Goal: Task Accomplishment & Management: Complete application form

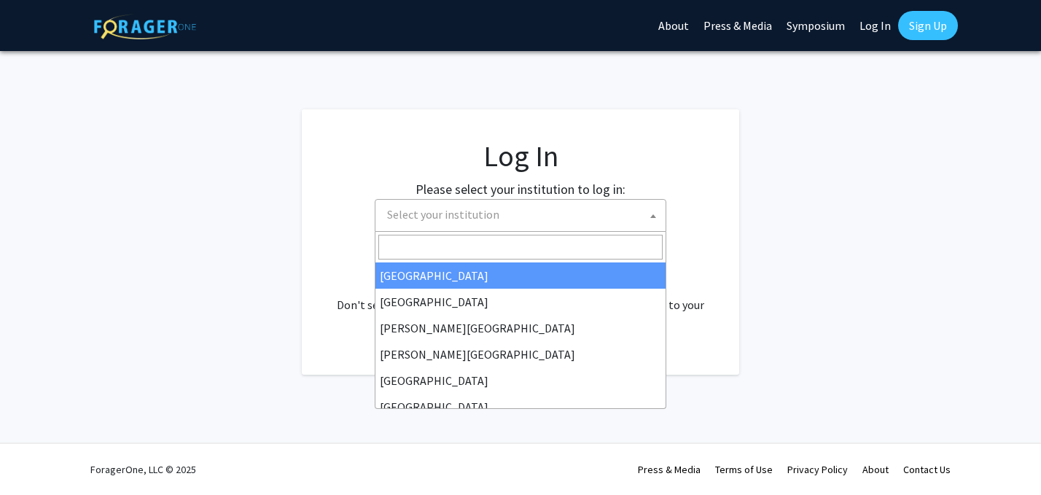
click at [545, 218] on span "Select your institution" at bounding box center [523, 215] width 284 height 30
select select "34"
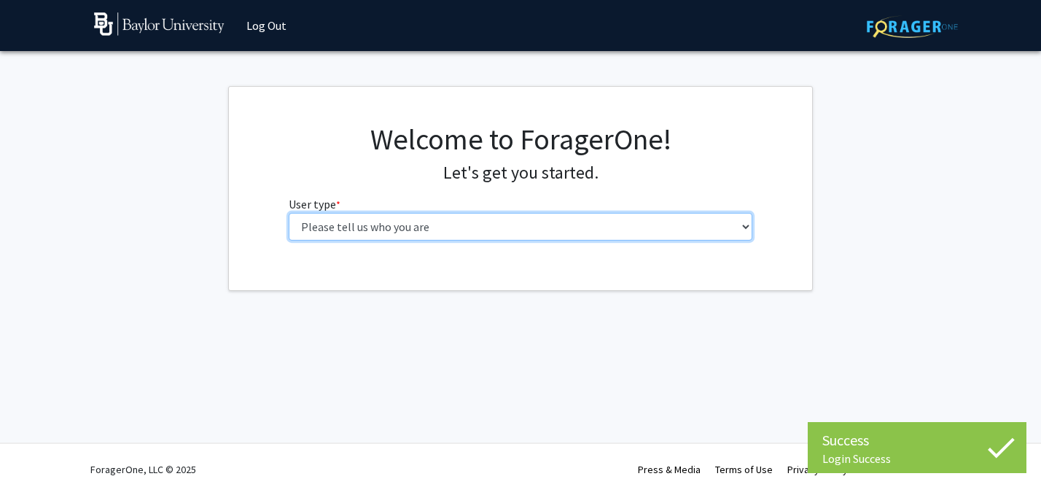
click at [483, 223] on select "Please tell us who you are Undergraduate Student Master's Student Doctoral Cand…" at bounding box center [521, 227] width 464 height 28
select select "1: undergrad"
click at [289, 213] on select "Please tell us who you are Undergraduate Student Master's Student Doctoral Cand…" at bounding box center [521, 227] width 464 height 28
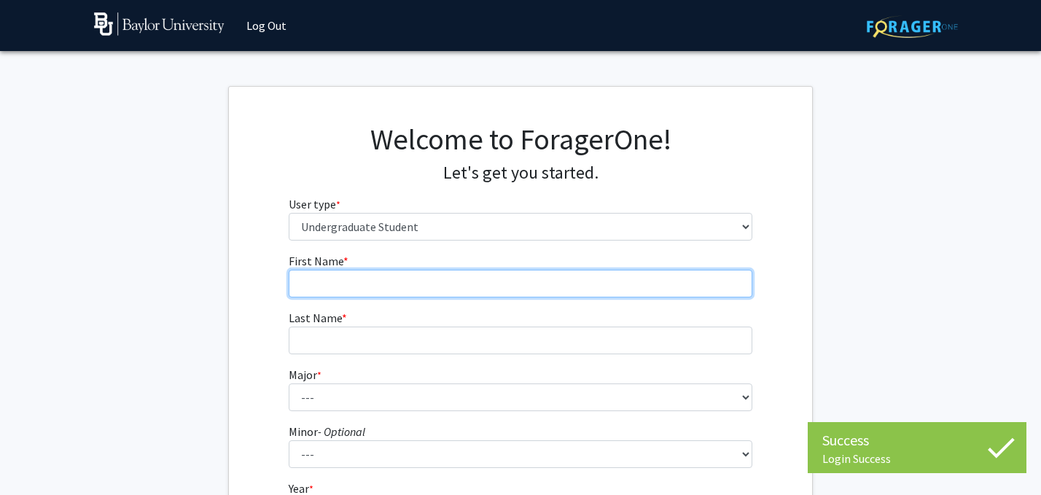
click at [445, 279] on input "First Name * required" at bounding box center [521, 284] width 464 height 28
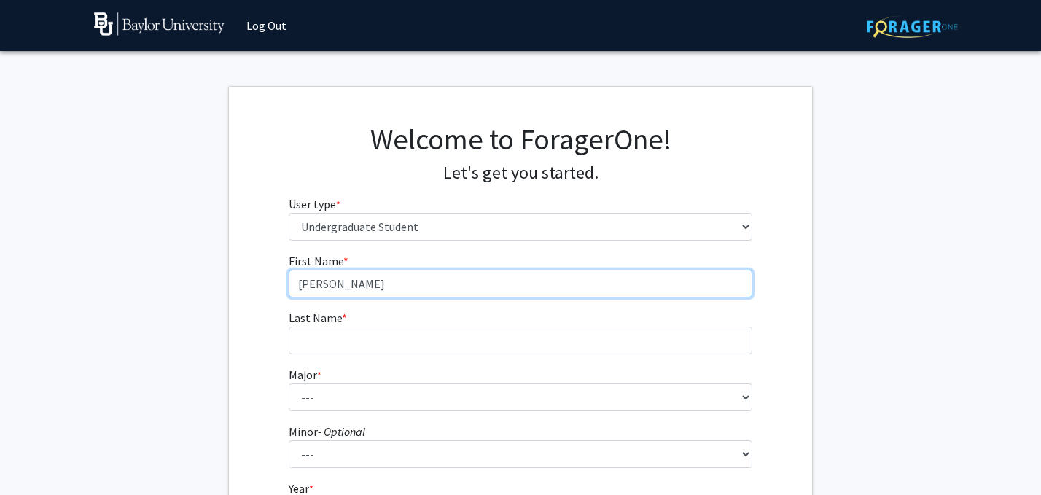
type input "[PERSON_NAME]"
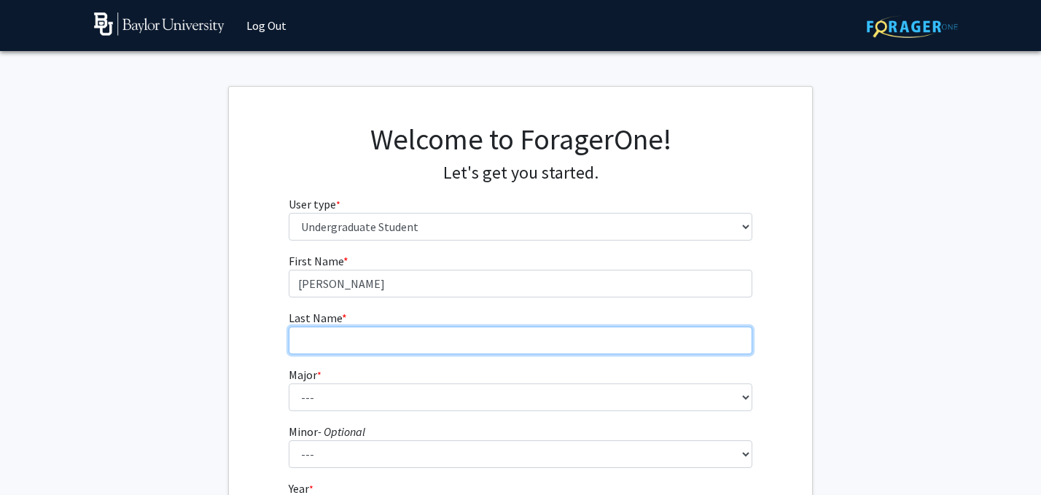
click at [376, 345] on input "Last Name * required" at bounding box center [521, 341] width 464 height 28
type input "[PERSON_NAME]"
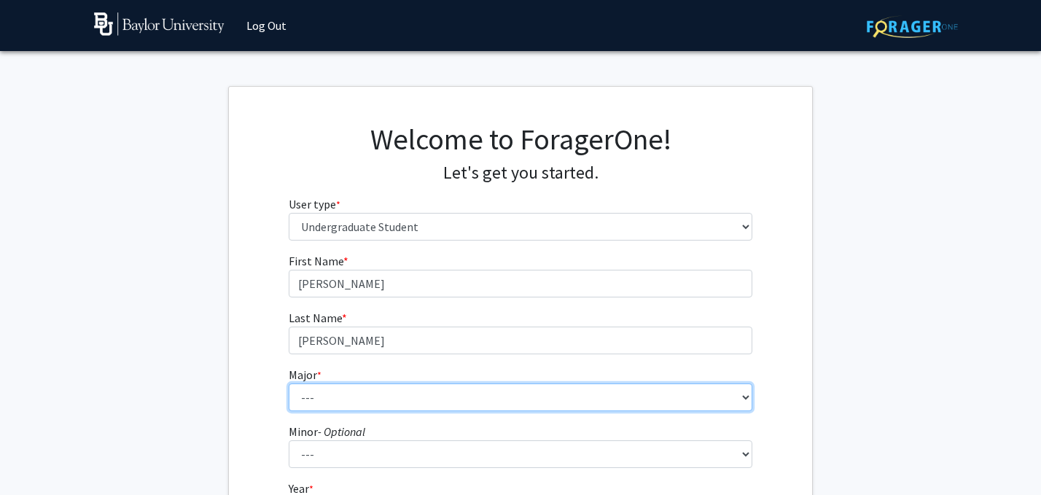
click at [349, 388] on select "--- Accounting American Studies Anthropology Apparel Design & Product Developme…" at bounding box center [521, 398] width 464 height 28
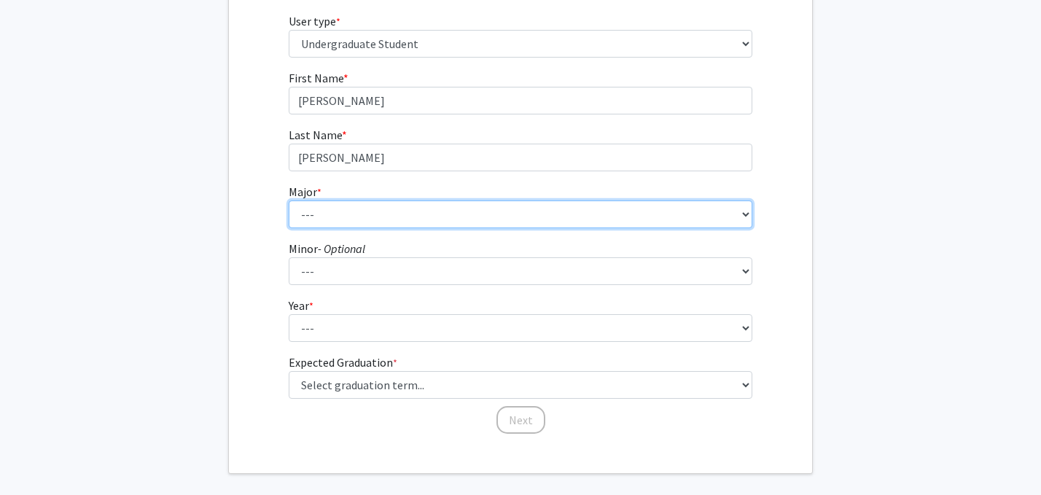
scroll to position [187, 0]
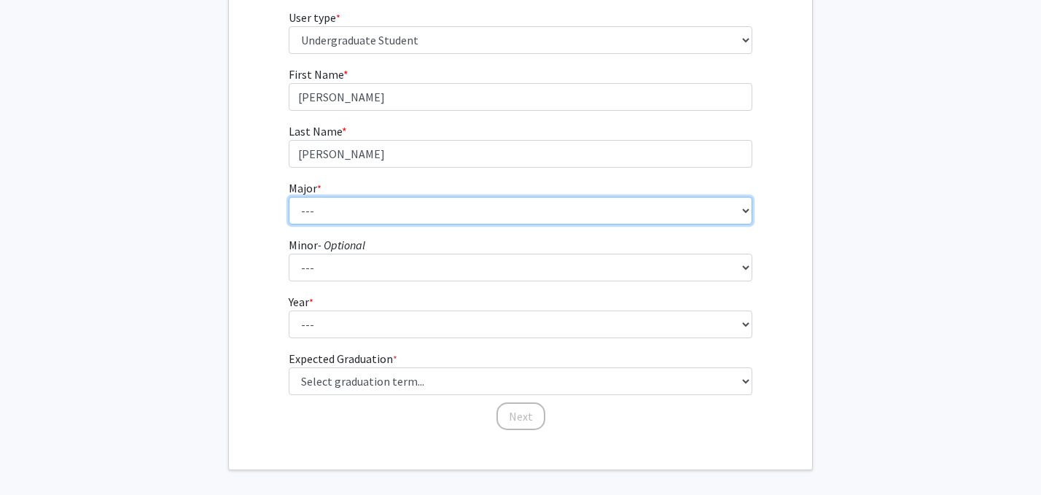
click at [364, 200] on select "--- Accounting American Studies Anthropology Apparel Design & Product Developme…" at bounding box center [521, 211] width 464 height 28
select select "64: 2729"
click at [289, 197] on select "--- Accounting American Studies Anthropology Apparel Design & Product Developme…" at bounding box center [521, 211] width 464 height 28
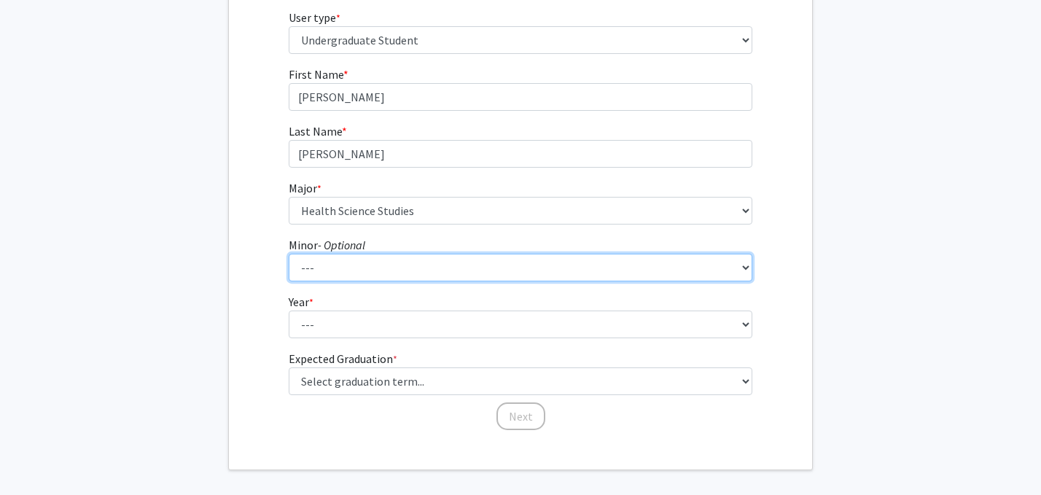
click at [354, 269] on select "--- Advertising American Sign Language American Studies Anthropology Apparel Me…" at bounding box center [521, 268] width 464 height 28
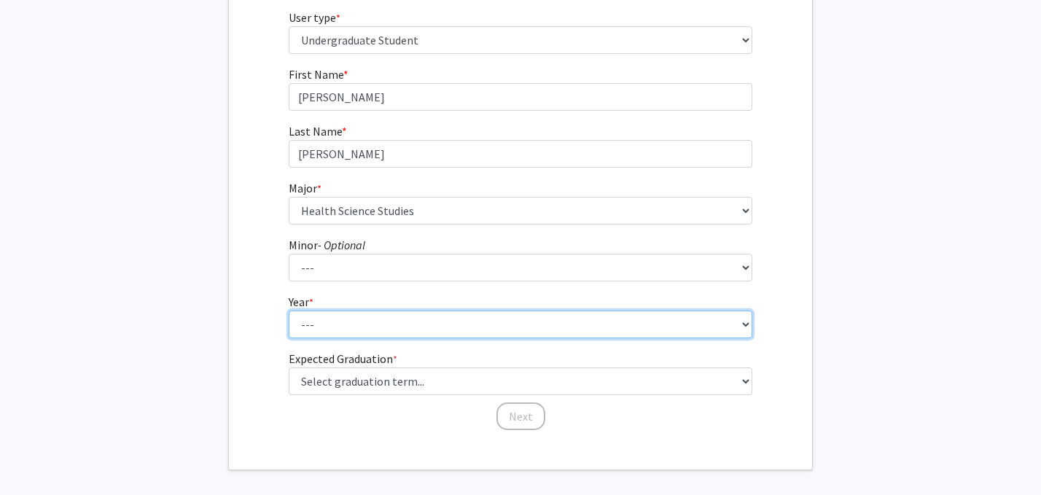
click at [351, 329] on select "--- First-year Sophomore Junior Senior Postbaccalaureate Certificate" at bounding box center [521, 325] width 464 height 28
select select "4: senior"
click at [289, 311] on select "--- First-year Sophomore Junior Senior Postbaccalaureate Certificate" at bounding box center [521, 325] width 464 height 28
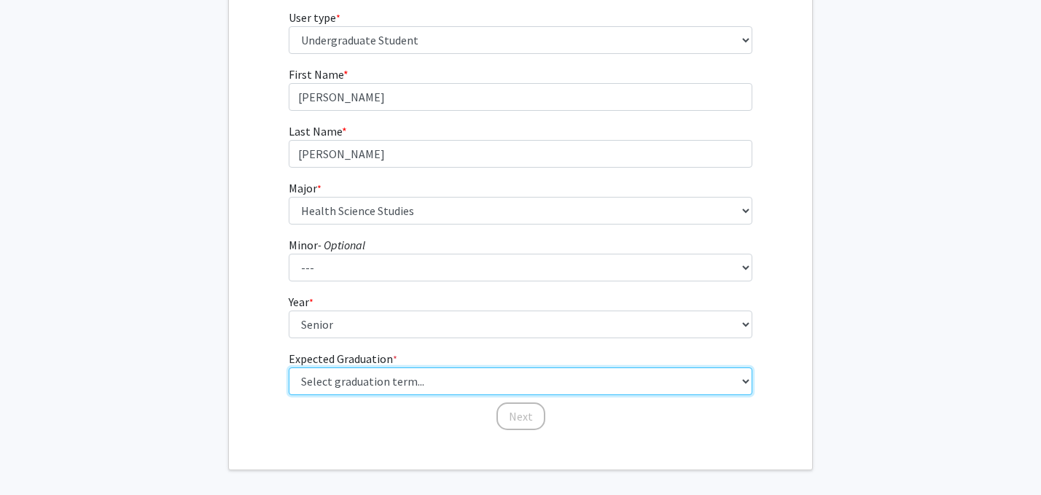
click at [378, 377] on select "Select graduation term... Spring 2025 Summer 2025 Fall 2025 Winter 2025 Spring …" at bounding box center [521, 381] width 464 height 28
select select "5: spring_2026"
click at [289, 367] on select "Select graduation term... Spring 2025 Summer 2025 Fall 2025 Winter 2025 Spring …" at bounding box center [521, 381] width 464 height 28
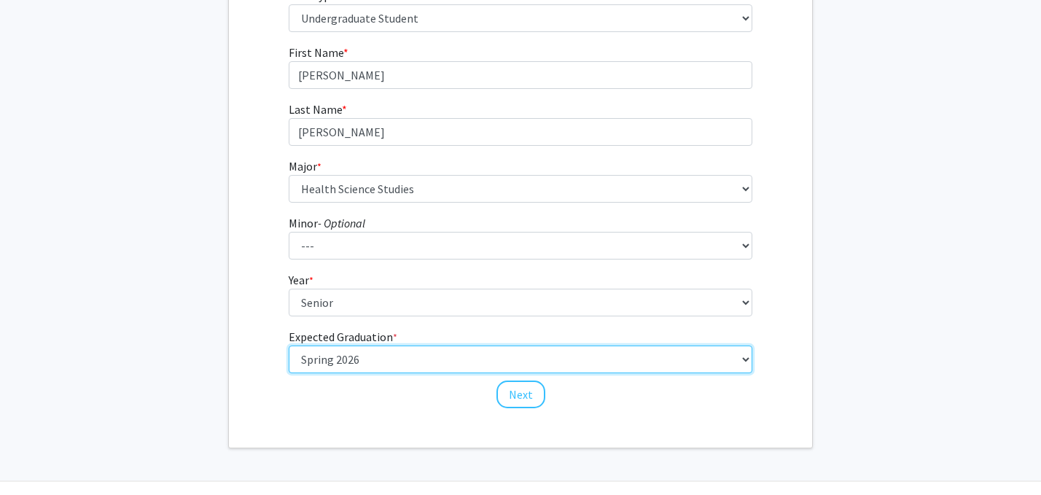
scroll to position [216, 0]
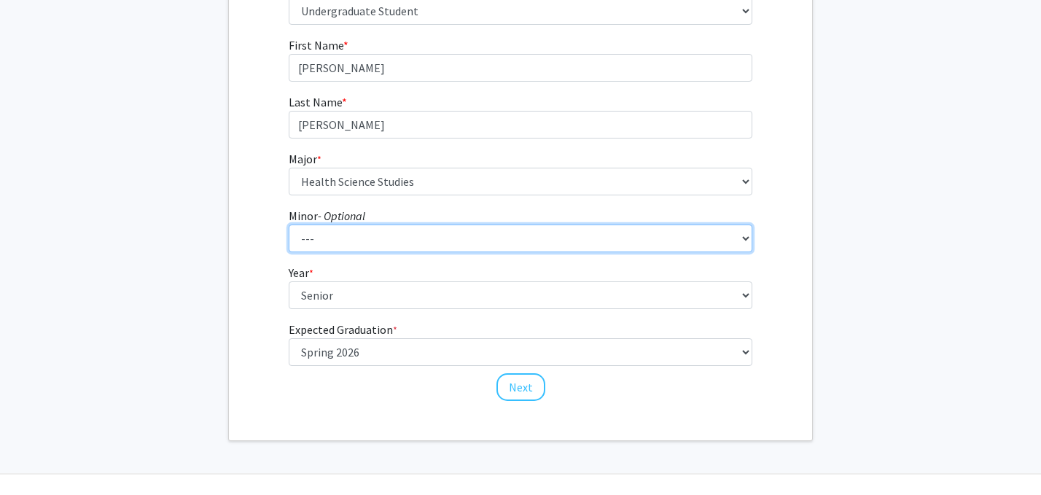
click at [332, 232] on select "--- Advertising American Sign Language American Studies Anthropology Apparel Me…" at bounding box center [521, 239] width 464 height 28
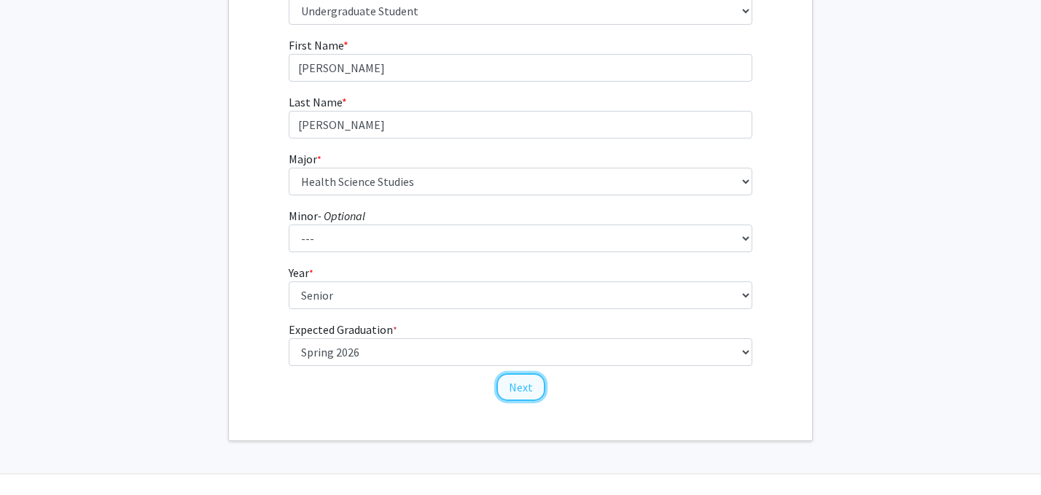
click at [526, 384] on button "Next" at bounding box center [521, 387] width 49 height 28
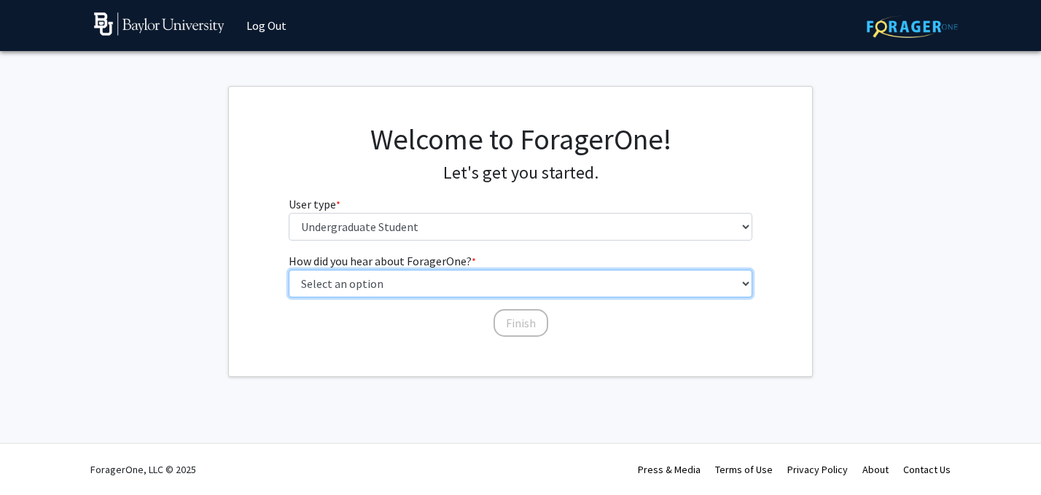
click at [388, 288] on select "Select an option Peer/student recommendation Faculty/staff recommendation Unive…" at bounding box center [521, 284] width 464 height 28
select select "4: university_email"
click at [289, 270] on select "Select an option Peer/student recommendation Faculty/staff recommendation Unive…" at bounding box center [521, 284] width 464 height 28
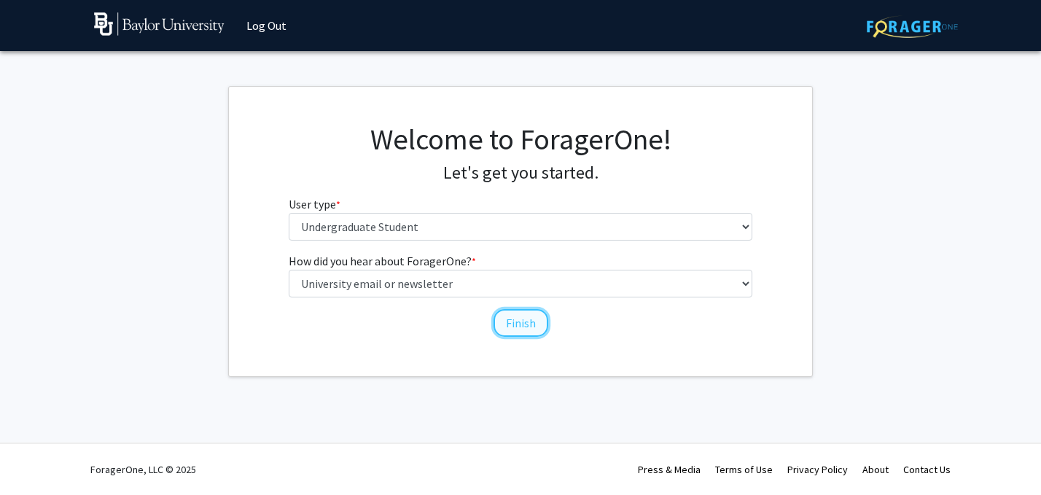
click at [531, 322] on button "Finish" at bounding box center [521, 323] width 55 height 28
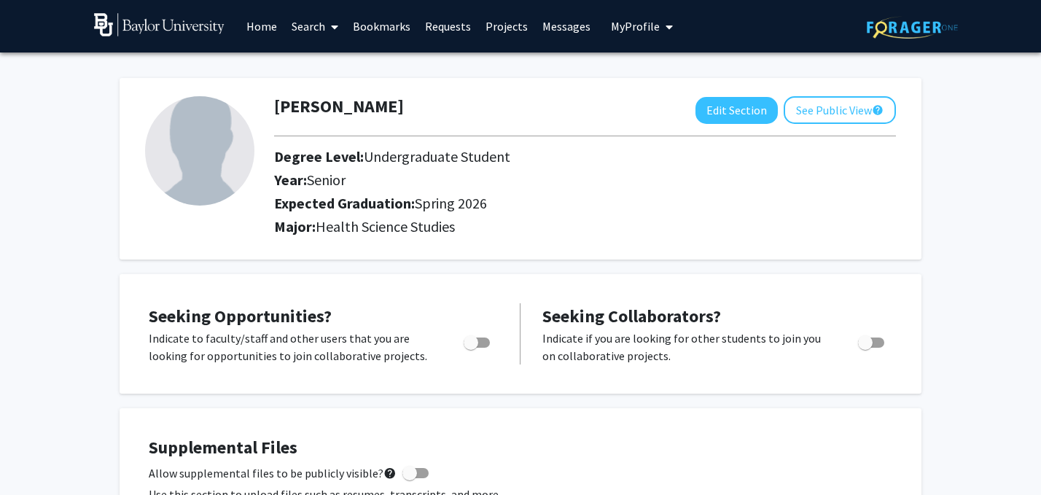
scroll to position [53, 0]
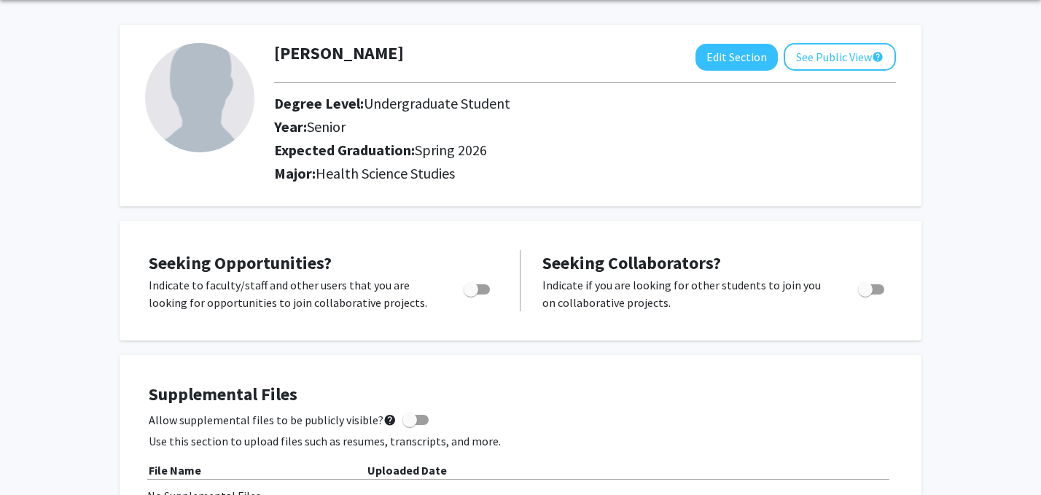
click at [464, 281] on label "Toggle" at bounding box center [474, 289] width 32 height 17
click at [470, 295] on input "Are you actively seeking opportunities?" at bounding box center [470, 295] width 1 height 1
checkbox input "true"
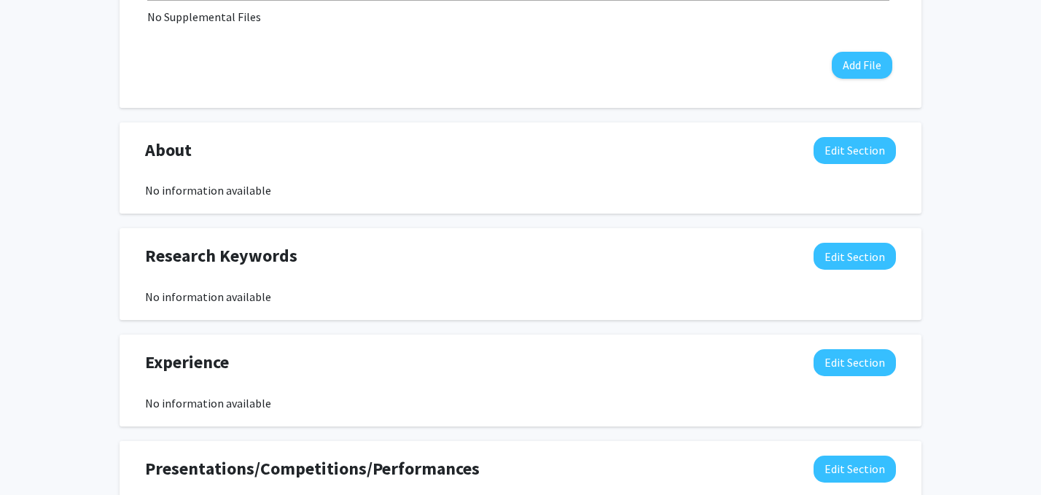
scroll to position [546, 0]
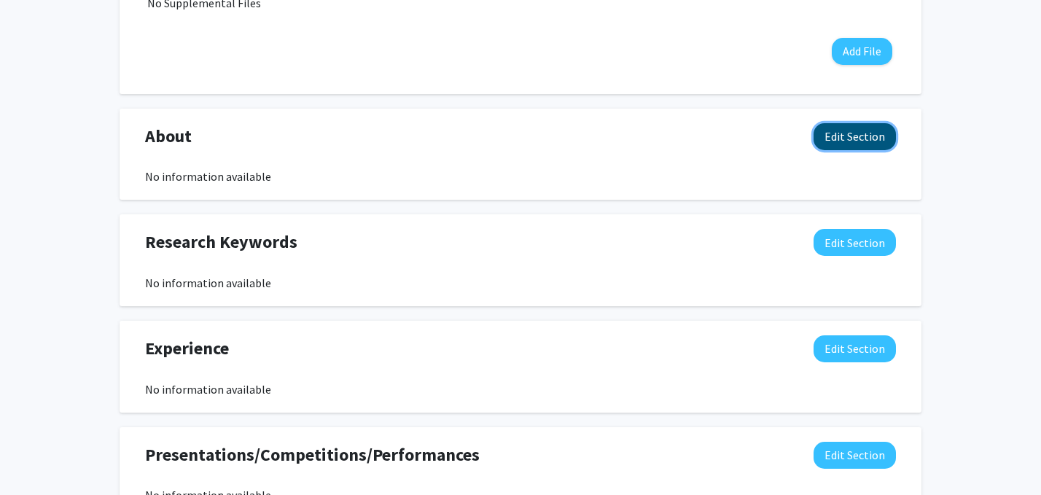
click at [871, 137] on button "Edit Section" at bounding box center [855, 136] width 82 height 27
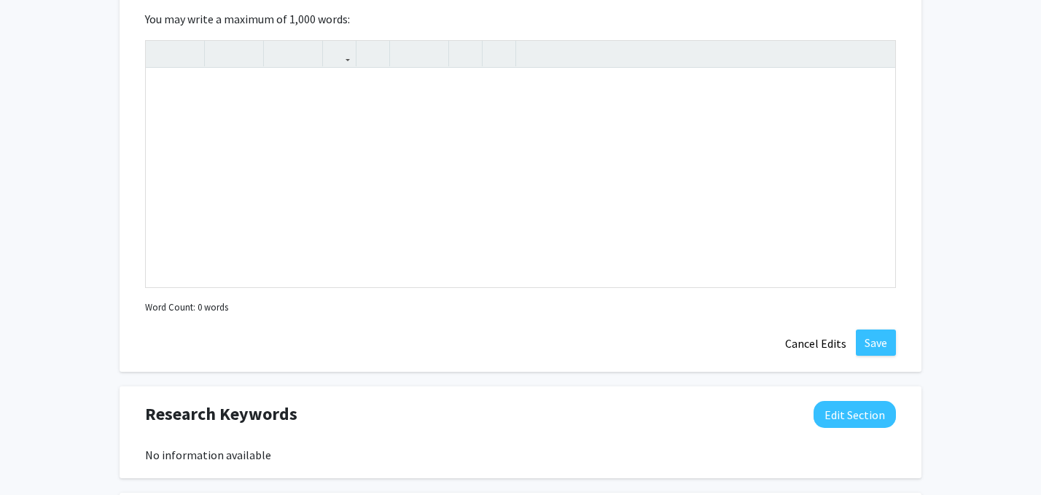
scroll to position [733, 0]
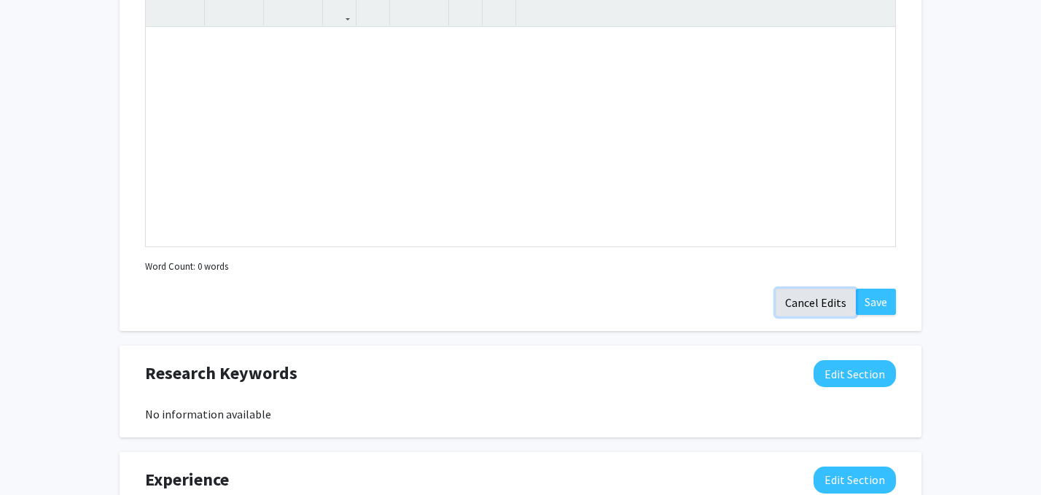
click at [809, 305] on button "Cancel Edits" at bounding box center [816, 303] width 80 height 28
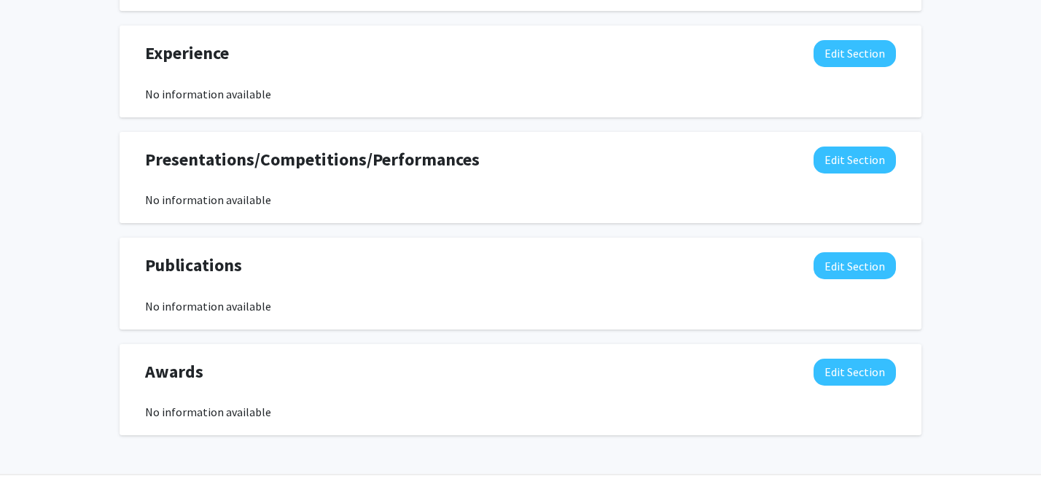
scroll to position [873, 0]
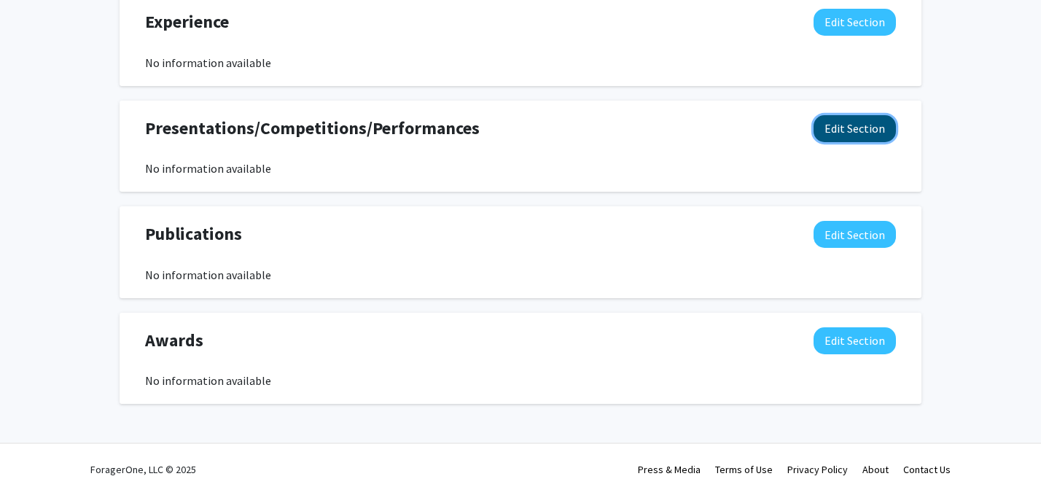
click at [848, 137] on button "Edit Section" at bounding box center [855, 128] width 82 height 27
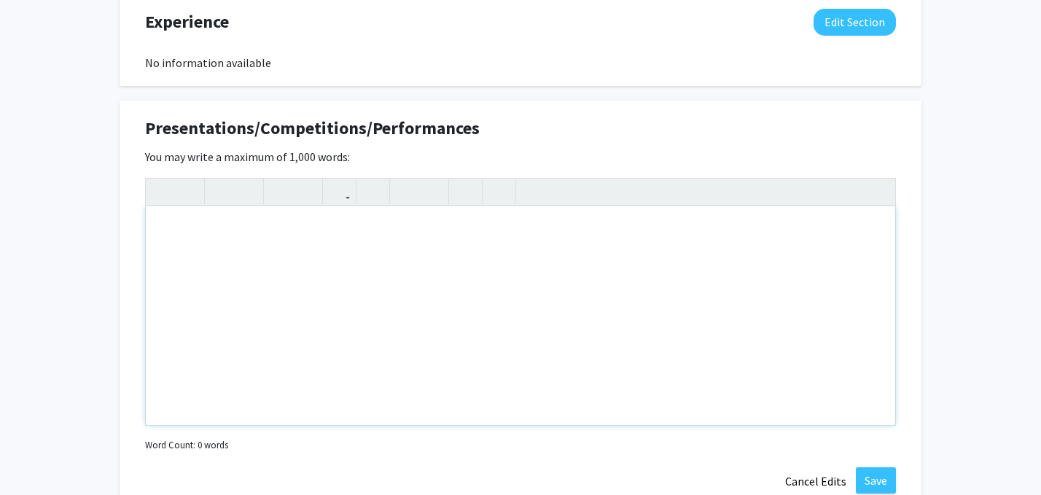
click at [494, 247] on div "Note to users with screen readers: Please deactivate our accessibility plugin f…" at bounding box center [521, 315] width 750 height 219
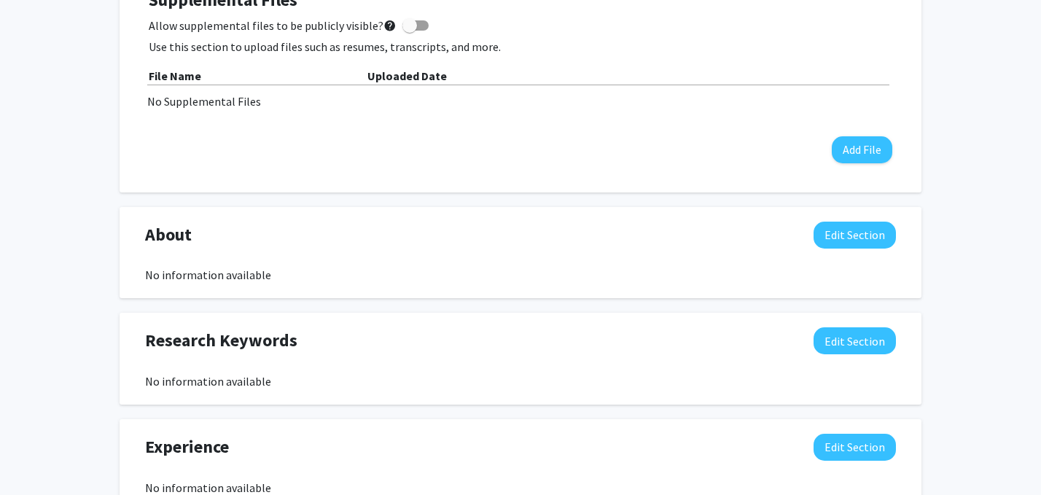
scroll to position [436, 0]
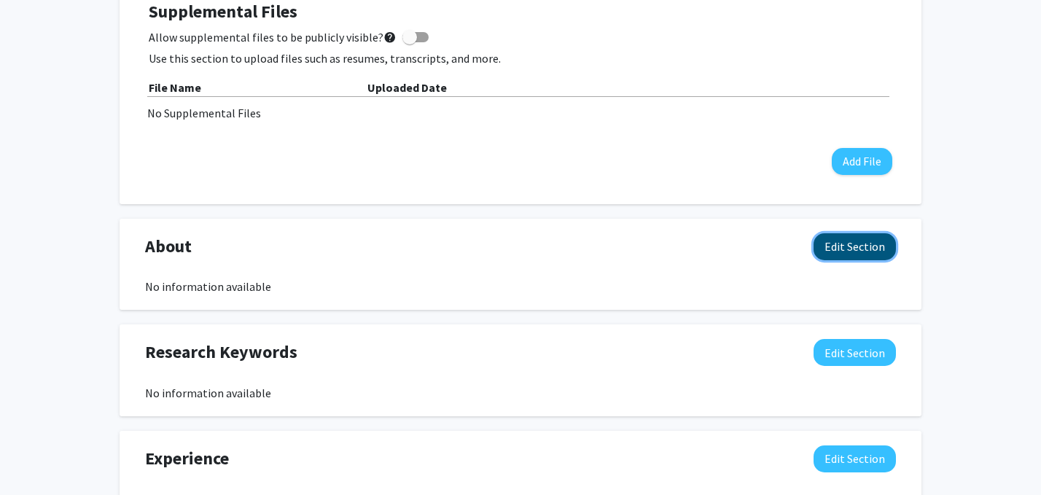
click at [854, 246] on button "Edit Section" at bounding box center [855, 246] width 82 height 27
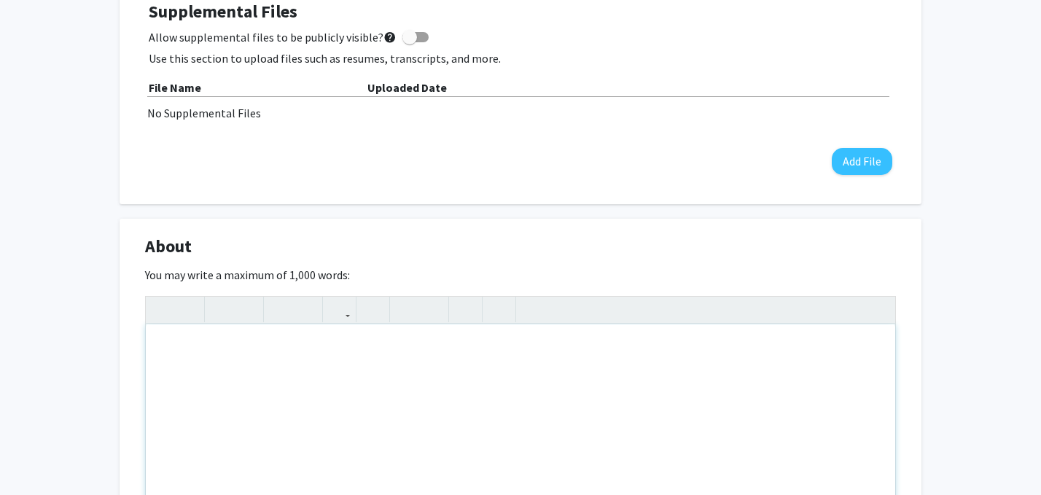
click at [290, 372] on div "Note to users with screen readers: Please deactivate our accessibility plugin f…" at bounding box center [521, 433] width 750 height 219
paste div "Note to users with screen readers: Please deactivate our accessibility plugin f…"
type textarea "<p>Pre-medical student pursuing a Bachelor of Science in Health Science Studies…"
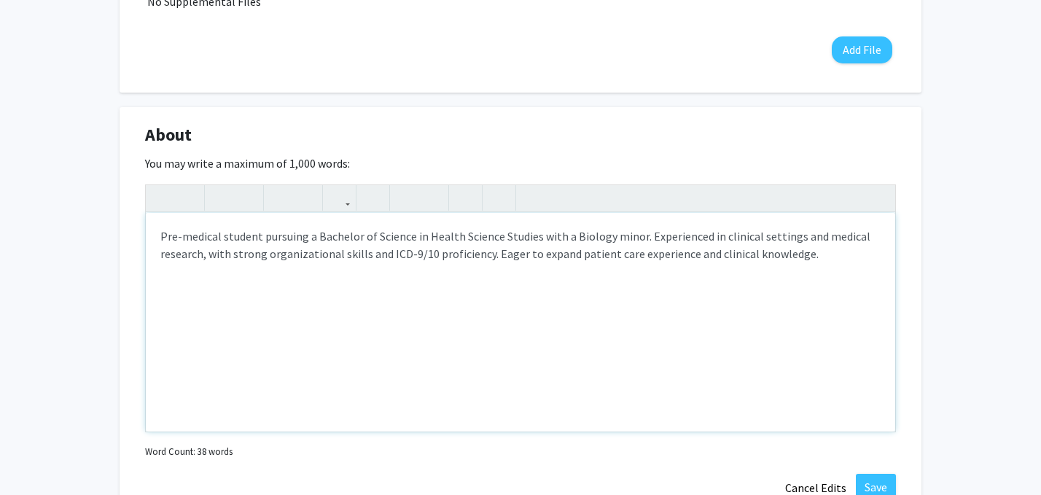
scroll to position [570, 0]
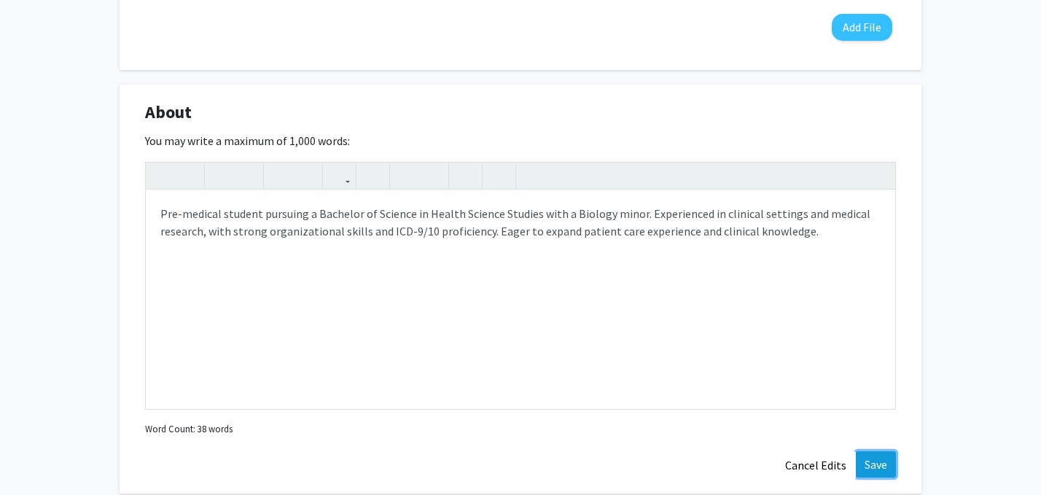
click at [884, 470] on button "Save" at bounding box center [876, 464] width 40 height 26
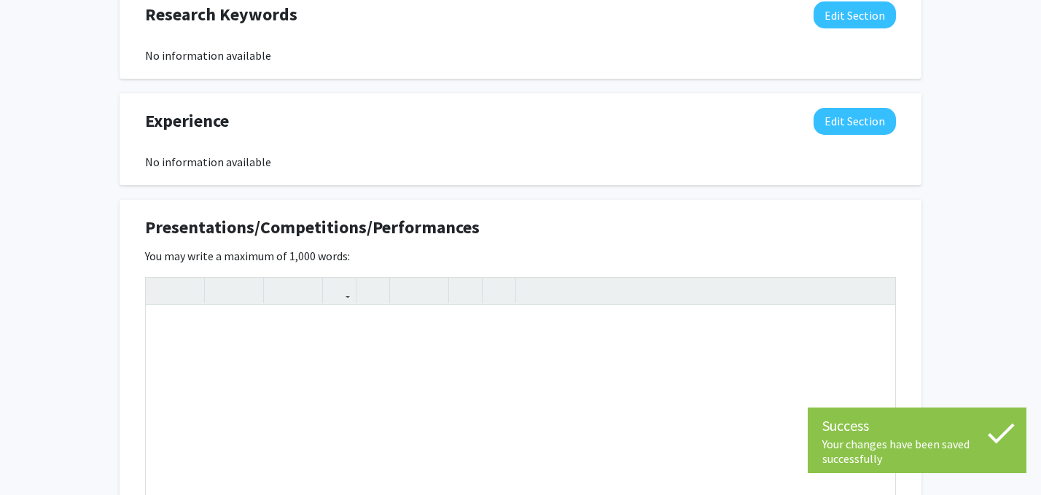
scroll to position [804, 0]
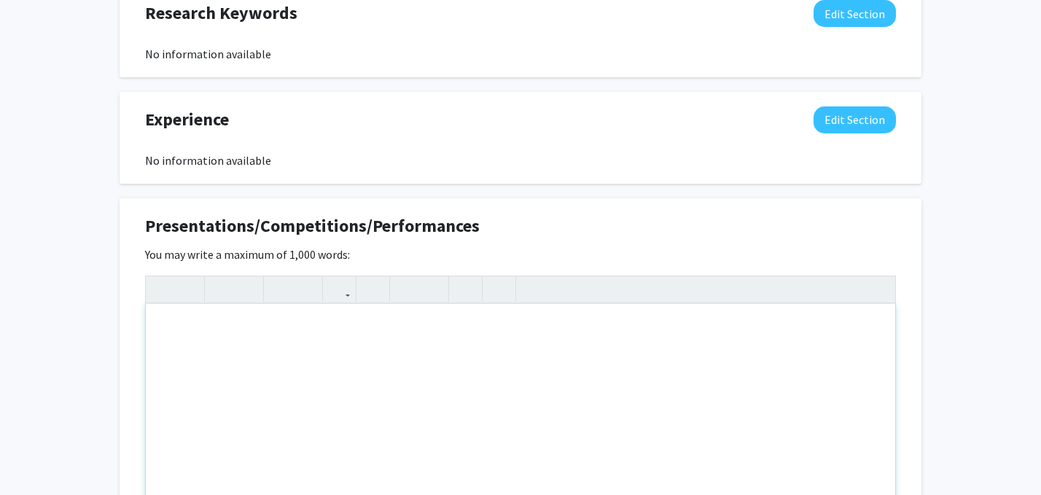
click at [274, 376] on div "Note to users with screen readers: Please deactivate our accessibility plugin f…" at bounding box center [521, 413] width 750 height 219
paste div "Note to users with screen readers: Please deactivate our accessibility plugin f…"
type textarea "<p>UT Health [PERSON_NAME][GEOGRAPHIC_DATA], [GEOGRAPHIC_DATA], [GEOGRAPHIC_DAT…"
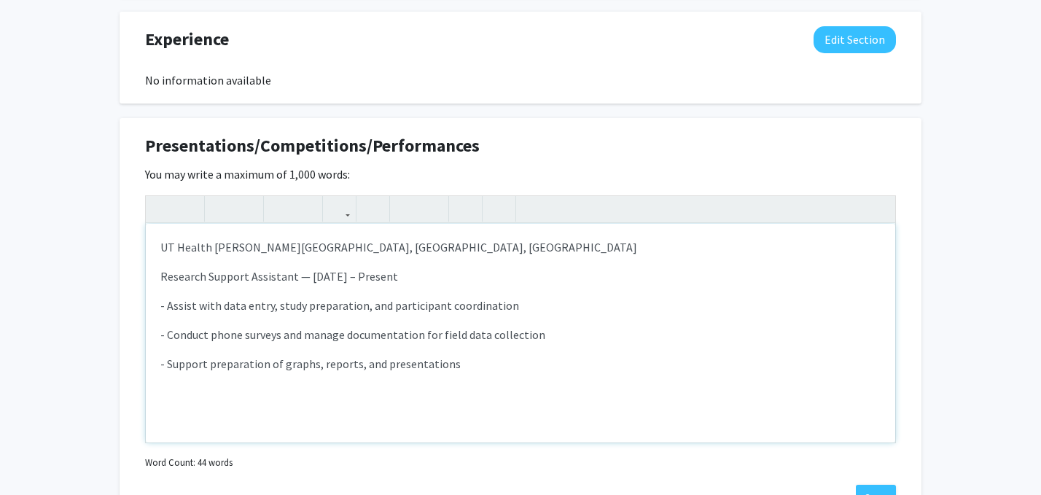
scroll to position [898, 0]
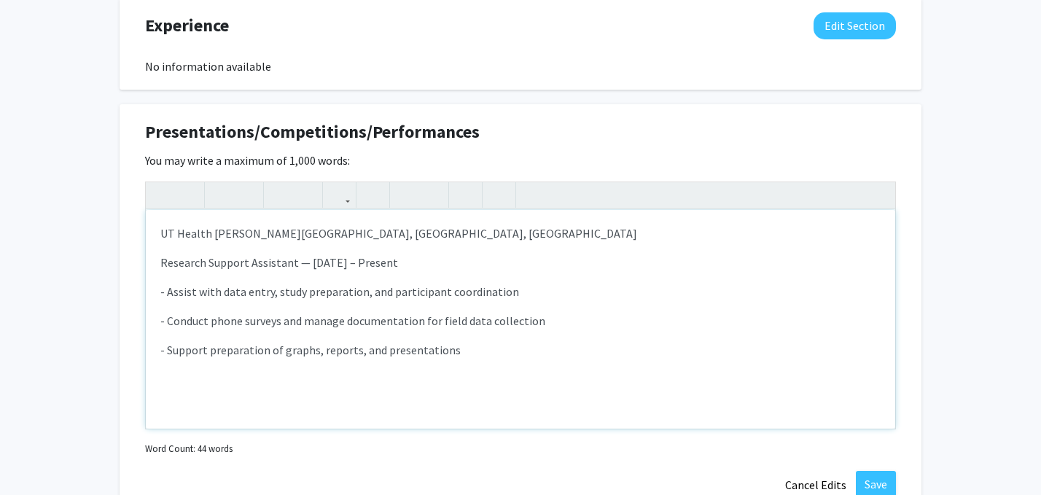
click at [406, 266] on p "Research Support Assistant — [DATE] – Present" at bounding box center [520, 262] width 720 height 17
click at [475, 348] on p "- Support preparation of graphs, reports, and presentations" at bounding box center [520, 349] width 720 height 17
click at [389, 367] on div "UT Health [PERSON_NAME][GEOGRAPHIC_DATA], [GEOGRAPHIC_DATA], [GEOGRAPHIC_DATA]…" at bounding box center [521, 319] width 750 height 219
click at [390, 380] on p "- Worked on Precision Study, PregOut Study, [MEDICAL_DATA] Study," at bounding box center [520, 378] width 720 height 17
click at [399, 363] on div "UT Health [PERSON_NAME][GEOGRAPHIC_DATA], [GEOGRAPHIC_DATA], [GEOGRAPHIC_DATA]…" at bounding box center [521, 319] width 750 height 219
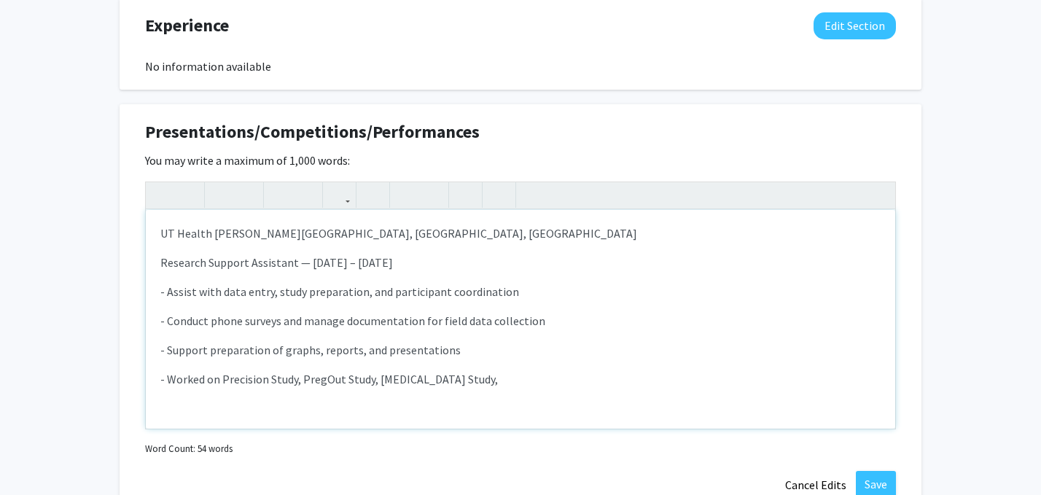
click at [412, 381] on p "- Worked on Precision Study, PregOut Study, [MEDICAL_DATA] Study," at bounding box center [520, 378] width 720 height 17
click at [487, 374] on p "- Worked on Precision Study, PregOut Study, [MEDICAL_DATA] Study," at bounding box center [520, 378] width 720 height 17
type textarea "<p>UT Health [PERSON_NAME][GEOGRAPHIC_DATA], [GEOGRAPHIC_DATA], [GEOGRAPHIC_DAT…"
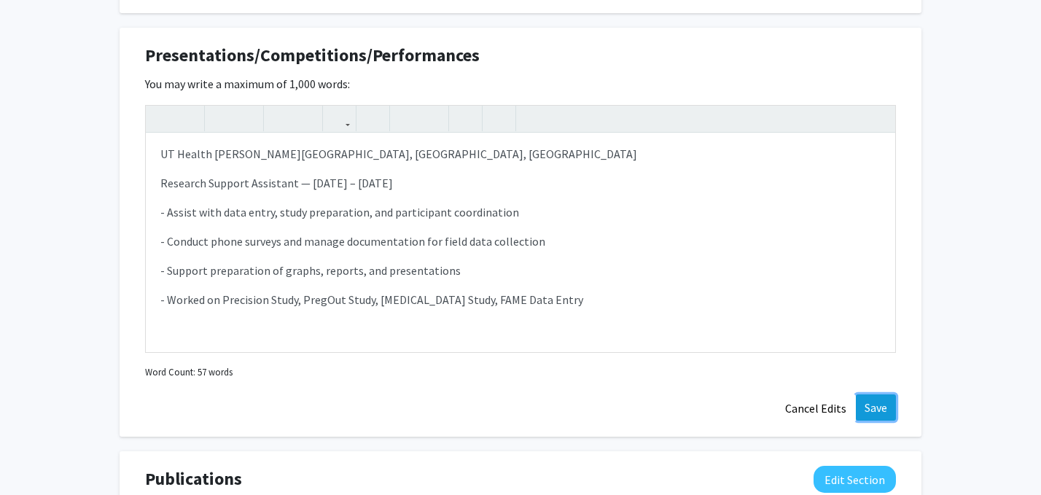
click at [865, 405] on button "Save" at bounding box center [876, 407] width 40 height 26
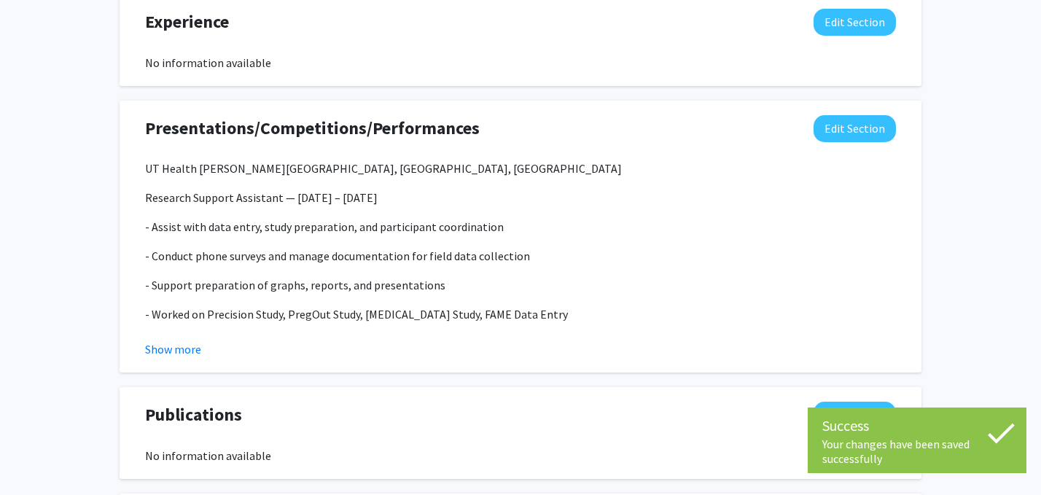
scroll to position [912, 0]
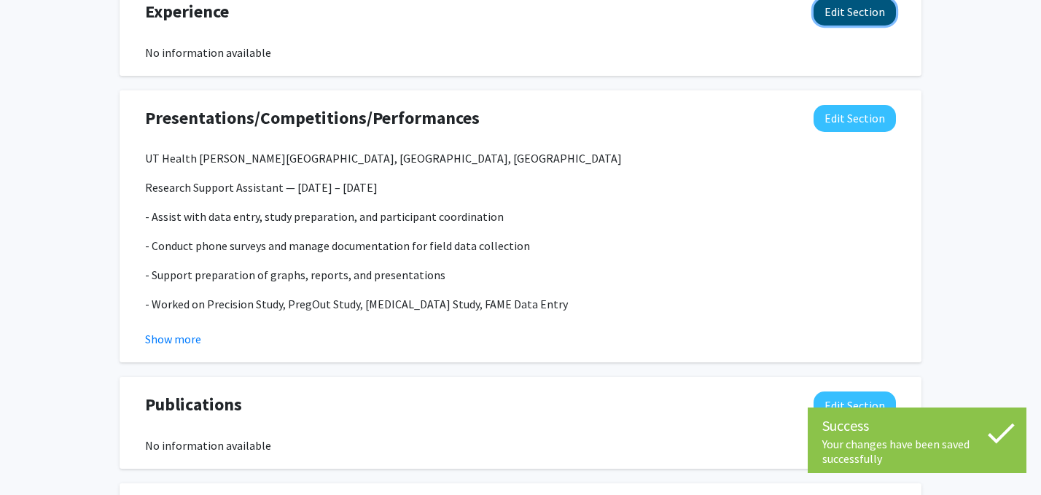
click at [845, 16] on button "Edit Section" at bounding box center [855, 12] width 82 height 27
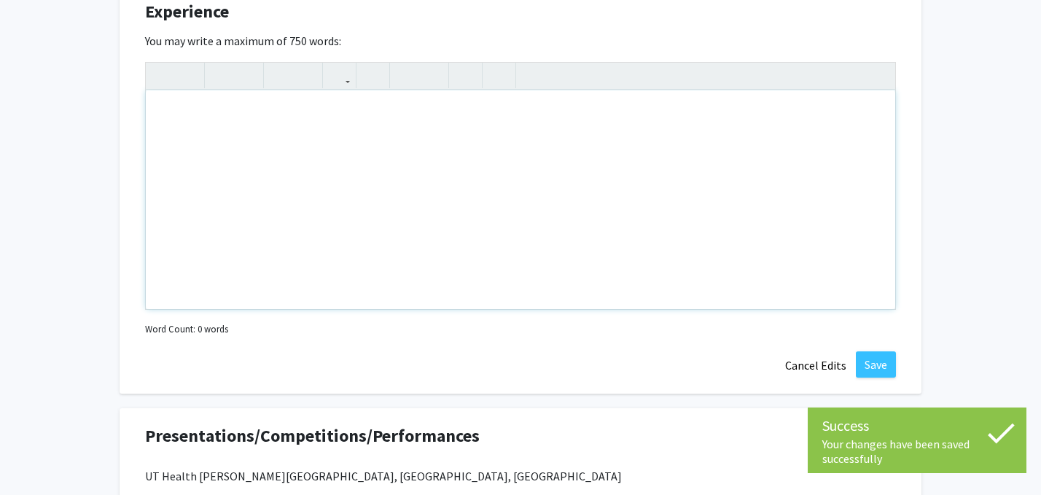
click at [378, 162] on div "Note to users with screen readers: Please deactivate our accessibility plugin f…" at bounding box center [521, 199] width 750 height 219
paste div "Note to users with screen readers: Please deactivate our accessibility plugin f…"
type textarea "<p>[PERSON_NAME] Program, UT Health [PERSON_NAME][GEOGRAPHIC_DATA], [GEOGRAPHIC…"
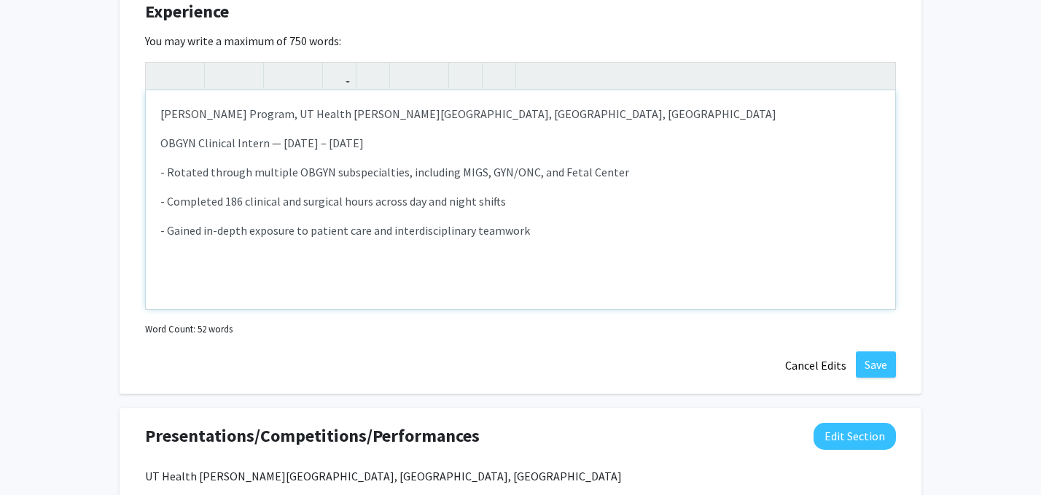
type textarea "<p>[PERSON_NAME] Program, UT Health [PERSON_NAME][GEOGRAPHIC_DATA], [GEOGRAPHIC…"
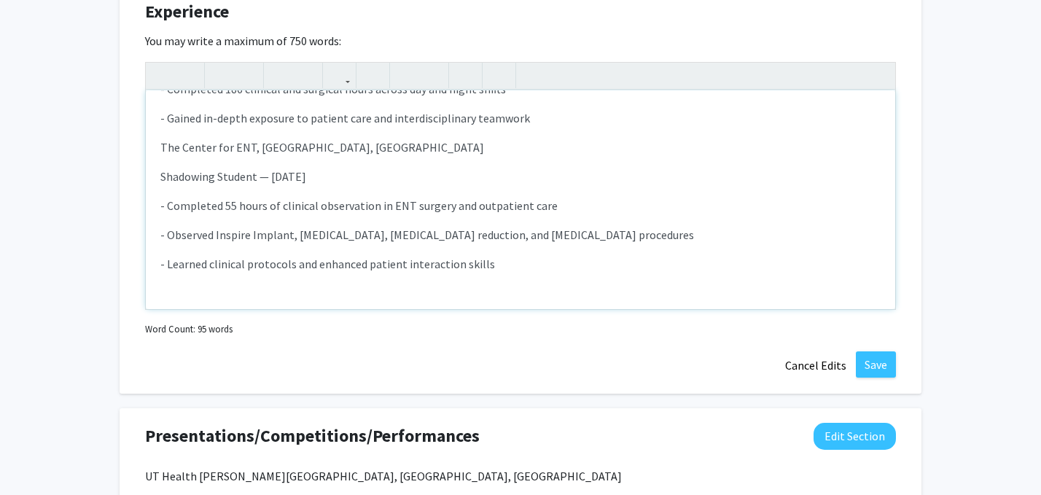
scroll to position [131, 0]
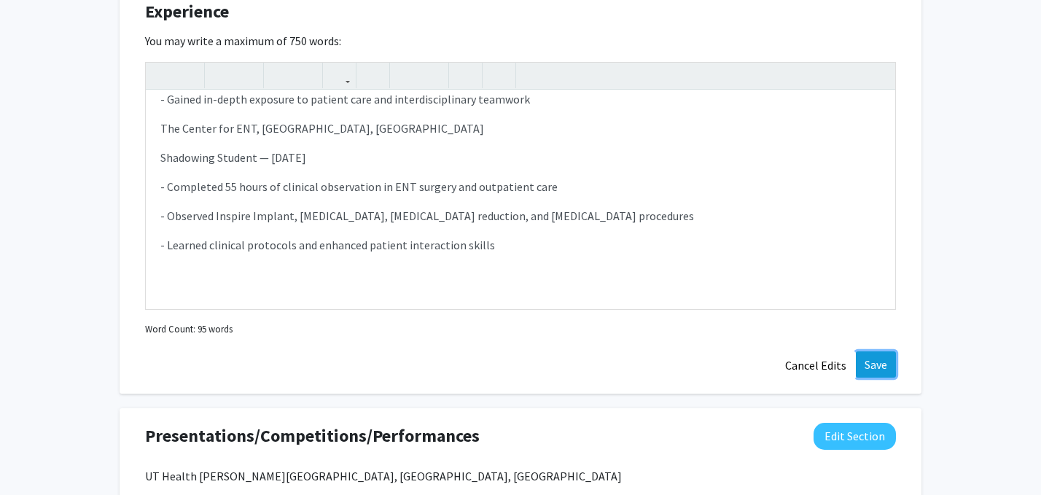
click at [874, 362] on button "Save" at bounding box center [876, 364] width 40 height 26
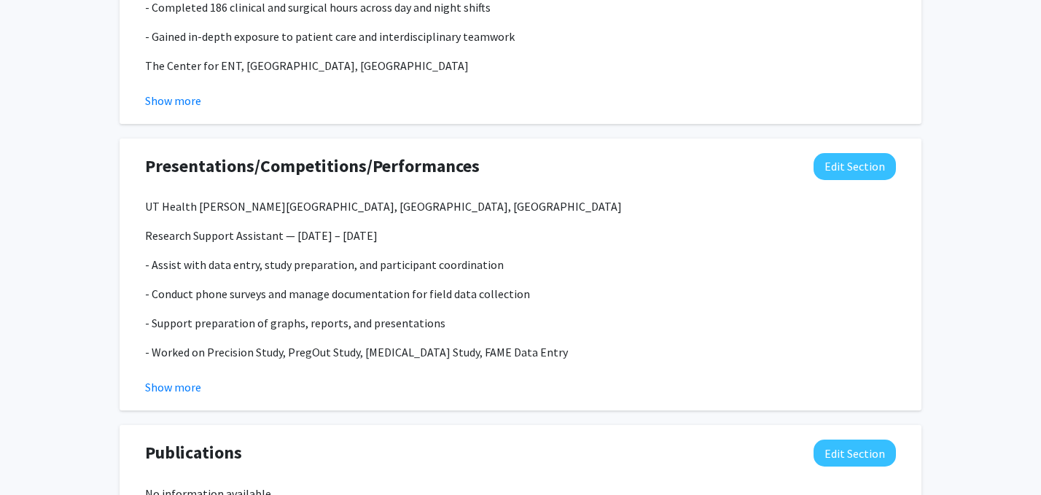
scroll to position [1047, 0]
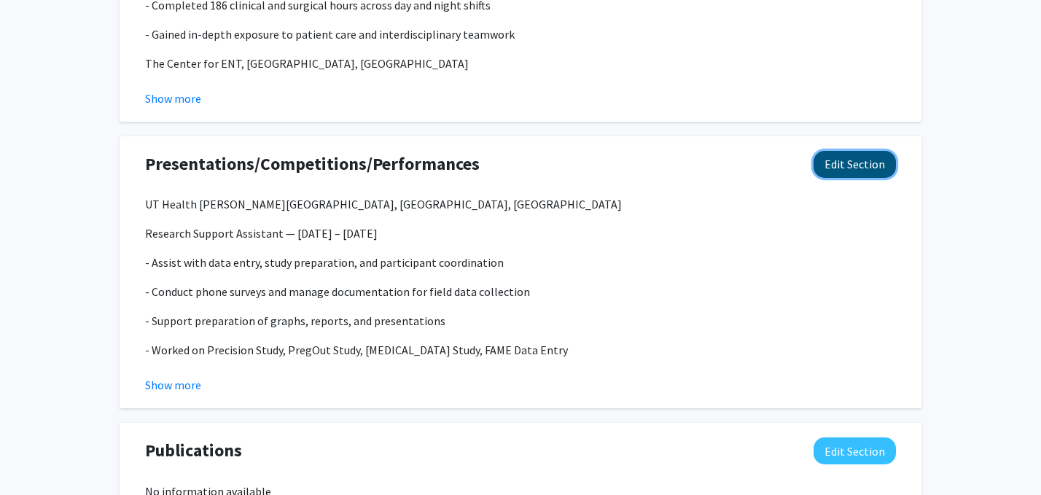
click at [852, 163] on button "Edit Section" at bounding box center [855, 164] width 82 height 27
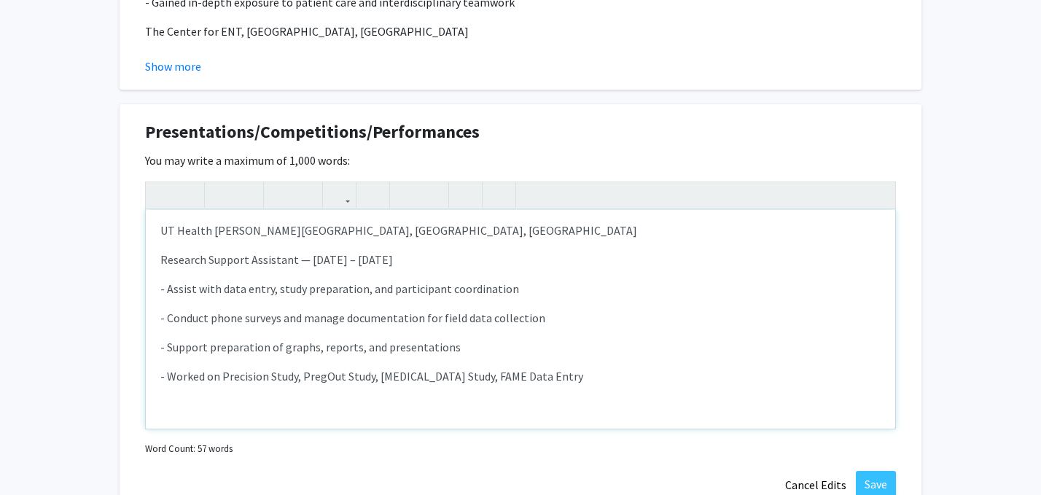
scroll to position [1084, 0]
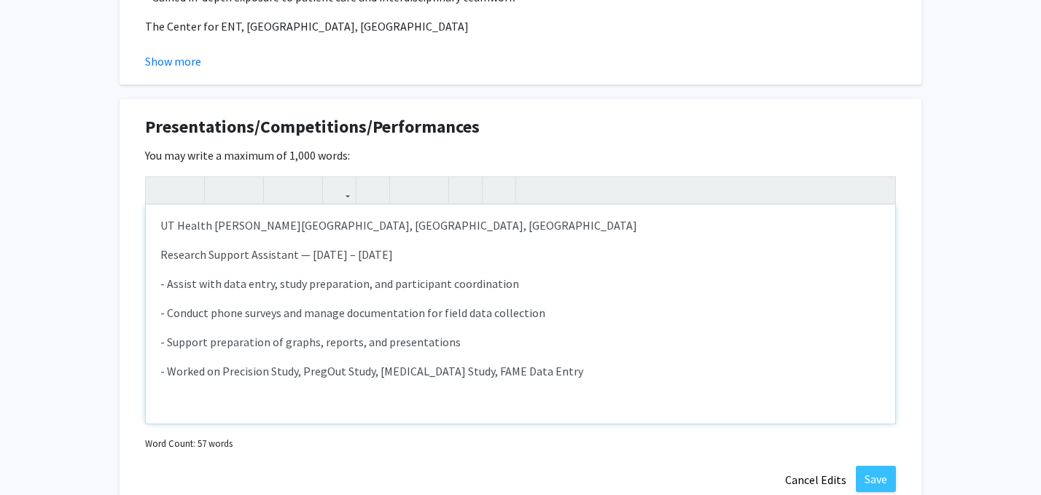
click at [557, 371] on p "- Worked on Precision Study, PregOut Study, [MEDICAL_DATA] Study, FAME Data Ent…" at bounding box center [520, 370] width 720 height 17
type textarea "<p>UT Health [PERSON_NAME][GEOGRAPHIC_DATA], [GEOGRAPHIC_DATA], [GEOGRAPHIC_DAT…"
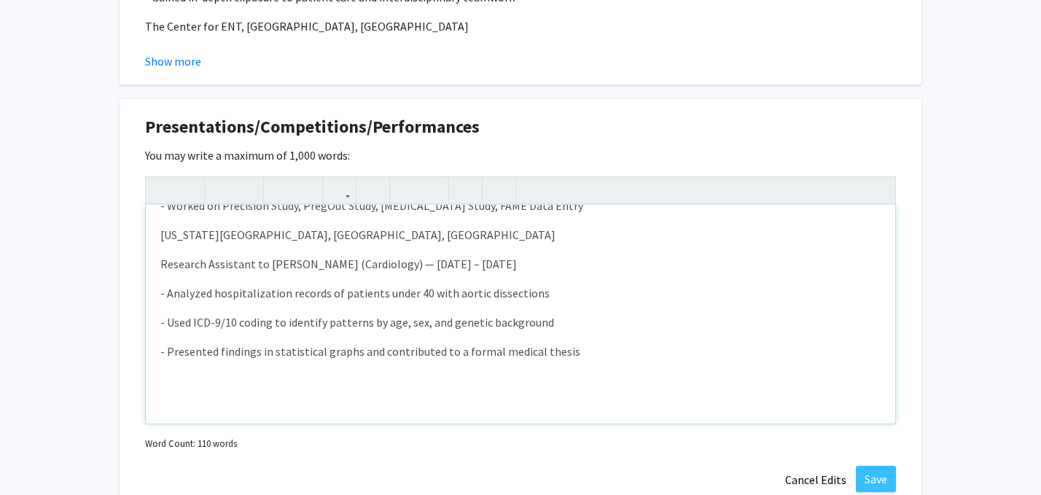
scroll to position [178, 0]
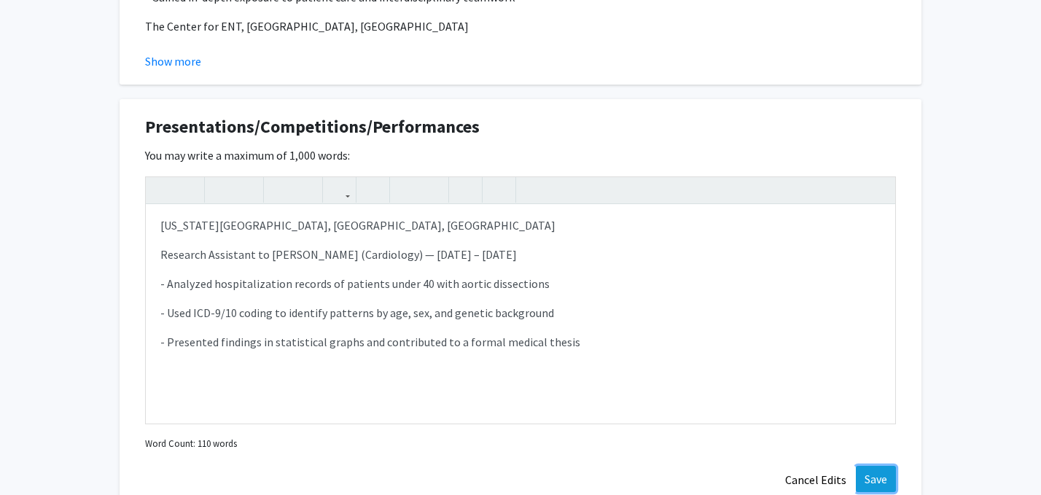
click at [871, 479] on button "Save" at bounding box center [876, 479] width 40 height 26
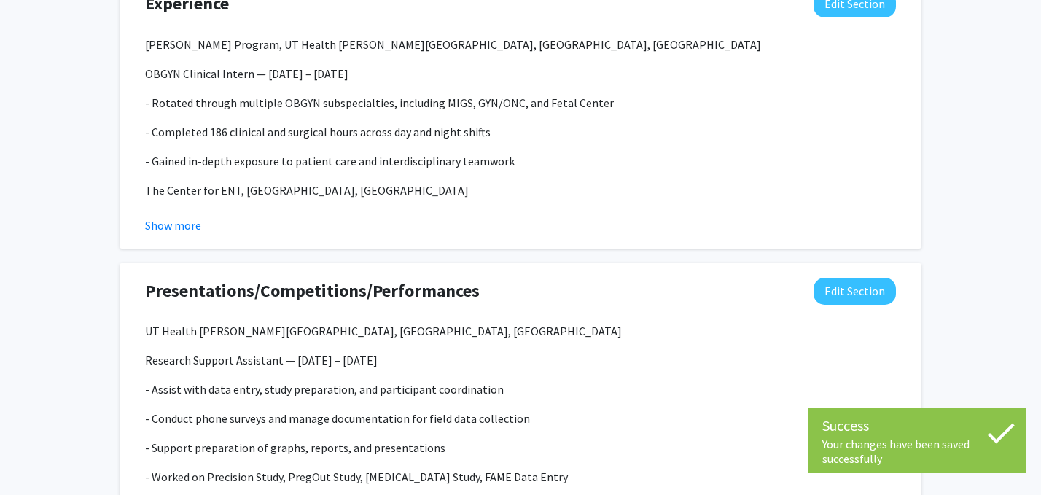
scroll to position [919, 0]
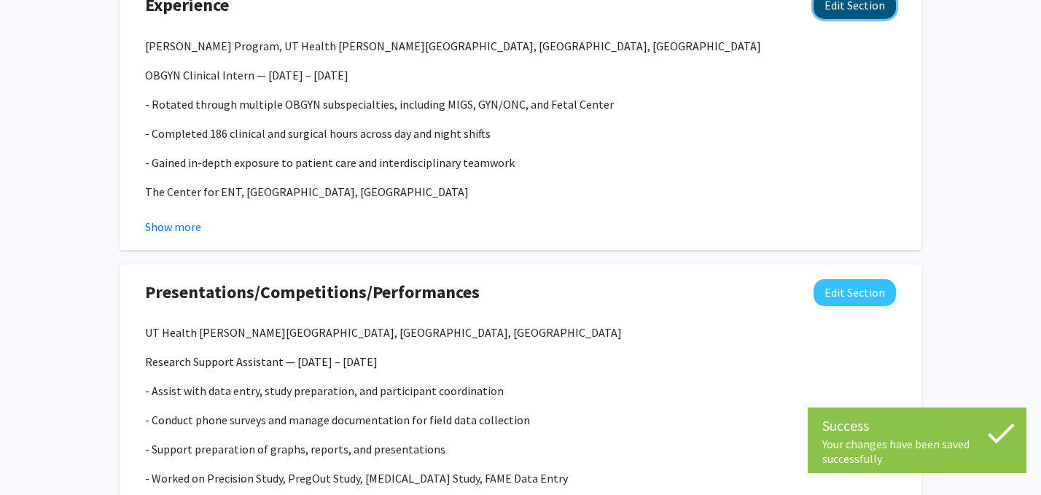
click at [849, 9] on button "Edit Section" at bounding box center [855, 5] width 82 height 27
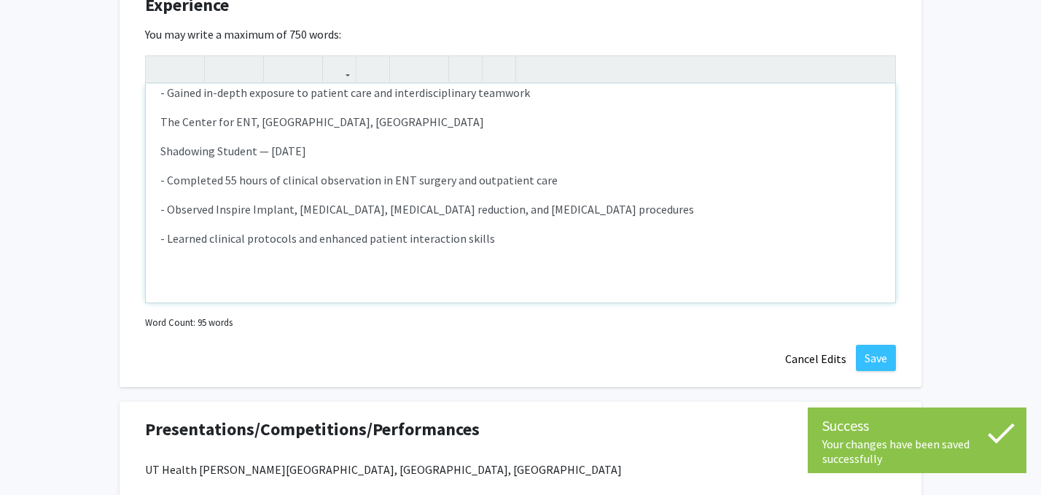
click at [292, 237] on p "- Learned clinical protocols and enhanced patient interaction skills" at bounding box center [520, 238] width 720 height 17
click at [548, 233] on p "- Learned clinical protocols and enhanced patient interaction skills" at bounding box center [520, 238] width 720 height 17
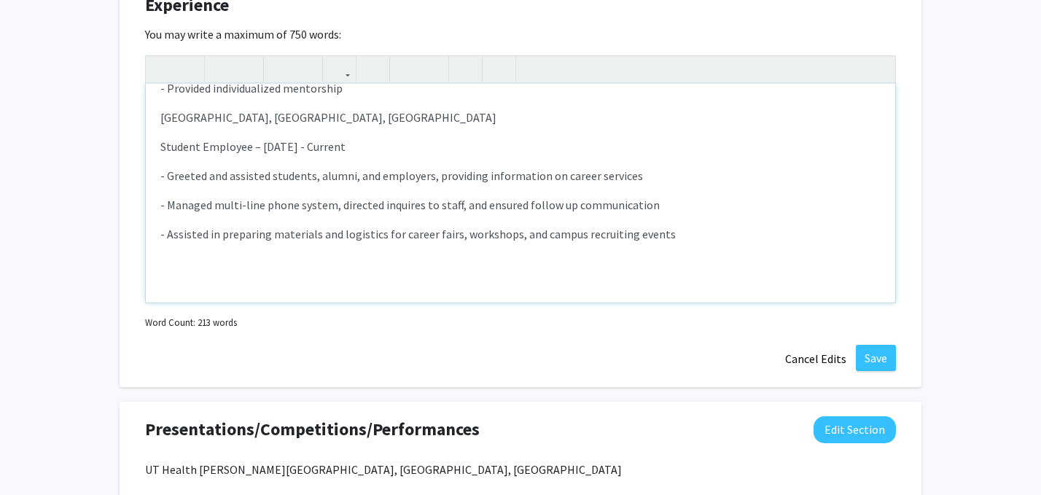
scroll to position [458, 0]
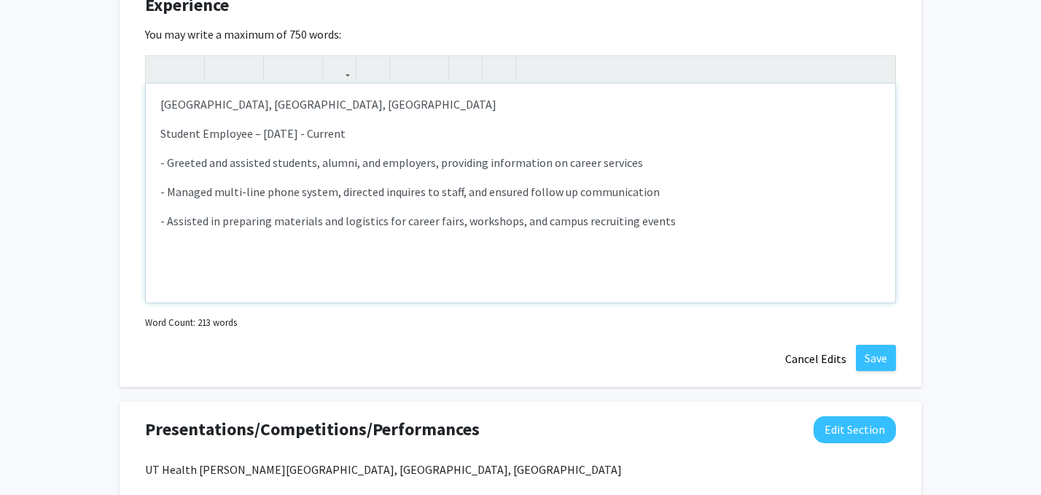
click at [268, 276] on div "[PERSON_NAME] Program, UT Health [PERSON_NAME][GEOGRAPHIC_DATA], [GEOGRAPHIC_DA…" at bounding box center [521, 193] width 750 height 219
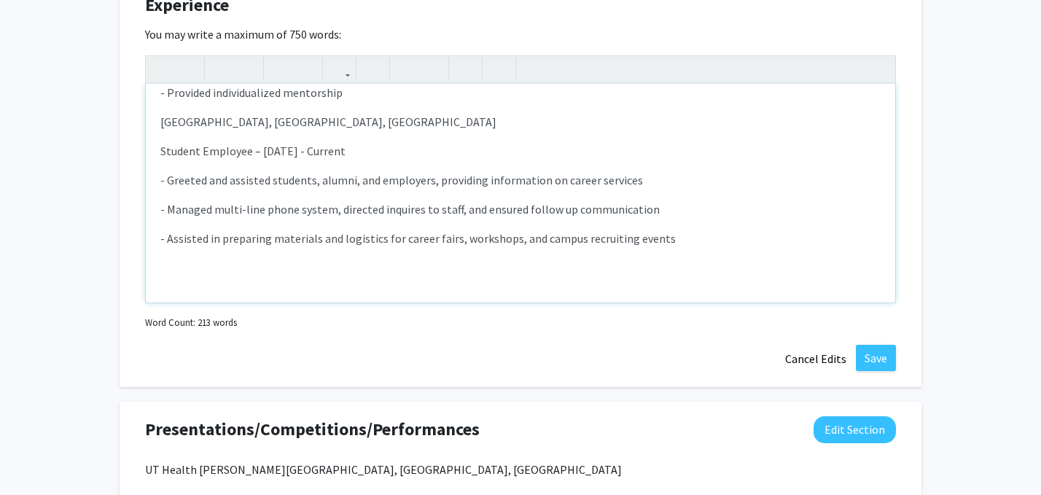
type textarea "<l>Ipsumdol Sitamet, CO Adipis ElItsedd Eiusmod Tempor, Incidid, UT </l><e>DOLO…"
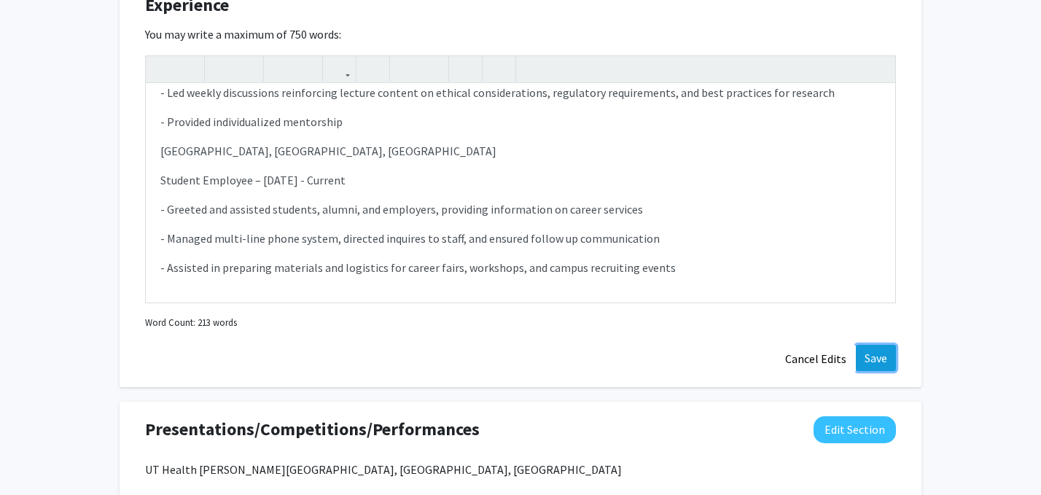
click at [878, 357] on button "Save" at bounding box center [876, 358] width 40 height 26
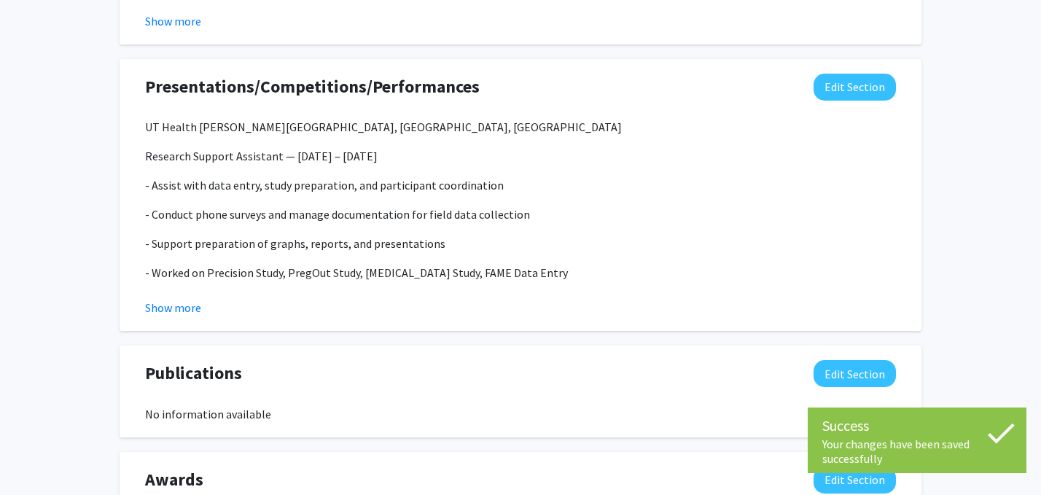
scroll to position [1138, 0]
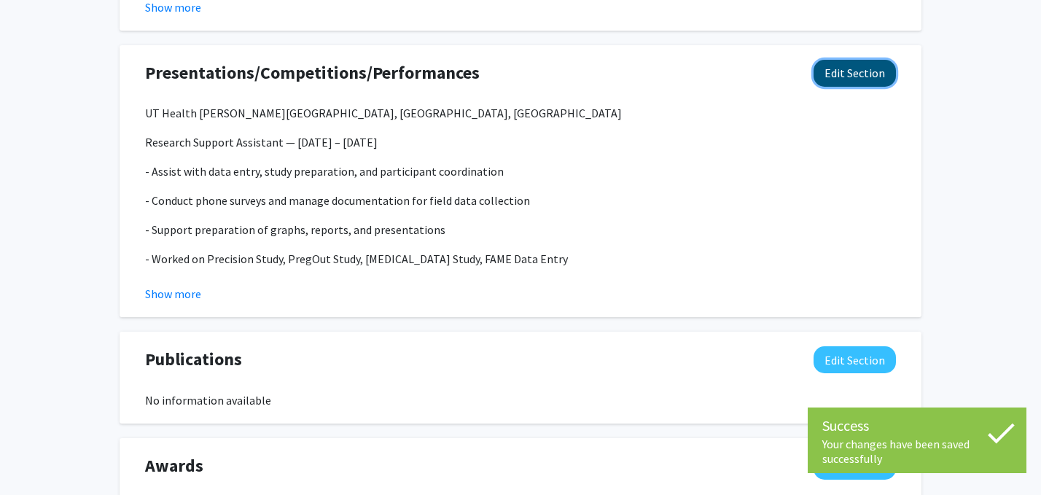
click at [854, 71] on button "Edit Section" at bounding box center [855, 73] width 82 height 27
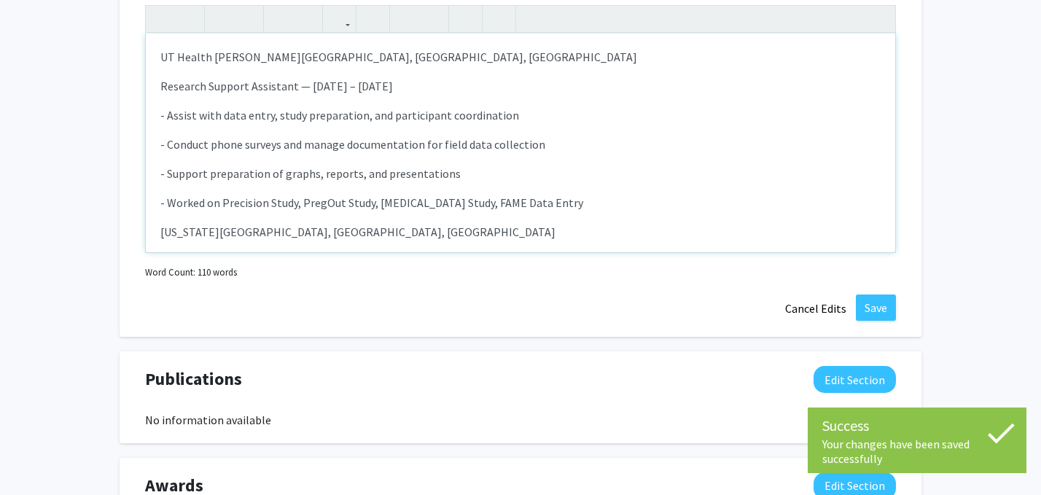
scroll to position [178, 0]
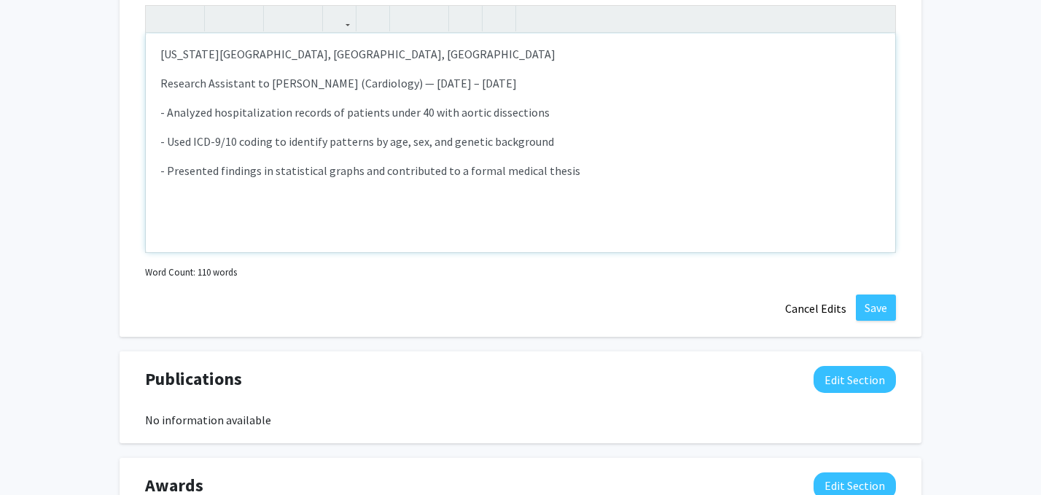
click at [607, 179] on div "UT Health [PERSON_NAME][GEOGRAPHIC_DATA], [GEOGRAPHIC_DATA], [GEOGRAPHIC_DATA]…" at bounding box center [521, 143] width 750 height 219
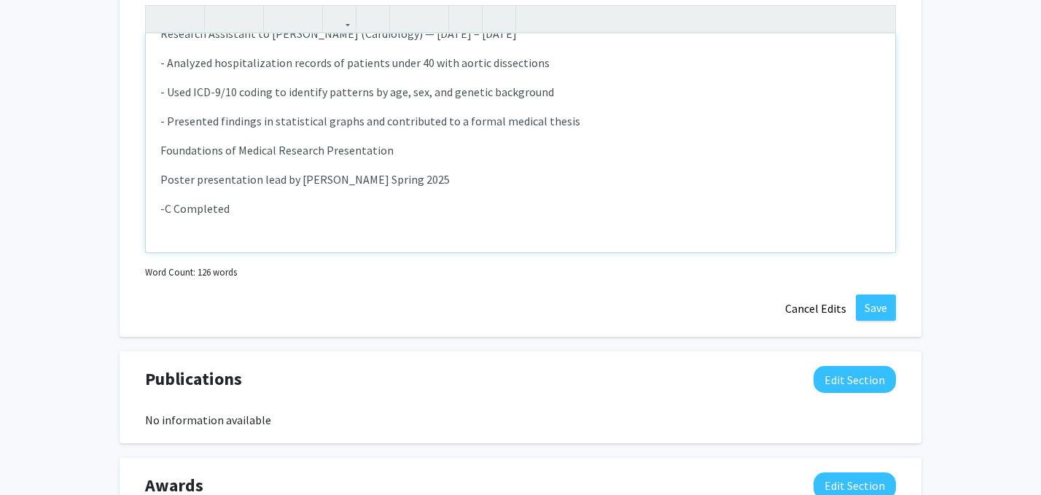
scroll to position [231, 0]
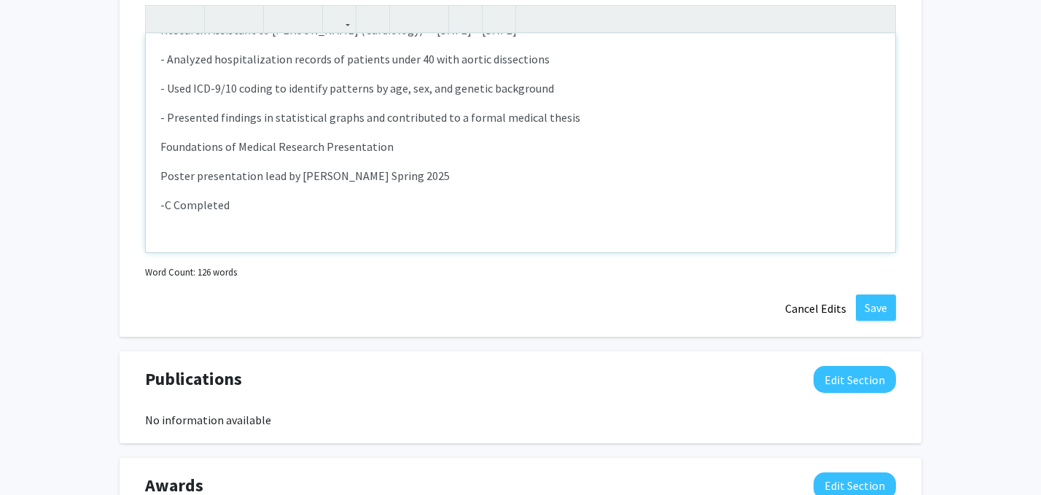
drag, startPoint x: 243, startPoint y: 246, endPoint x: 179, endPoint y: 199, distance: 78.7
click at [179, 199] on p "-C Completed" at bounding box center [520, 204] width 720 height 17
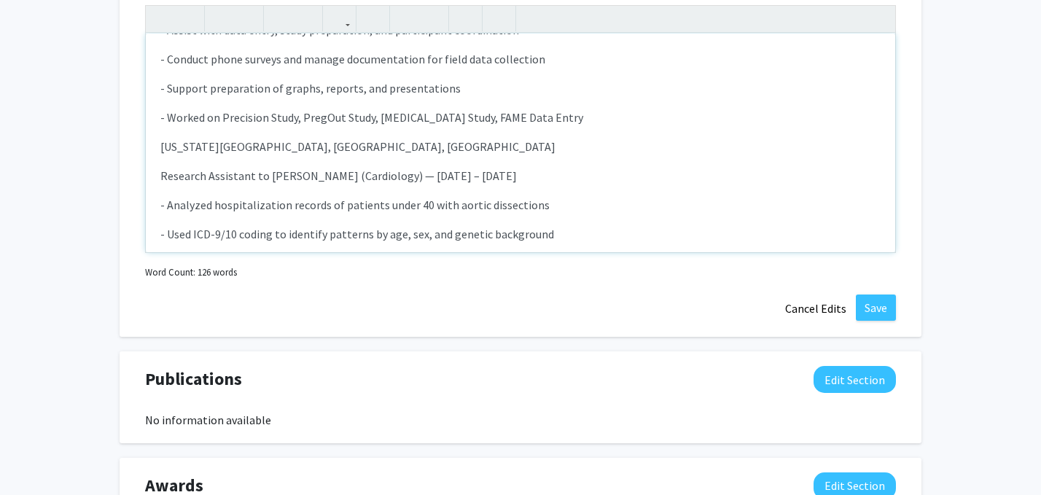
scroll to position [0, 0]
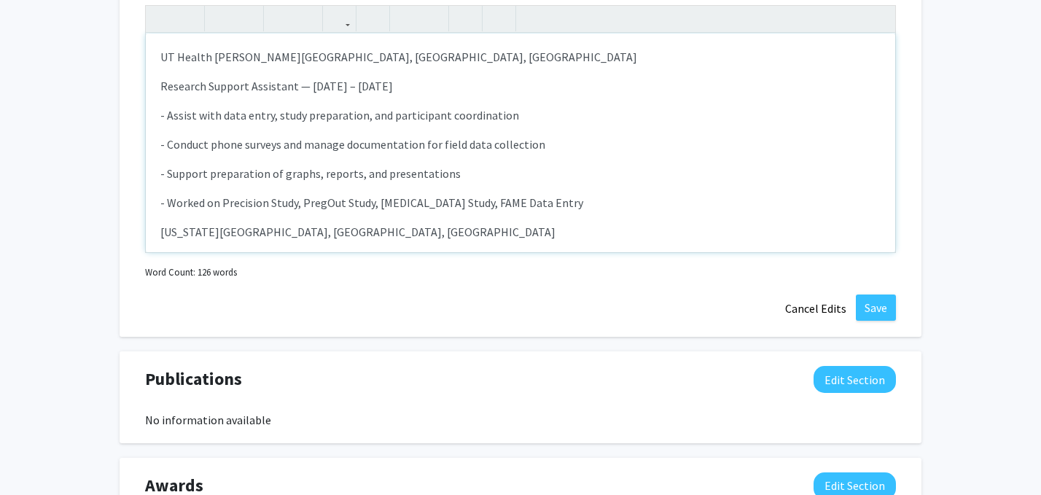
click at [422, 58] on p "UT Health [PERSON_NAME][GEOGRAPHIC_DATA], [GEOGRAPHIC_DATA], [GEOGRAPHIC_DATA]" at bounding box center [520, 56] width 720 height 17
drag, startPoint x: 429, startPoint y: 88, endPoint x: 138, endPoint y: 59, distance: 292.4
click at [138, 59] on div "Presentations/Competitions/Performances Edit Section You may write a maximum of…" at bounding box center [521, 133] width 802 height 410
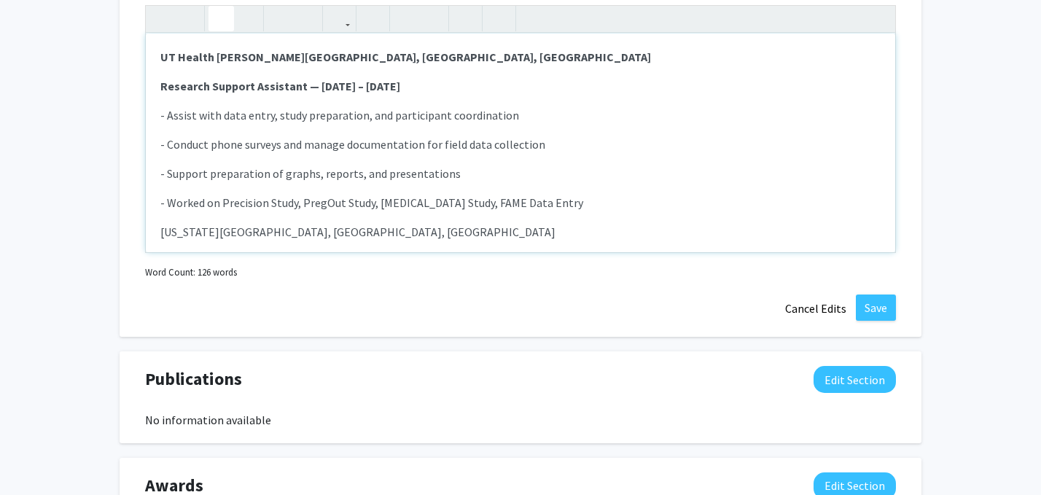
click at [360, 192] on div "UT Health [PERSON_NAME][GEOGRAPHIC_DATA], [GEOGRAPHIC_DATA], [GEOGRAPHIC_DATA]…" at bounding box center [521, 143] width 750 height 219
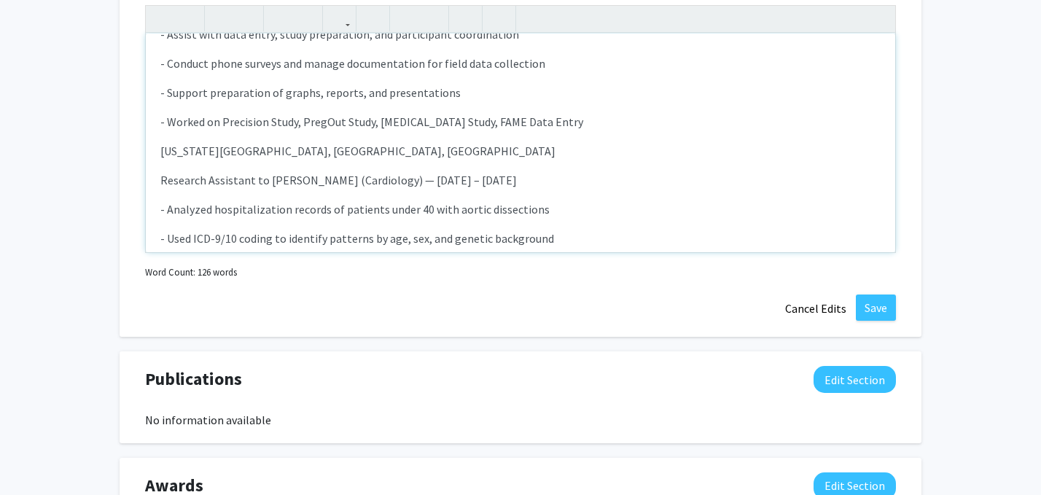
scroll to position [82, 0]
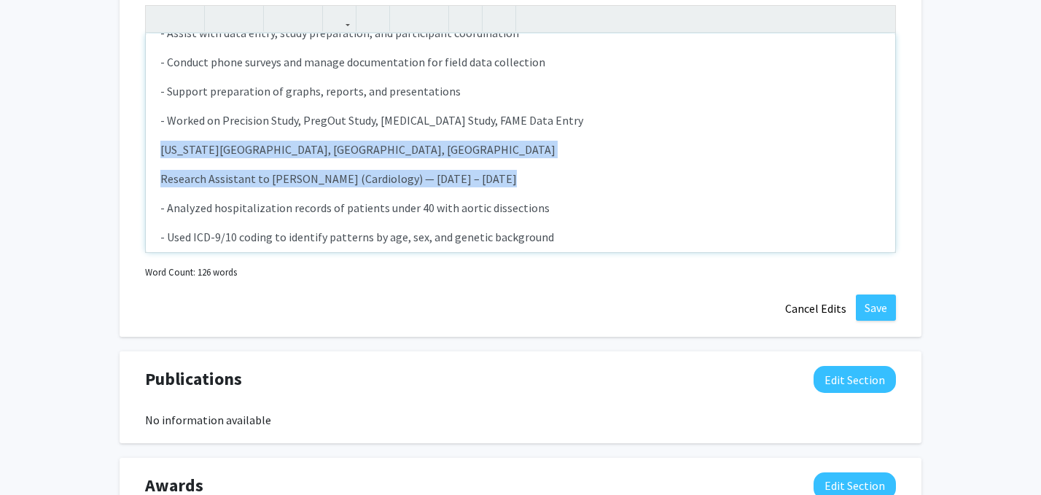
drag, startPoint x: 491, startPoint y: 179, endPoint x: 131, endPoint y: 151, distance: 362.0
click at [131, 151] on div "Presentations/Competitions/Performances Edit Section You may write a maximum of…" at bounding box center [521, 133] width 802 height 410
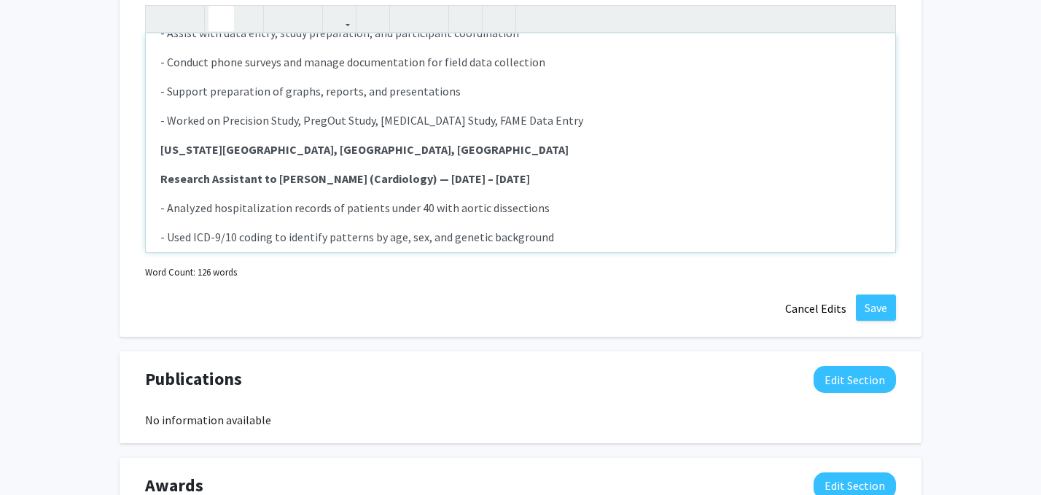
click at [464, 194] on div "UT Health [PERSON_NAME][GEOGRAPHIC_DATA], [GEOGRAPHIC_DATA], [GEOGRAPHIC_DATA]…" at bounding box center [521, 143] width 750 height 219
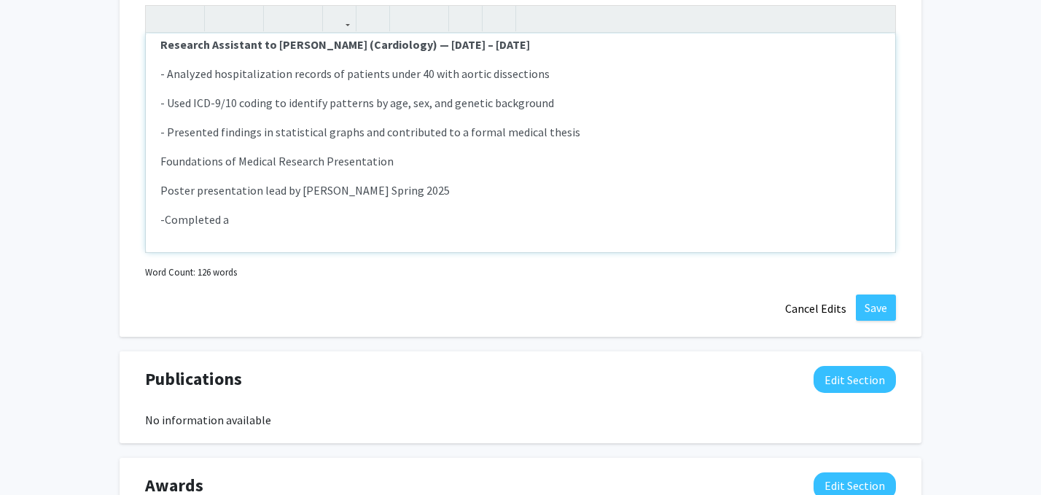
scroll to position [217, 0]
drag, startPoint x: 451, startPoint y: 191, endPoint x: 145, endPoint y: 160, distance: 307.0
click at [145, 160] on div "UT Health [PERSON_NAME][GEOGRAPHIC_DATA], [GEOGRAPHIC_DATA], [GEOGRAPHIC_DATA]…" at bounding box center [520, 129] width 751 height 248
click at [249, 217] on p "-Completed a" at bounding box center [520, 218] width 720 height 17
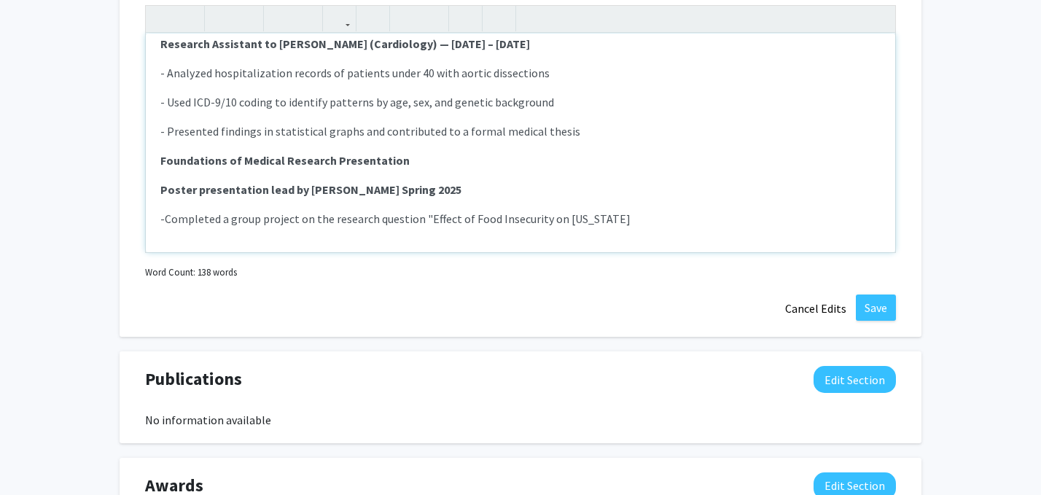
click at [580, 221] on p "-Completed a group project on the research question "Effect of Food Insecurity …" at bounding box center [520, 218] width 720 height 17
drag, startPoint x: 590, startPoint y: 221, endPoint x: 425, endPoint y: 221, distance: 164.8
click at [425, 221] on p "-Completed a group project on the research question "Effect of Food Insecurity …" at bounding box center [520, 218] width 720 height 17
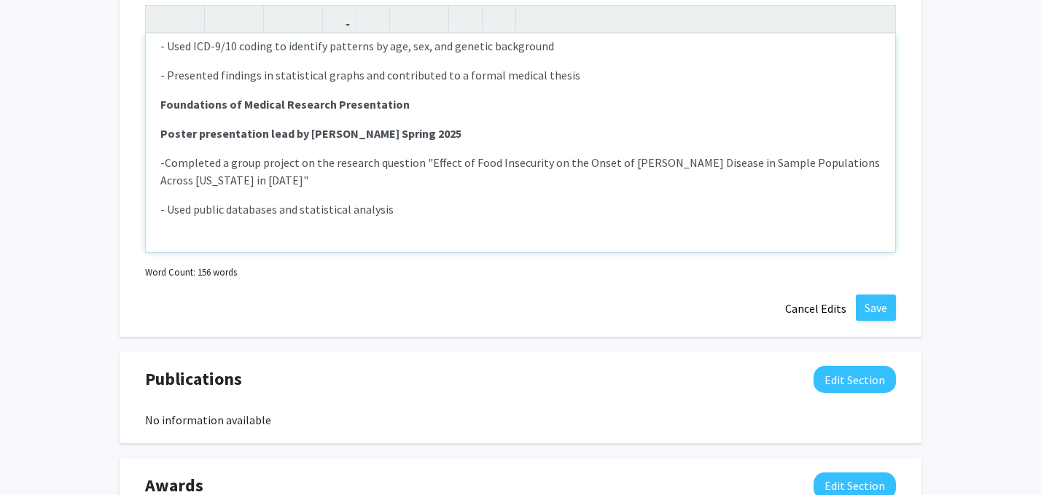
scroll to position [276, 0]
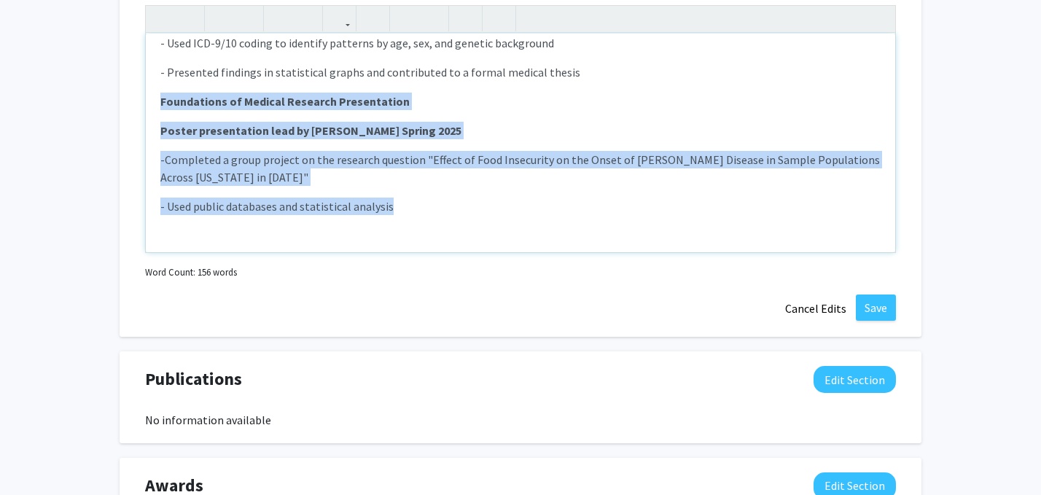
drag, startPoint x: 401, startPoint y: 206, endPoint x: 122, endPoint y: 107, distance: 296.3
click at [122, 107] on div "Presentations/Competitions/Performances Edit Section You may write a maximum of…" at bounding box center [521, 133] width 802 height 410
copy div "Foundations of Medical Research Presentation Poster presentation lead by [PERSO…"
click at [482, 193] on div "UT Health [PERSON_NAME][GEOGRAPHIC_DATA], [GEOGRAPHIC_DATA], [GEOGRAPHIC_DATA]…" at bounding box center [521, 143] width 750 height 219
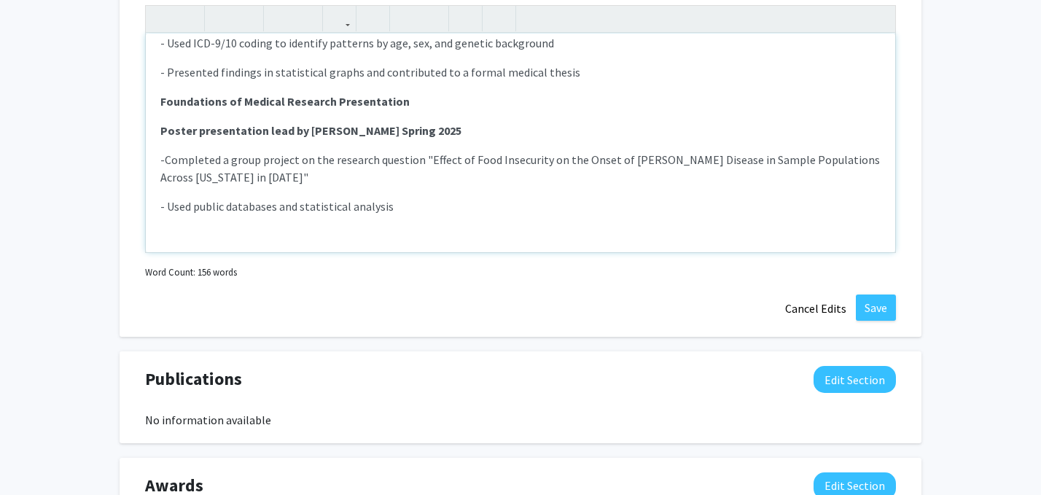
scroll to position [270, 0]
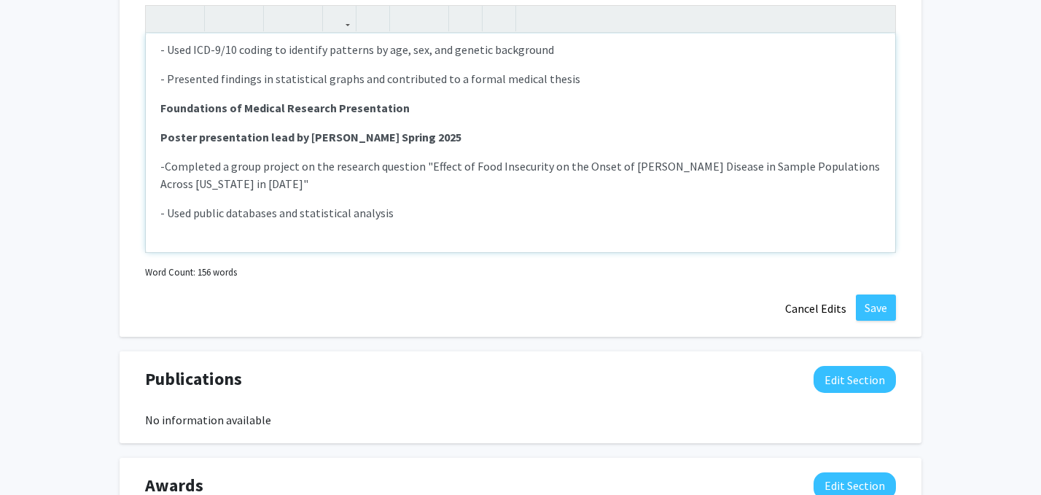
click at [480, 133] on p "Poster presentation lead by [PERSON_NAME] Spring 2025" at bounding box center [520, 136] width 720 height 17
click at [437, 103] on p "Foundations of Medical Research Presentation" at bounding box center [520, 107] width 720 height 17
click at [428, 110] on strong "Foundations of Medical Research Presentation, [GEOGRAPHIC_DATA] [GEOGRAPHIC_DAT…" at bounding box center [400, 108] width 480 height 15
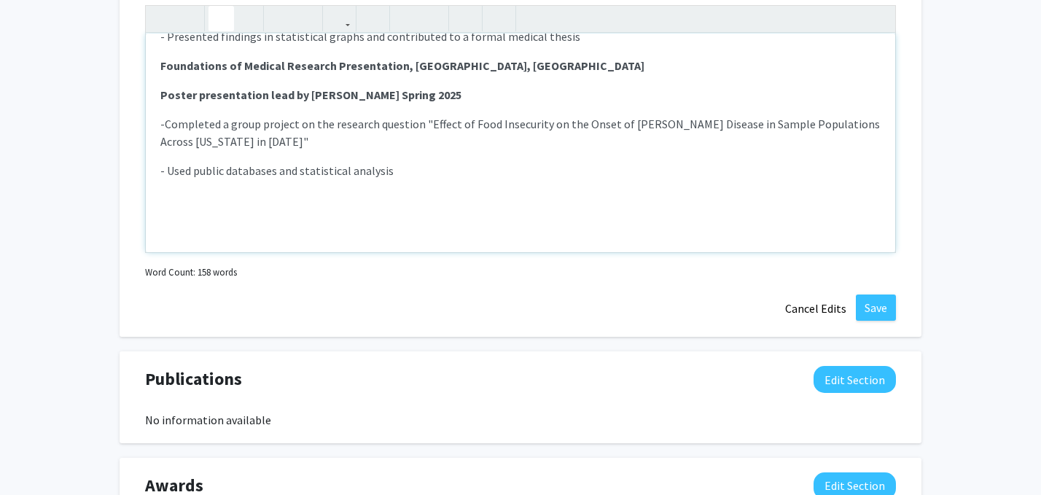
click at [475, 225] on div "UT Health [PERSON_NAME][GEOGRAPHIC_DATA], [GEOGRAPHIC_DATA], [GEOGRAPHIC_DATA]…" at bounding box center [521, 143] width 750 height 219
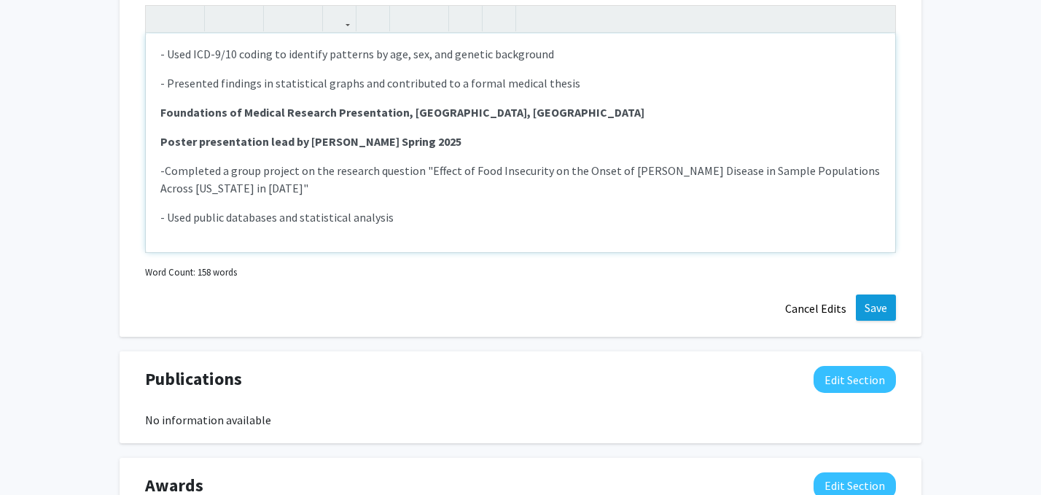
scroll to position [295, 0]
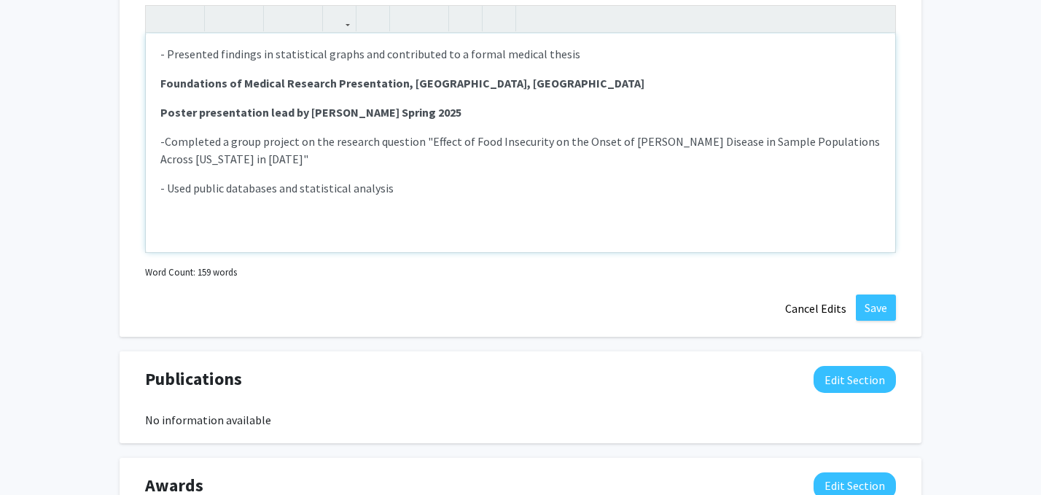
type textarea "<l><ipsumd>SI Ametco AdIpisci Elitsed Doeius, Tempori, UT </labore></e><d><magn…"
click at [881, 305] on button "Save" at bounding box center [876, 308] width 40 height 26
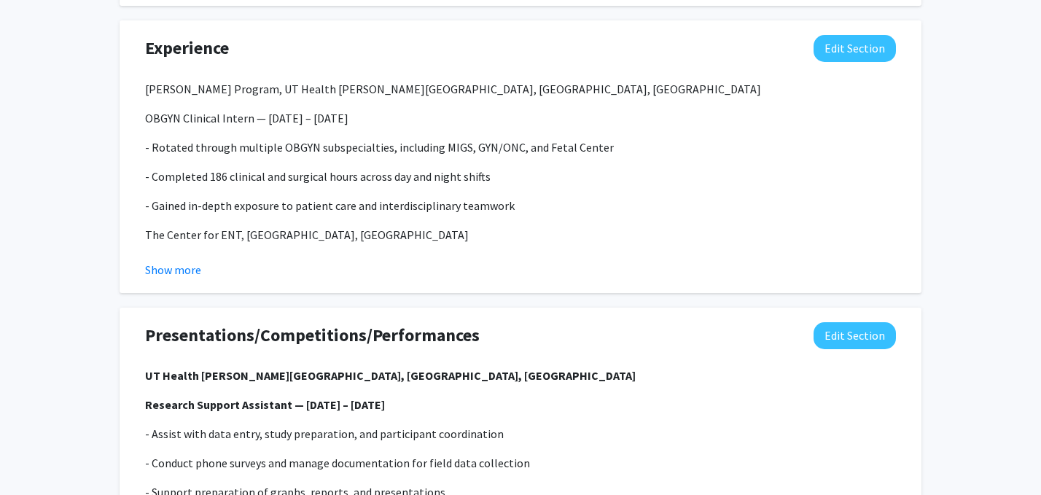
scroll to position [877, 0]
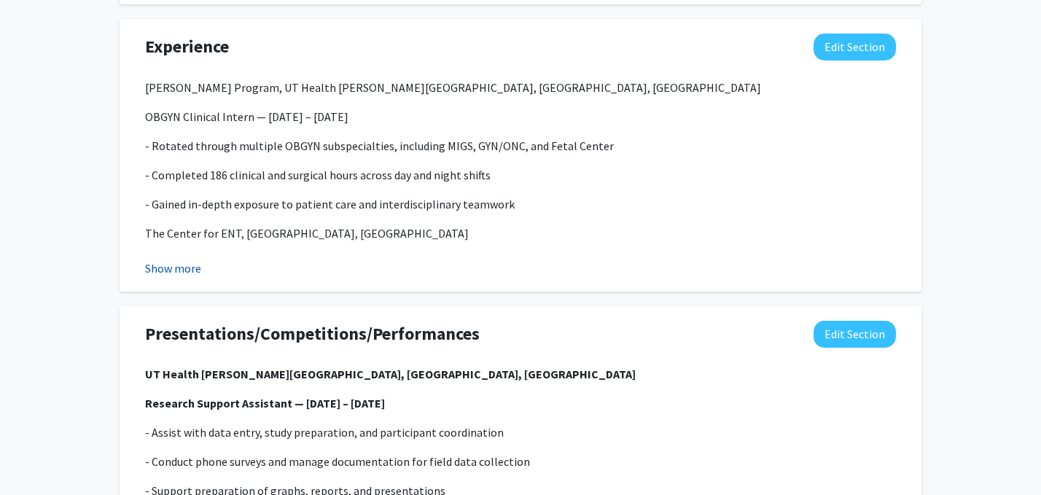
click at [186, 265] on button "Show more" at bounding box center [173, 268] width 56 height 17
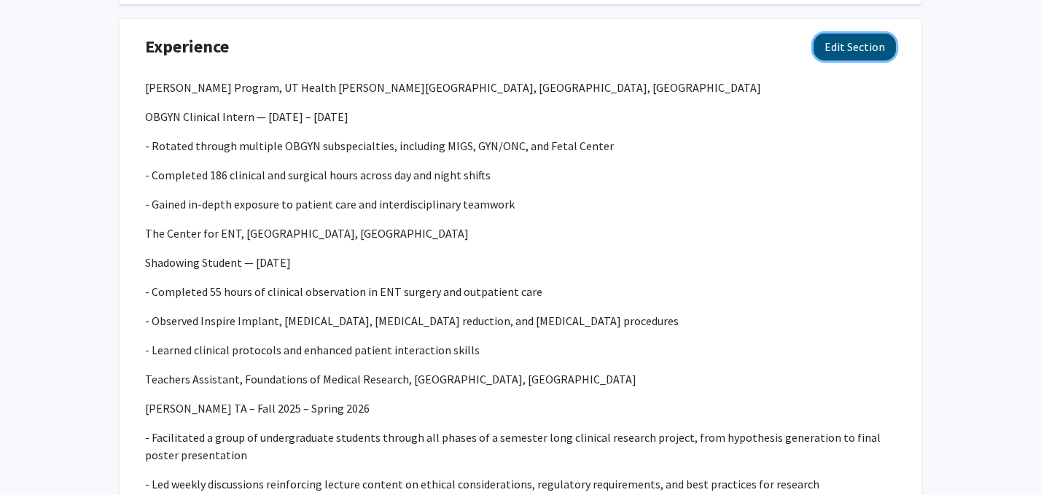
click at [833, 51] on button "Edit Section" at bounding box center [855, 47] width 82 height 27
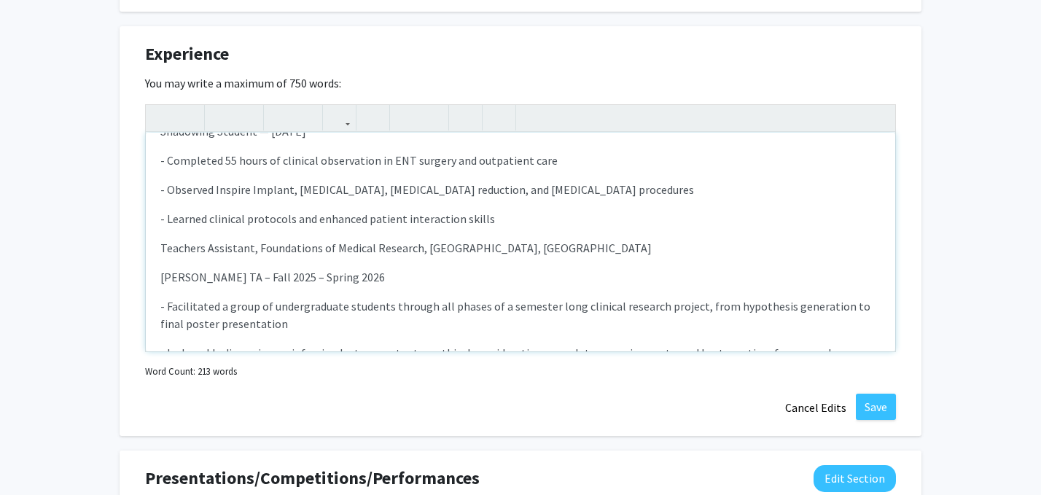
scroll to position [0, 0]
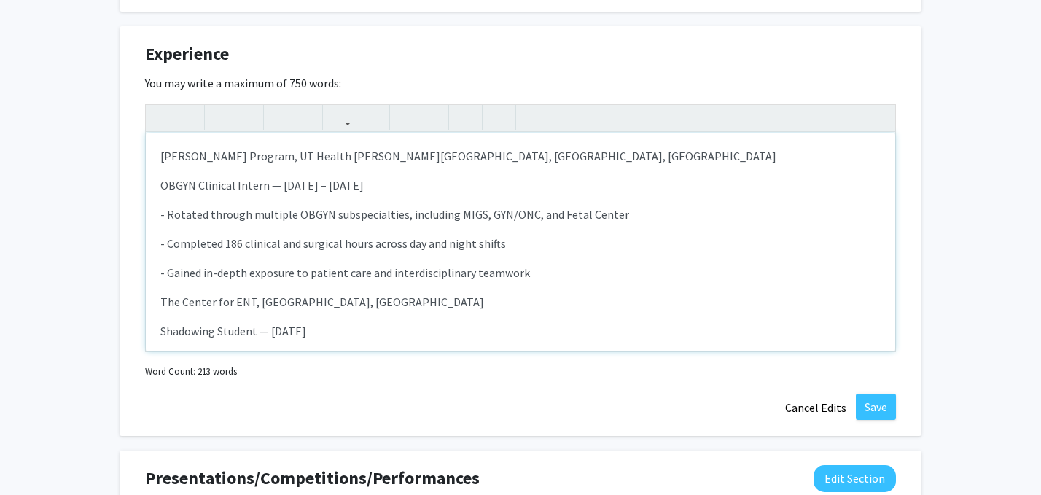
drag, startPoint x: 391, startPoint y: 185, endPoint x: 110, endPoint y: 141, distance: 284.1
click at [110, 141] on div "[PERSON_NAME] Edit Section See Public View help Degree Level: Undergraduate Stu…" at bounding box center [520, 82] width 1041 height 1799
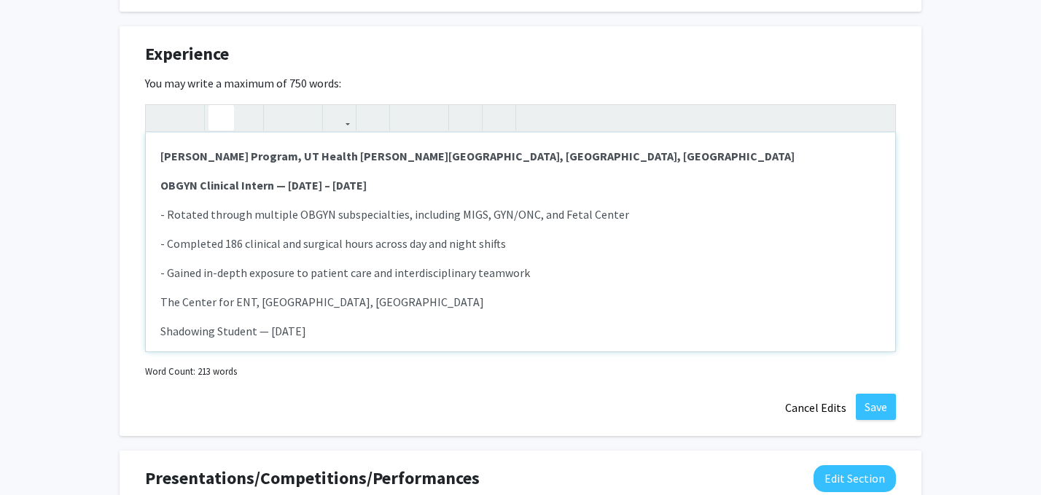
click at [325, 231] on div "[PERSON_NAME] Program, UT Health [PERSON_NAME][GEOGRAPHIC_DATA], [GEOGRAPHIC_DA…" at bounding box center [521, 242] width 750 height 219
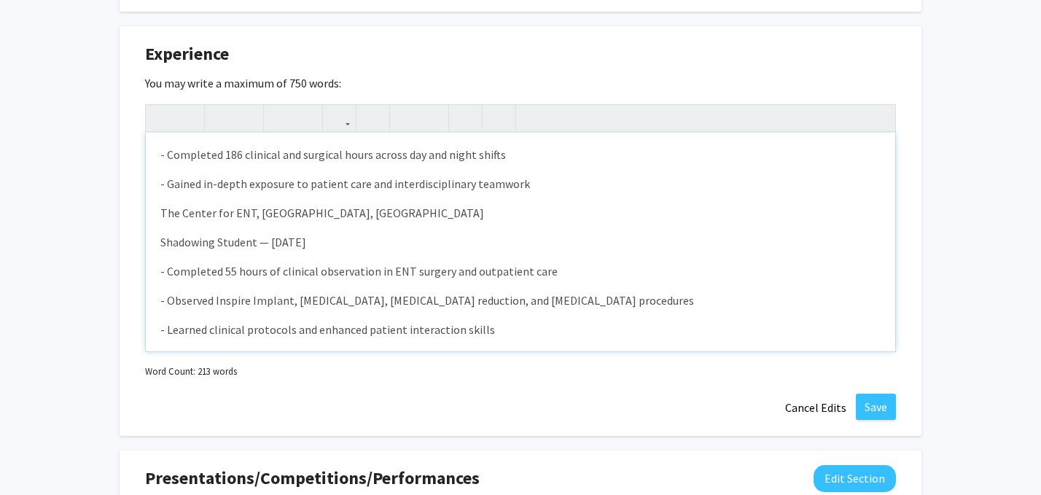
drag, startPoint x: 332, startPoint y: 245, endPoint x: 142, endPoint y: 213, distance: 192.3
click at [142, 213] on div "Experience Edit Section You may write a maximum of 750 words: [PERSON_NAME] Pro…" at bounding box center [521, 231] width 802 height 410
click at [410, 253] on div "[PERSON_NAME] Program, UT Health [PERSON_NAME][GEOGRAPHIC_DATA], [GEOGRAPHIC_DA…" at bounding box center [521, 242] width 750 height 219
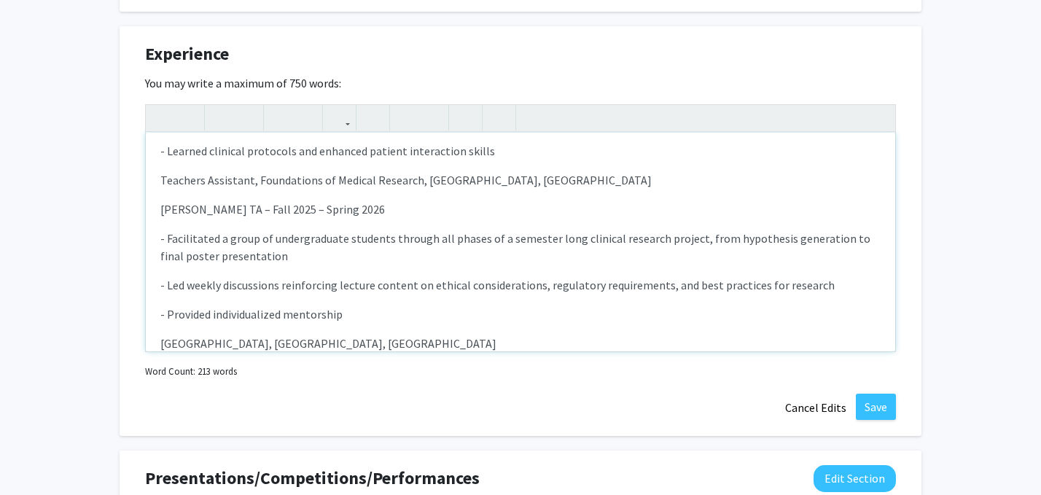
scroll to position [273, 0]
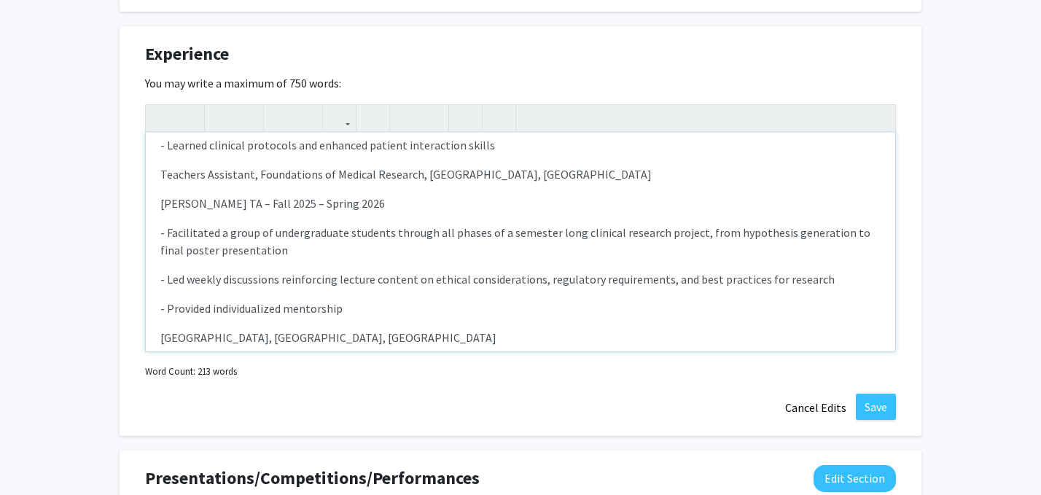
drag, startPoint x: 401, startPoint y: 203, endPoint x: 154, endPoint y: 167, distance: 249.7
click at [154, 167] on div "[PERSON_NAME] Program, UT Health [PERSON_NAME][GEOGRAPHIC_DATA], [GEOGRAPHIC_DA…" at bounding box center [521, 242] width 750 height 219
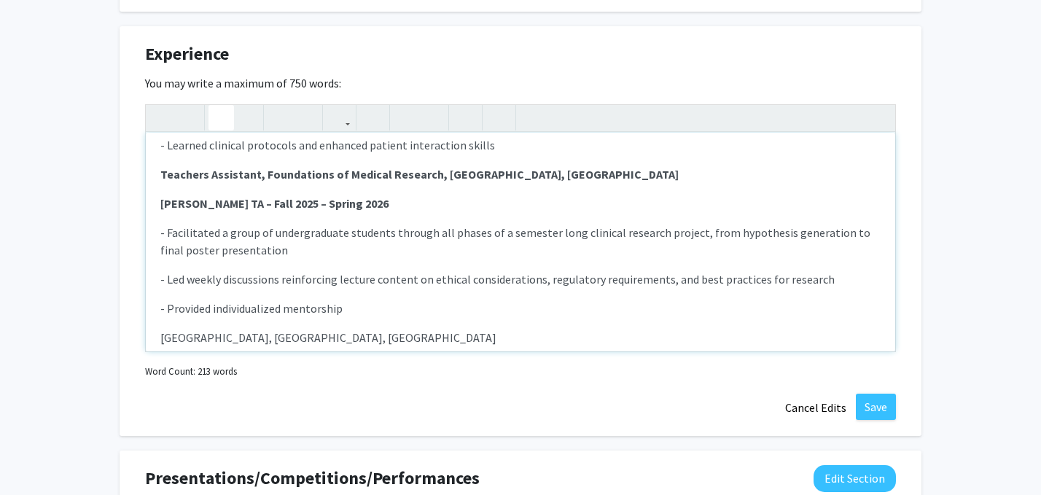
click at [354, 228] on p "- Facilitated a group of undergraduate students through all phases of a semeste…" at bounding box center [520, 241] width 720 height 35
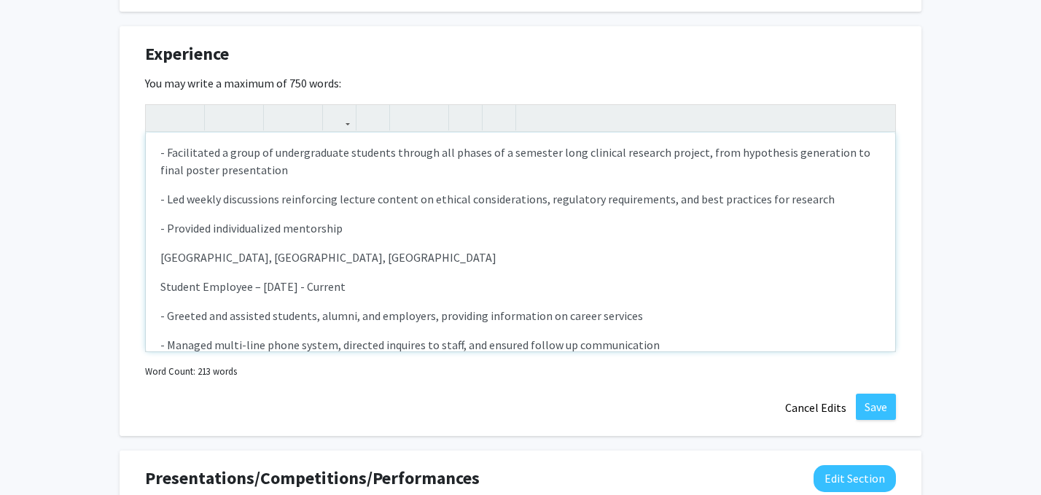
scroll to position [411, 0]
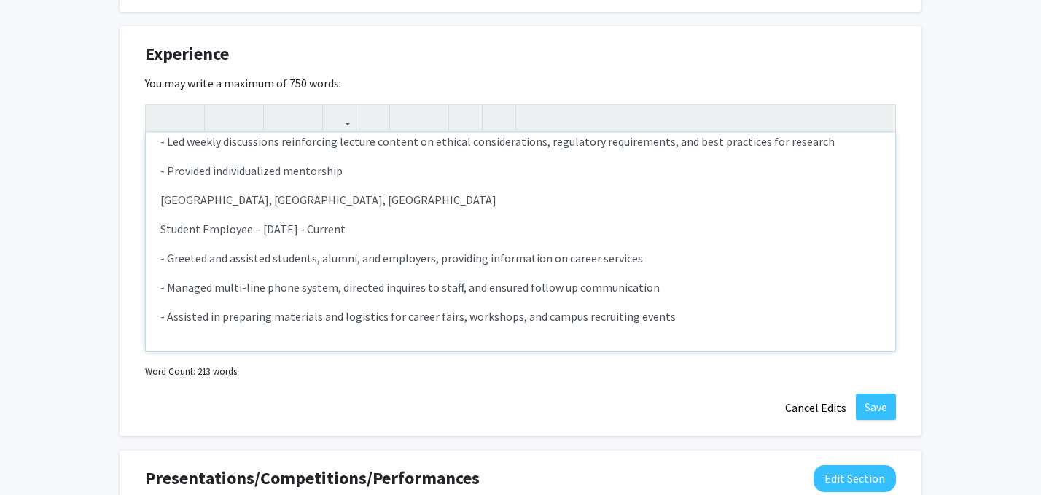
drag, startPoint x: 381, startPoint y: 230, endPoint x: 150, endPoint y: 201, distance: 233.0
click at [150, 201] on div "[PERSON_NAME] Program, UT Health [PERSON_NAME][GEOGRAPHIC_DATA], [GEOGRAPHIC_DA…" at bounding box center [521, 242] width 750 height 219
type textarea "<l><ipsumd>Sitametc Adipisc, EL Seddoe TeMporin Utlabor Etdolo, Magnaal, EN </a…"
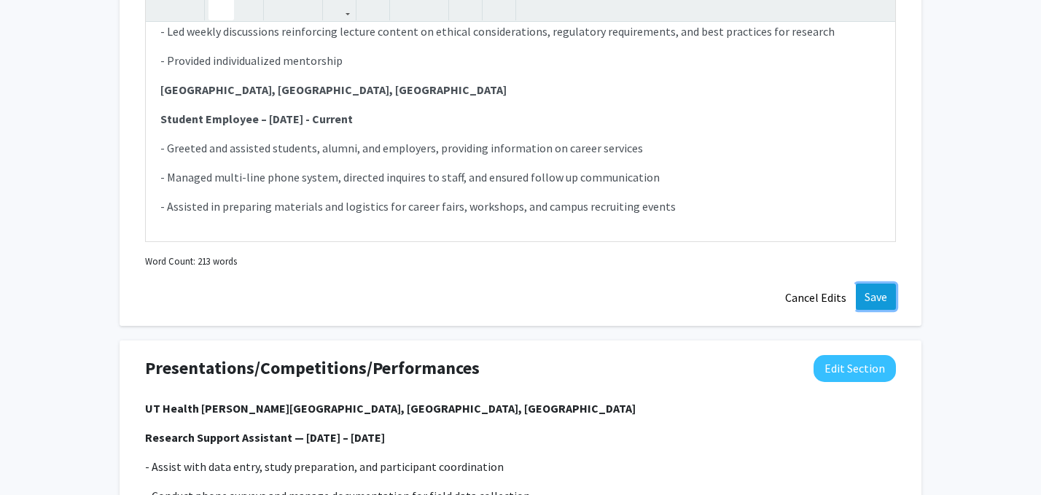
click at [879, 293] on button "Save" at bounding box center [876, 297] width 40 height 26
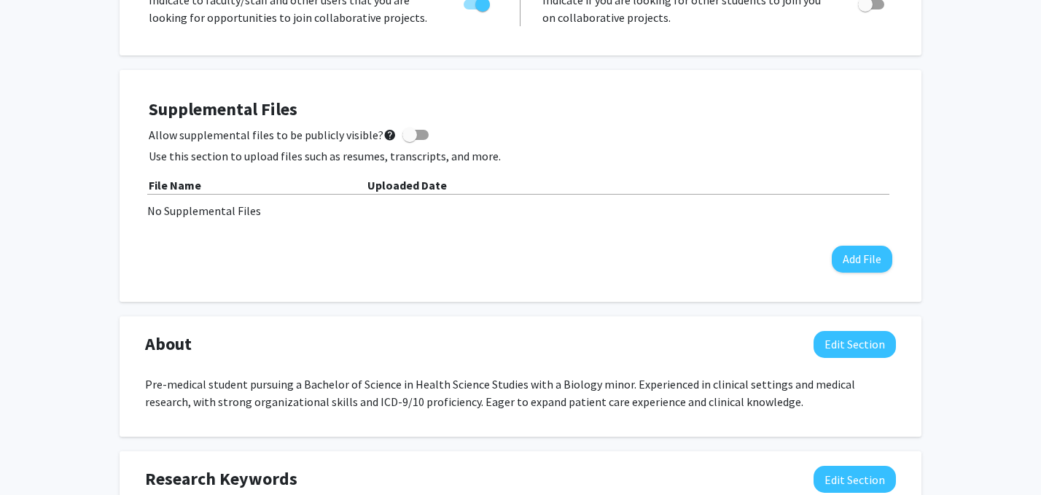
scroll to position [331, 0]
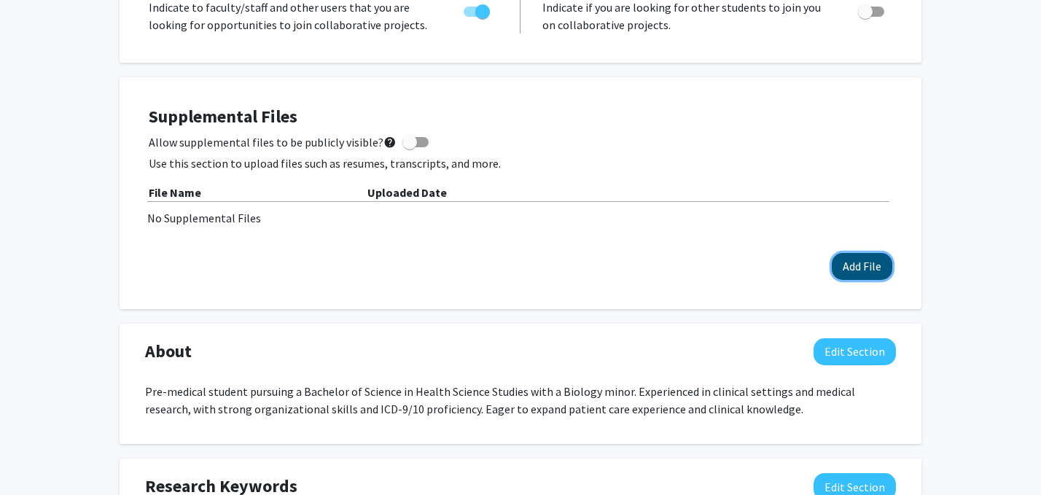
click at [865, 266] on button "Add File" at bounding box center [862, 266] width 61 height 27
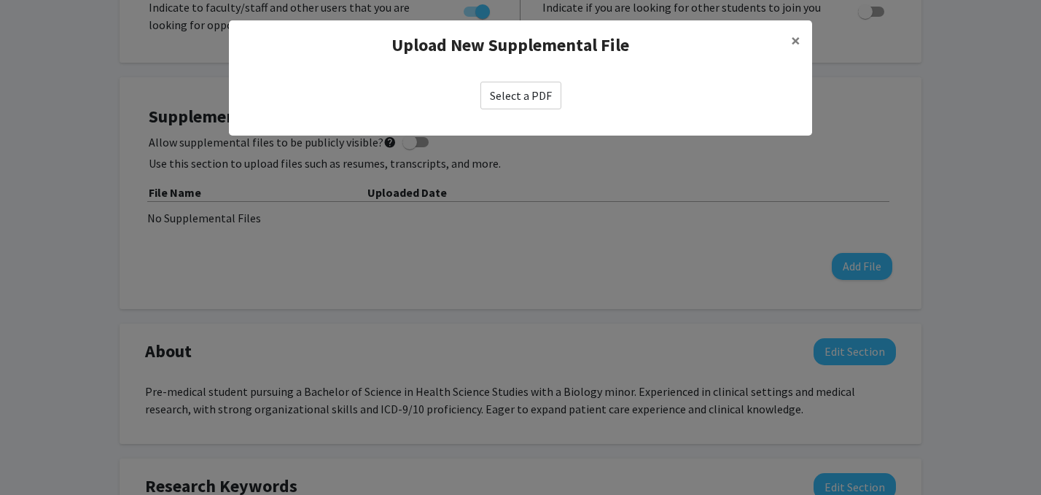
click at [518, 99] on label "Select a PDF" at bounding box center [520, 96] width 81 height 28
click at [0, 0] on input "Select a PDF" at bounding box center [0, 0] width 0 height 0
click at [515, 98] on label "Select a PDF" at bounding box center [520, 96] width 81 height 28
click at [0, 0] on input "Select a PDF" at bounding box center [0, 0] width 0 height 0
click at [515, 98] on label "Select a PDF" at bounding box center [520, 96] width 81 height 28
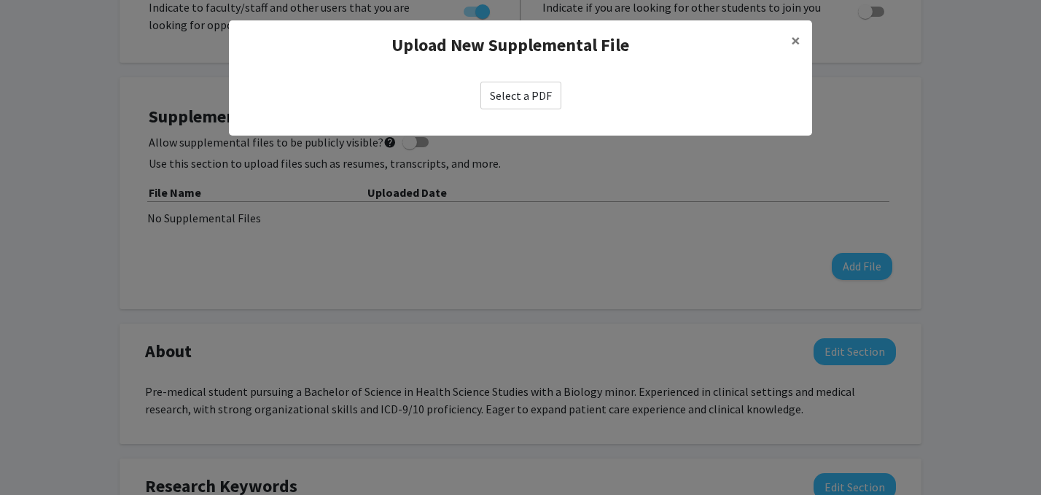
click at [0, 0] on input "Select a PDF" at bounding box center [0, 0] width 0 height 0
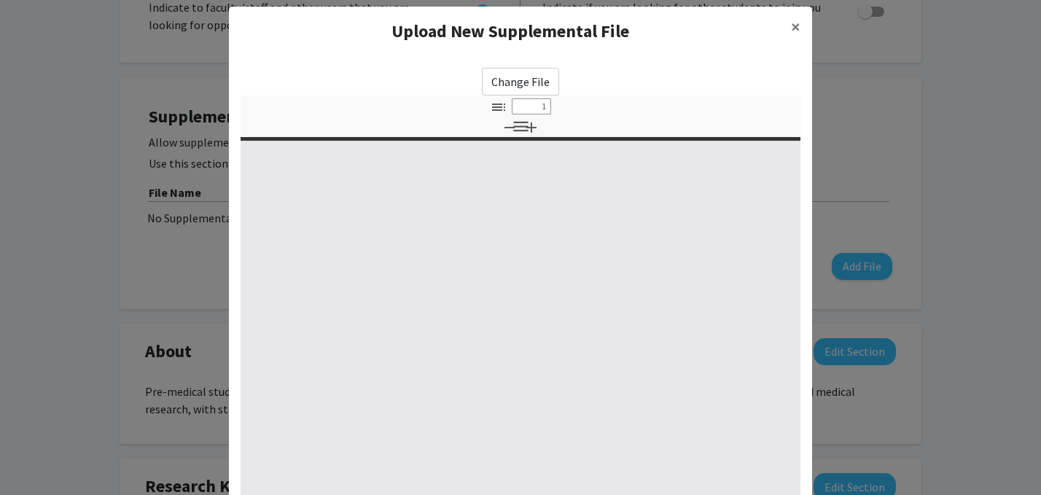
select select "custom"
type input "0"
select select "custom"
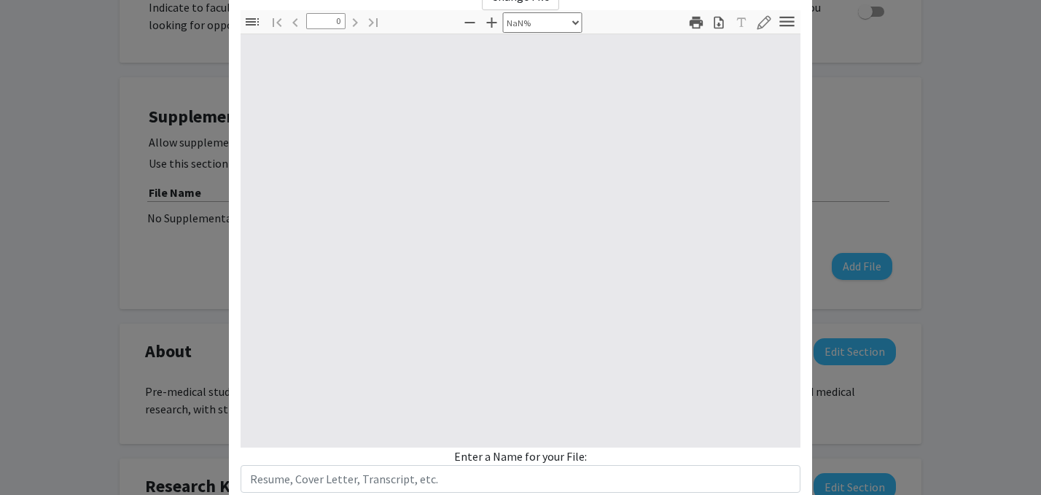
type input "1"
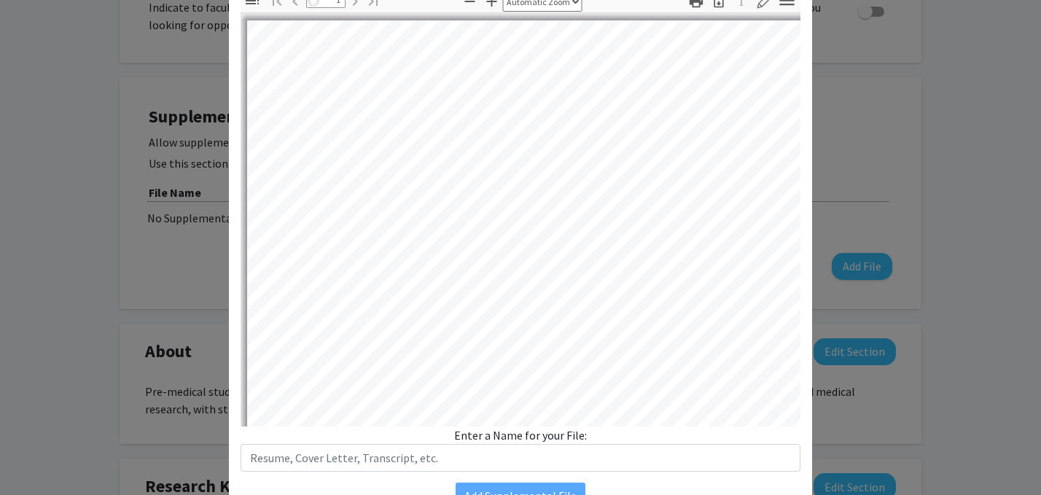
scroll to position [179, 0]
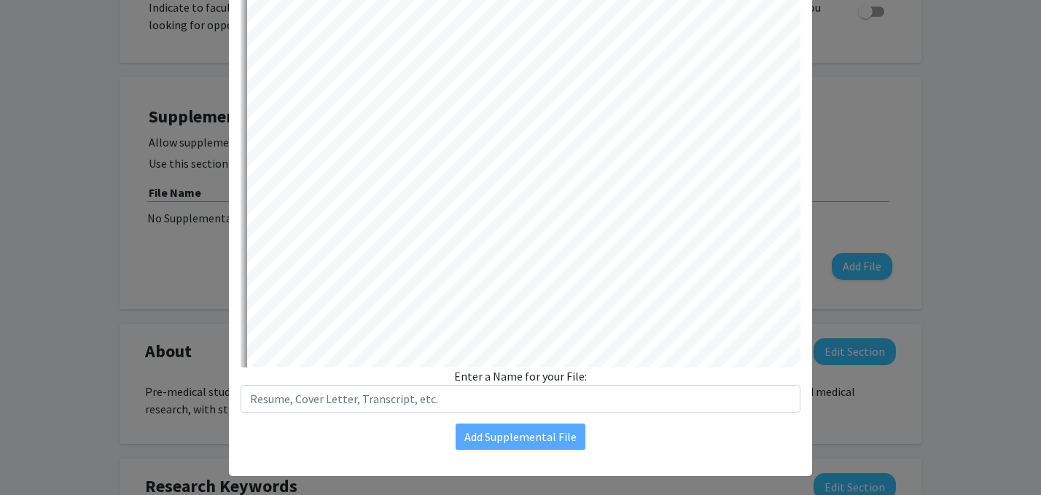
select select "auto"
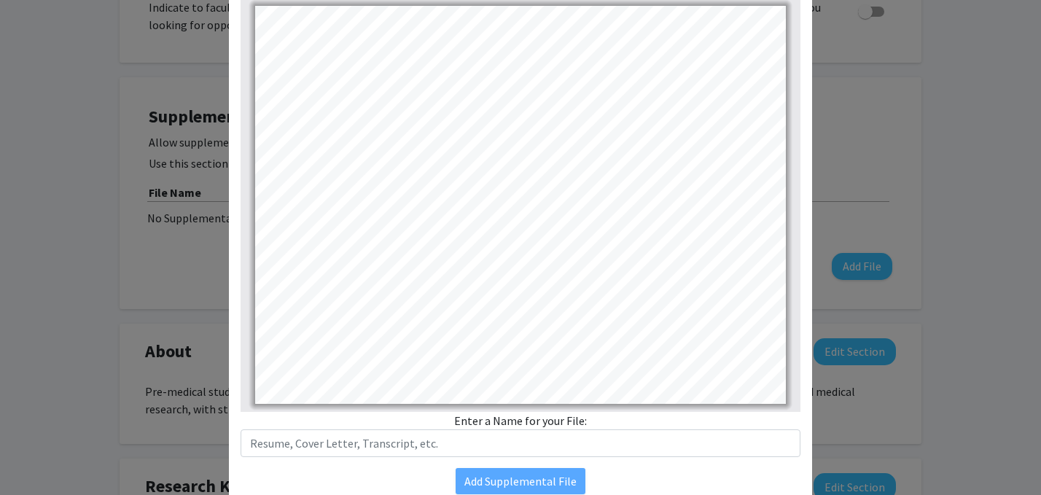
scroll to position [149, 0]
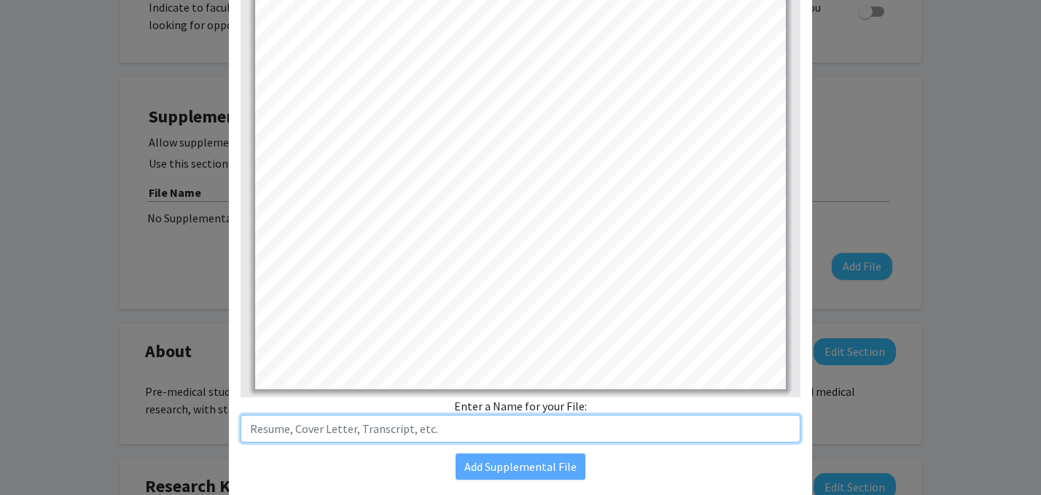
click at [396, 430] on input "text" at bounding box center [521, 429] width 560 height 28
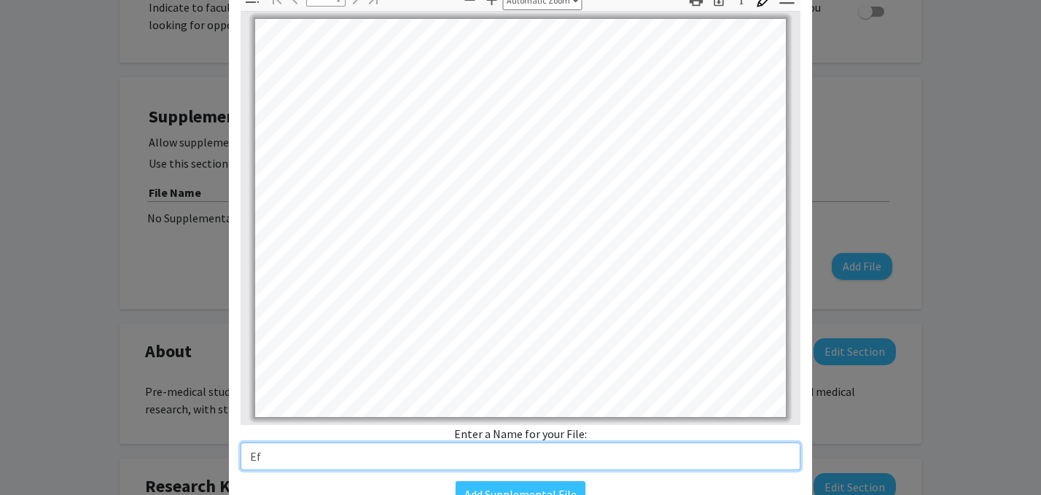
type input "E"
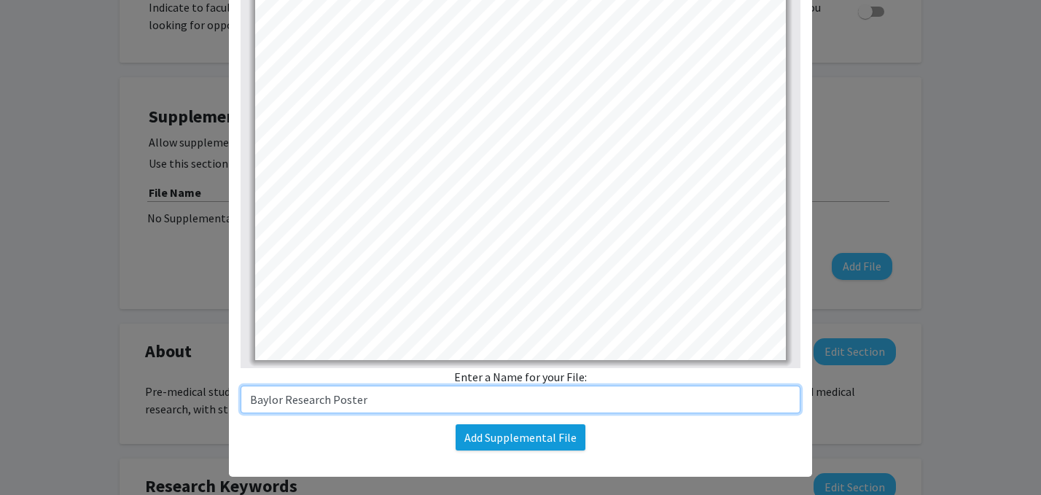
type input "Baylor Research Poster"
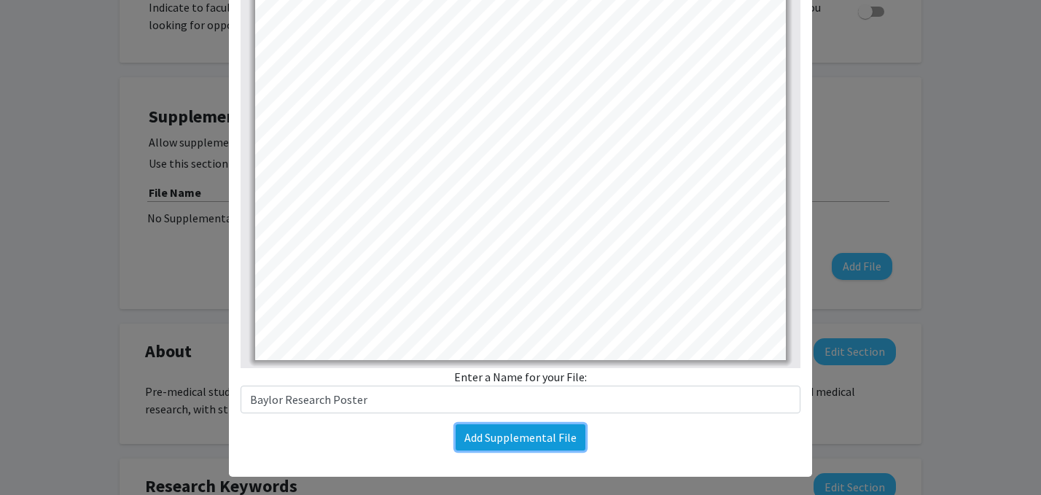
click at [511, 432] on button "Add Supplemental File" at bounding box center [521, 437] width 130 height 26
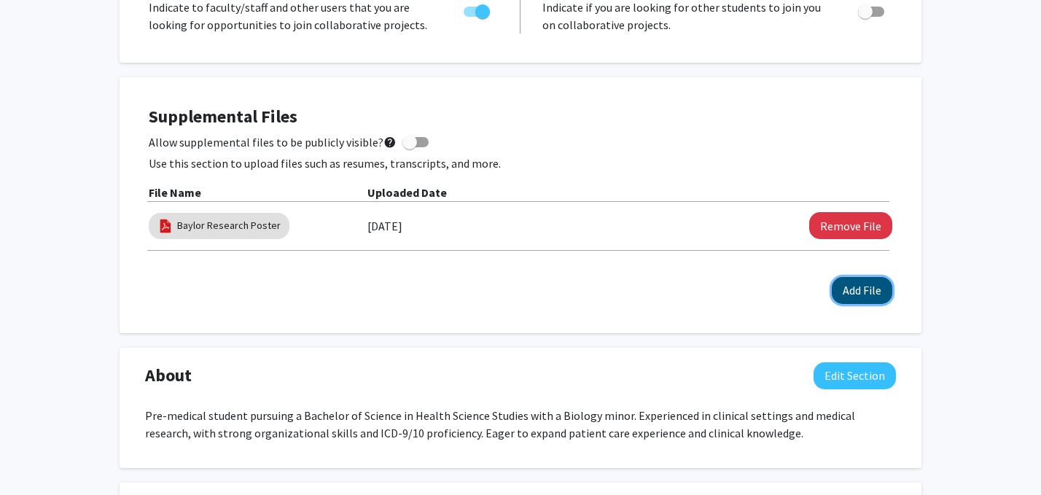
click at [853, 290] on button "Add File" at bounding box center [862, 290] width 61 height 27
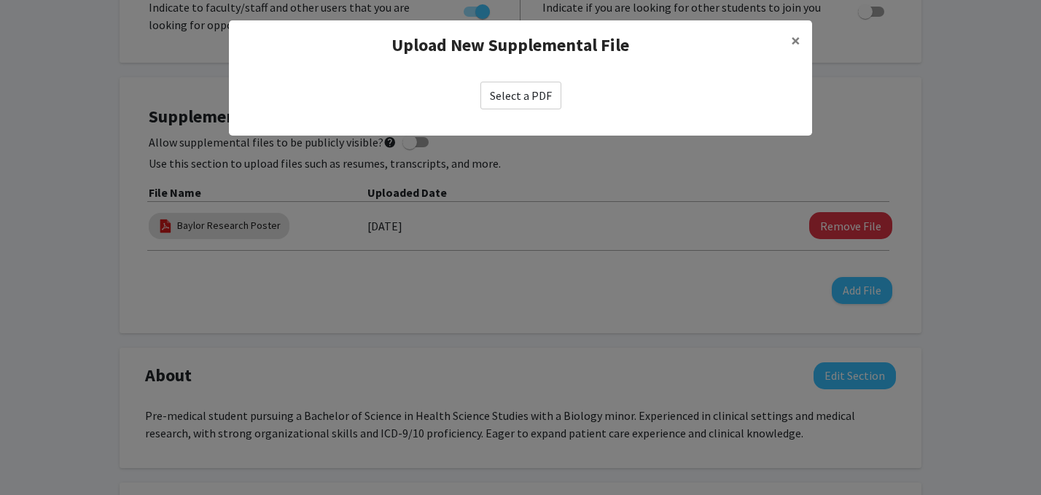
click at [513, 101] on label "Select a PDF" at bounding box center [520, 96] width 81 height 28
click at [0, 0] on input "Select a PDF" at bounding box center [0, 0] width 0 height 0
select select "custom"
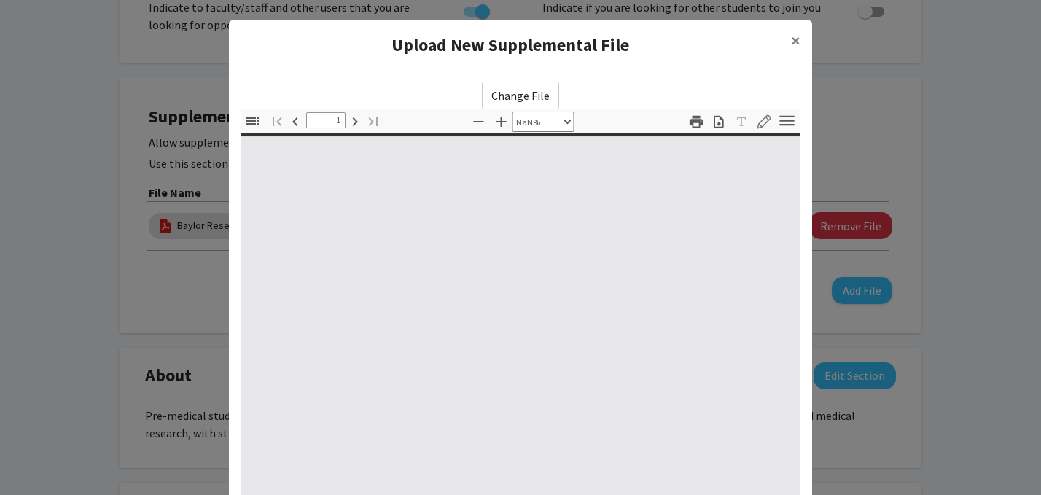
type input "0"
select select "custom"
type input "1"
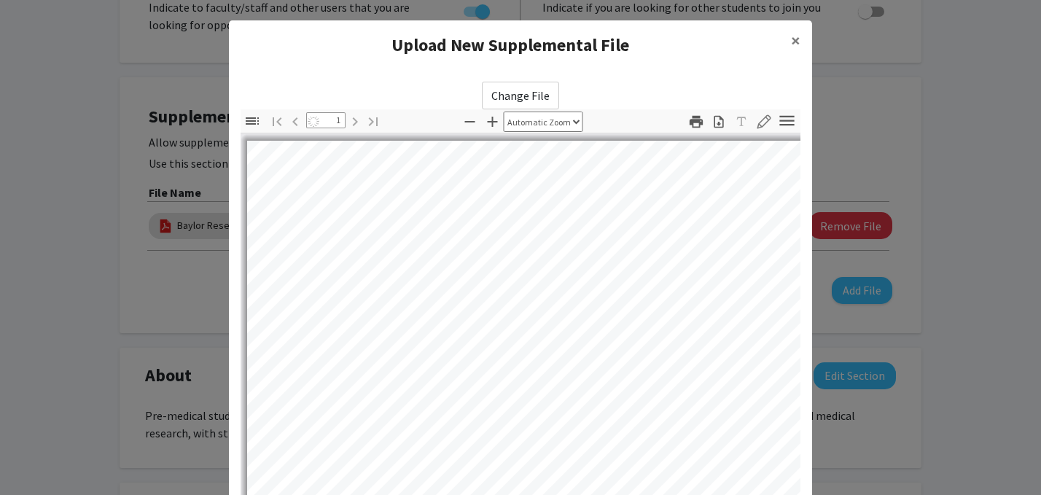
select select "auto"
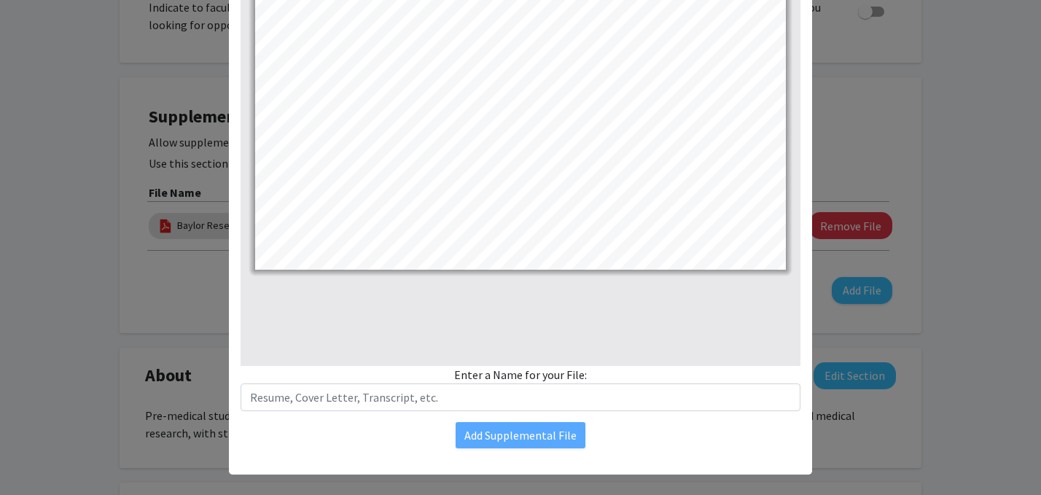
scroll to position [195, 0]
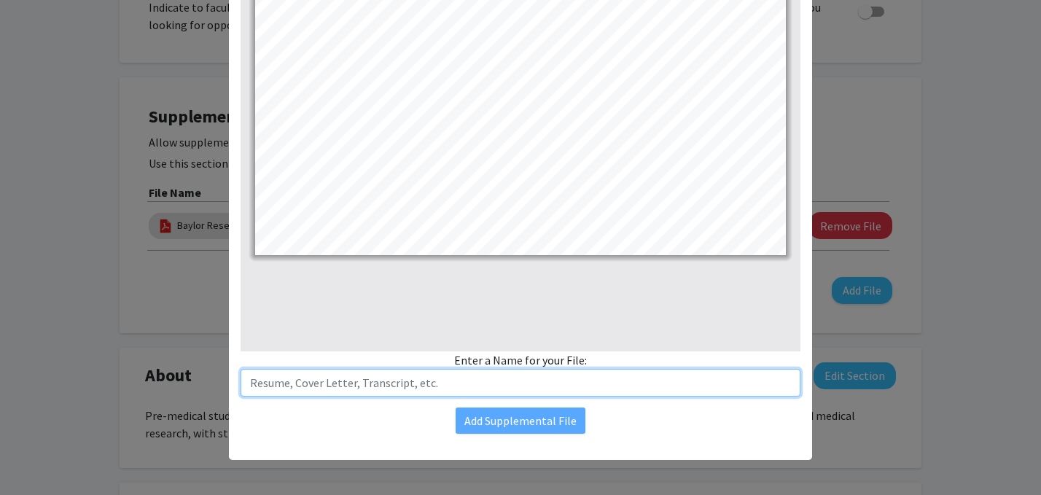
click at [360, 383] on input "text" at bounding box center [521, 383] width 560 height 28
type input "[US_STATE] Children's Research Poster"
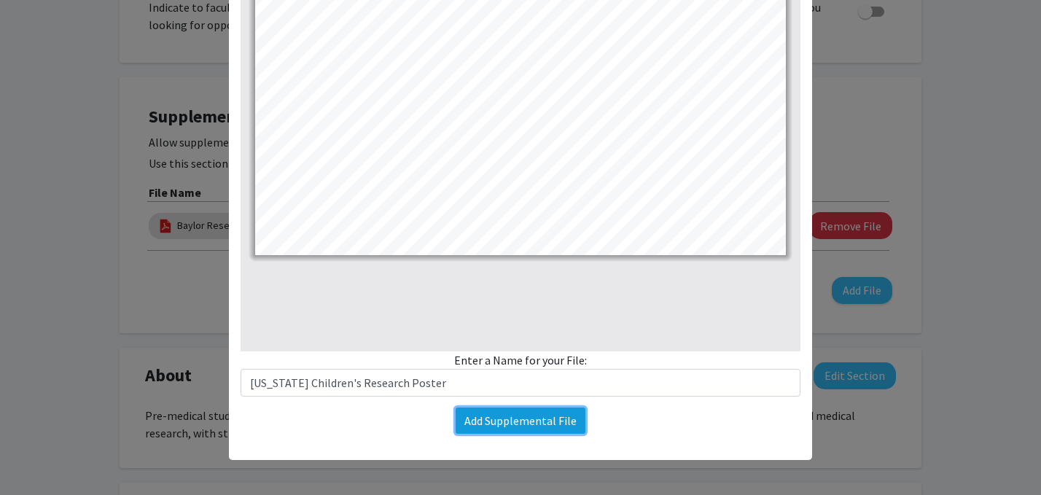
click at [515, 418] on button "Add Supplemental File" at bounding box center [521, 421] width 130 height 26
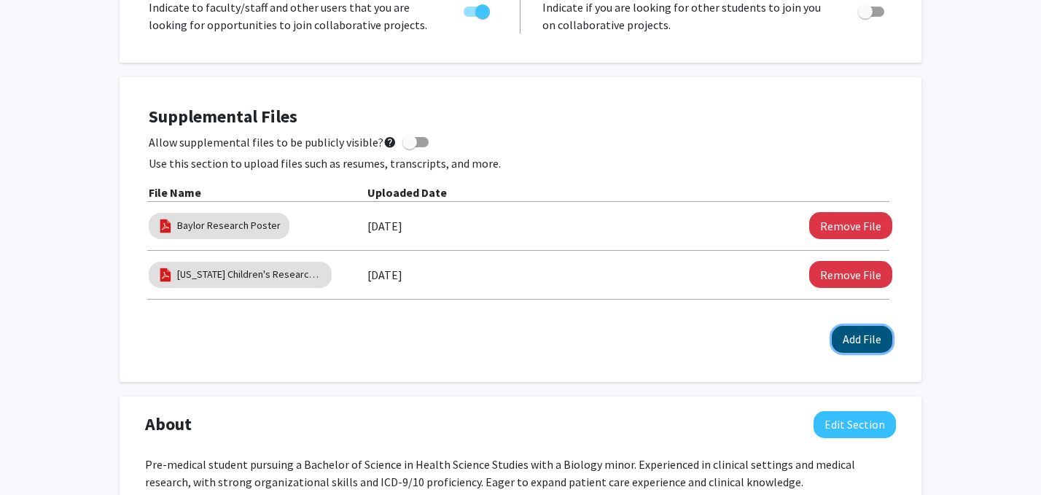
click at [871, 336] on button "Add File" at bounding box center [862, 339] width 61 height 27
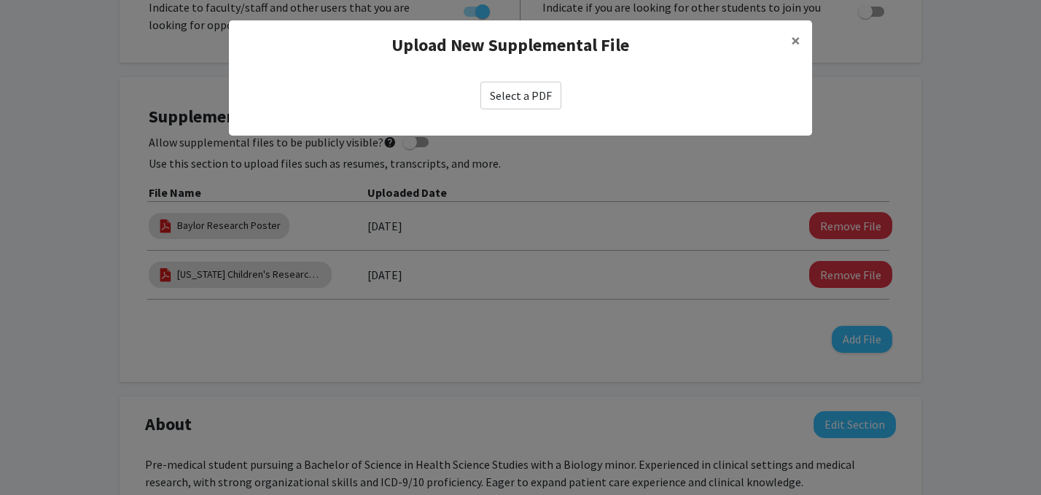
click at [505, 97] on label "Select a PDF" at bounding box center [520, 96] width 81 height 28
click at [0, 0] on input "Select a PDF" at bounding box center [0, 0] width 0 height 0
select select "custom"
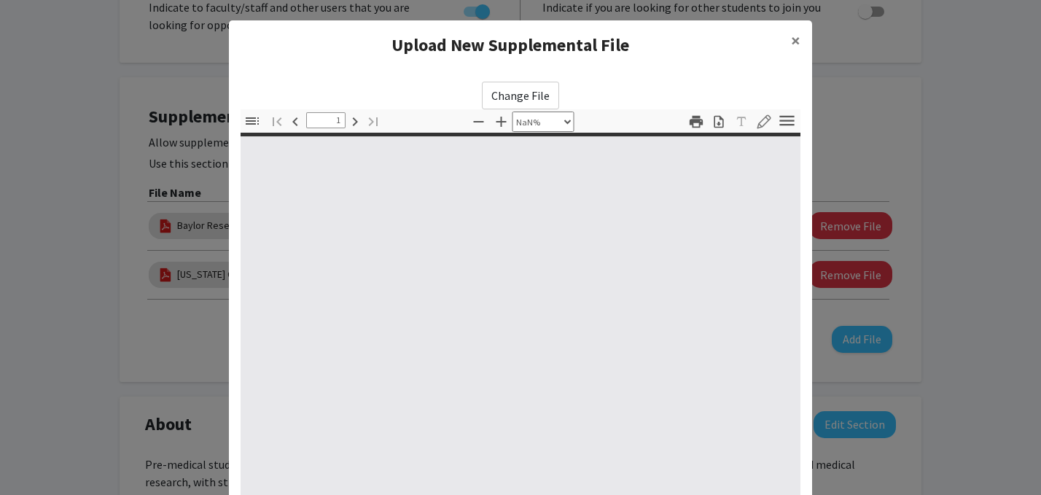
type input "0"
select select "auto"
type input "1"
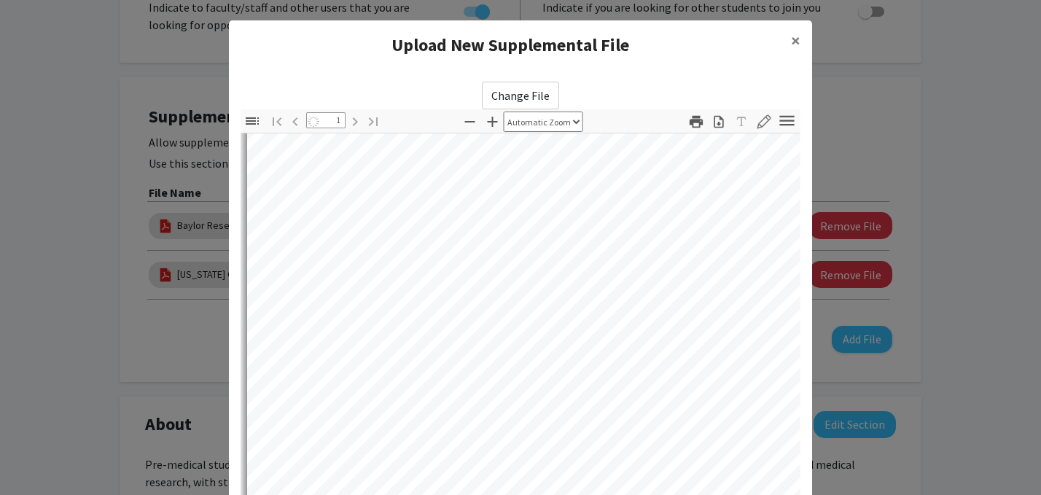
select select "auto"
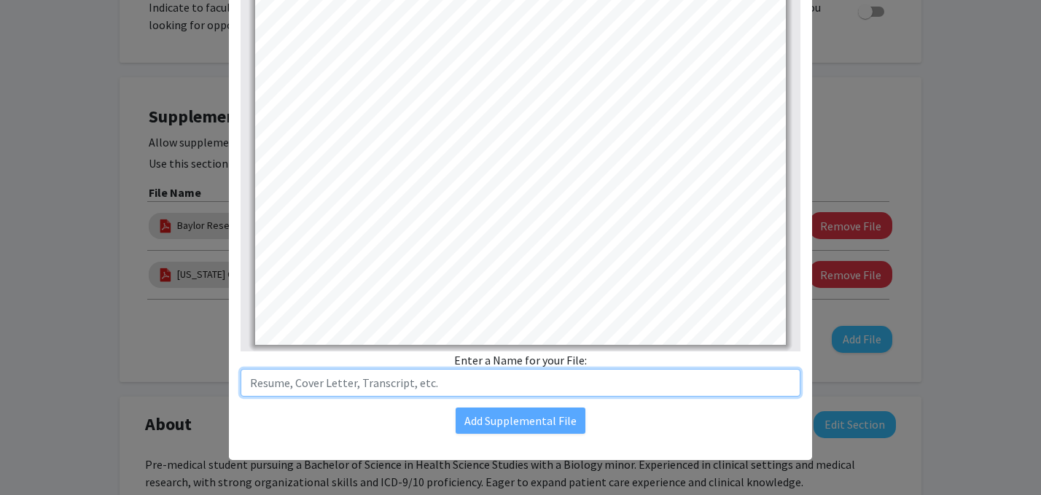
click at [440, 380] on input "text" at bounding box center [521, 383] width 560 height 28
type input "Headshot"
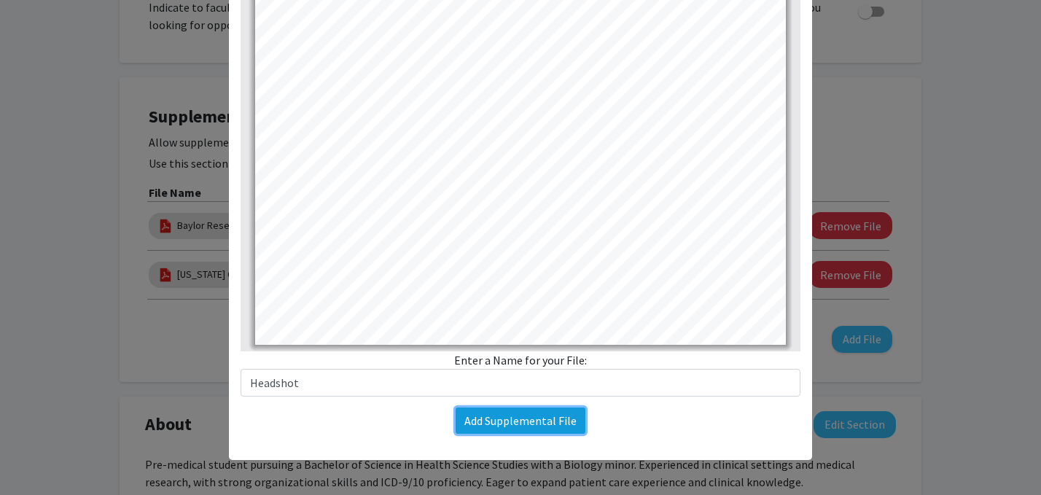
click at [545, 418] on button "Add Supplemental File" at bounding box center [521, 421] width 130 height 26
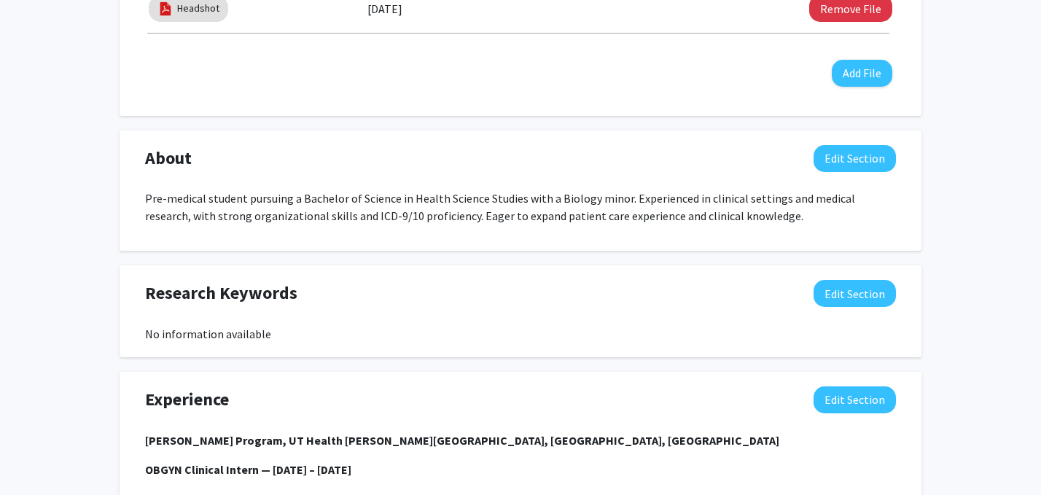
scroll to position [659, 0]
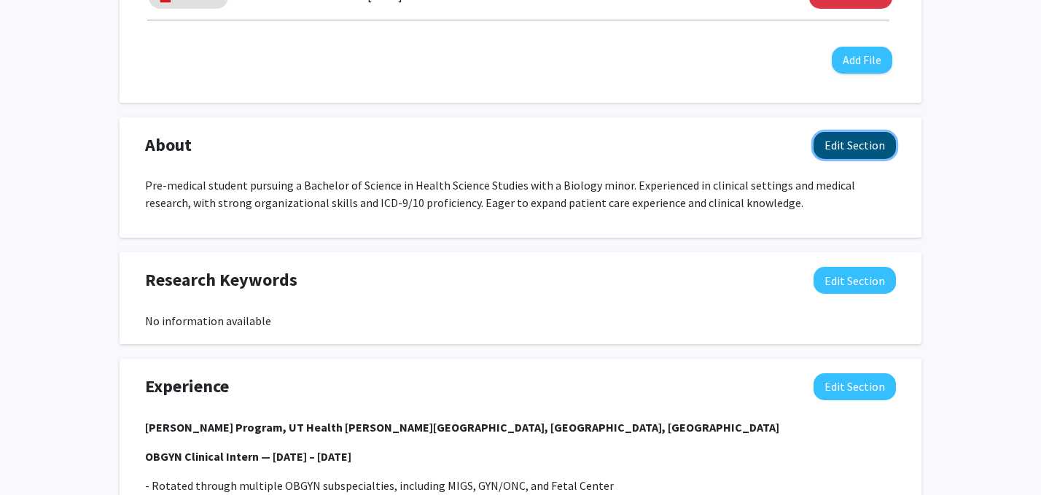
click at [857, 150] on button "Edit Section" at bounding box center [855, 145] width 82 height 27
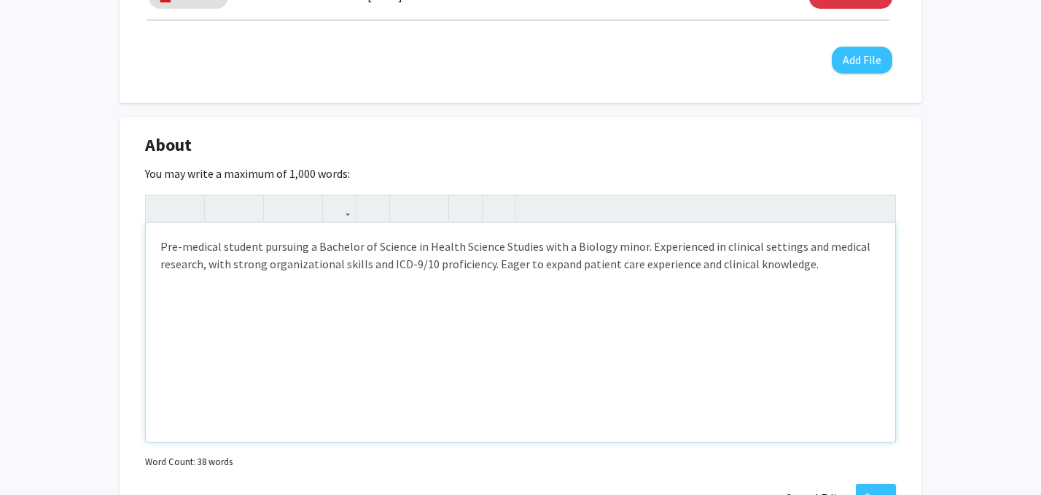
click at [368, 265] on p "Pre-medical student pursuing a Bachelor of Science in Health Science Studies wi…" at bounding box center [520, 255] width 720 height 35
click at [465, 265] on p "Pre-medical student pursuing a Bachelor of Science in Health Science Studies wi…" at bounding box center [520, 255] width 720 height 35
type textarea "<p>Pre-medical student pursuing a Bachelor of Science in Health Science Studies…"
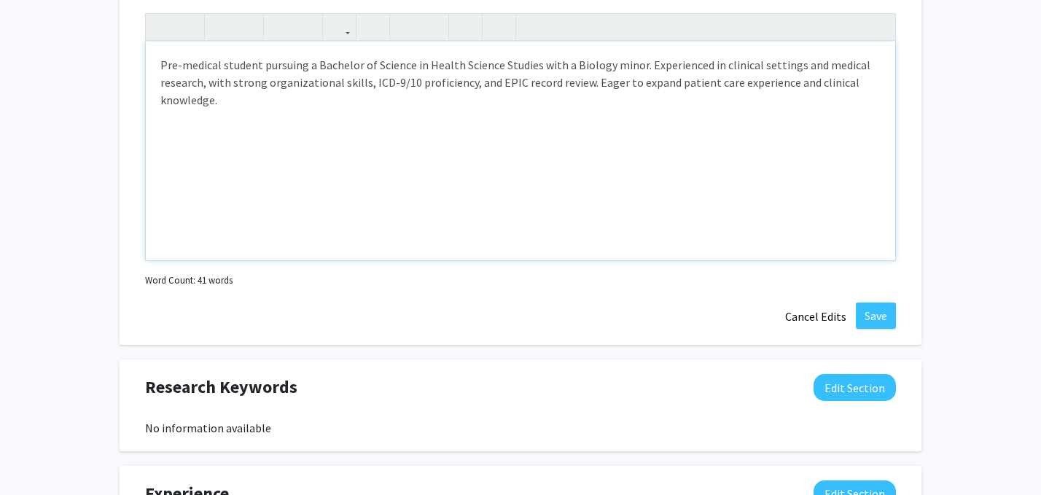
scroll to position [844, 0]
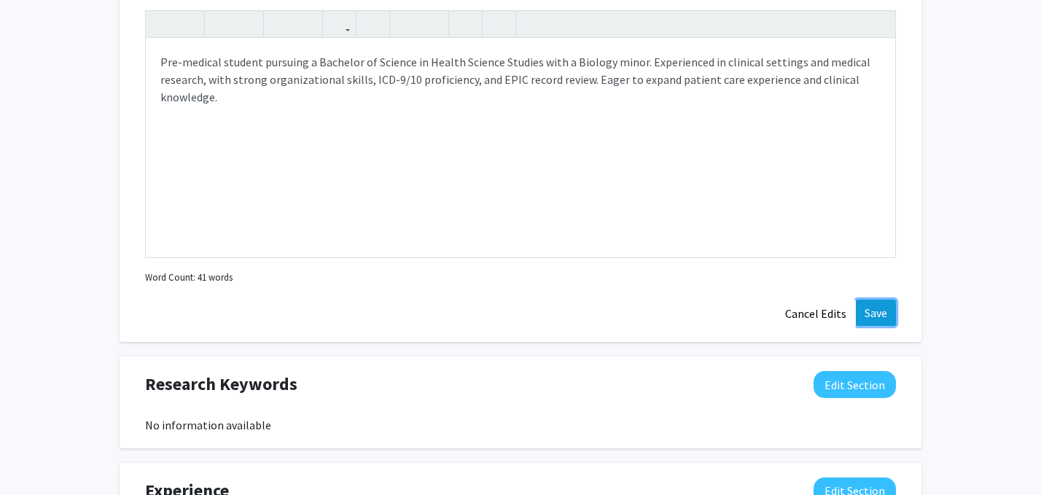
click at [886, 315] on button "Save" at bounding box center [876, 313] width 40 height 26
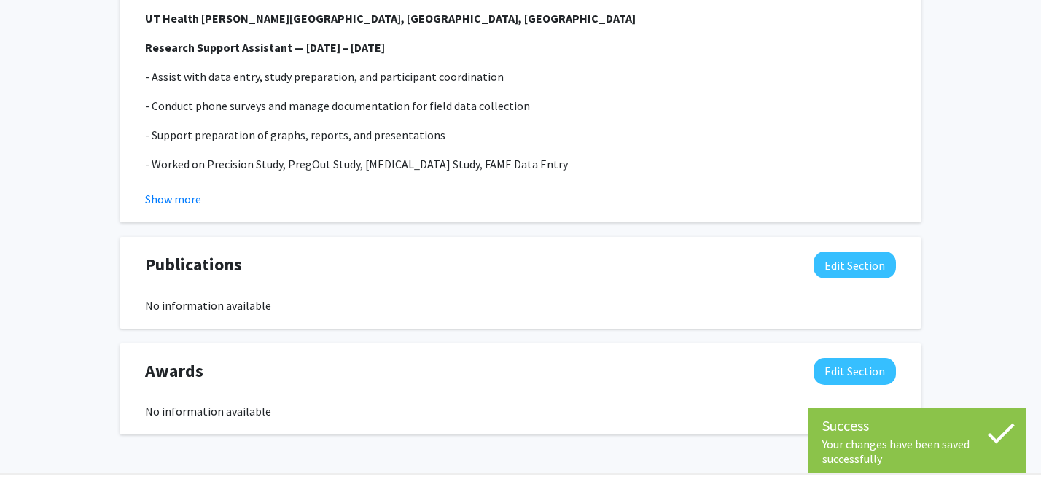
scroll to position [1385, 0]
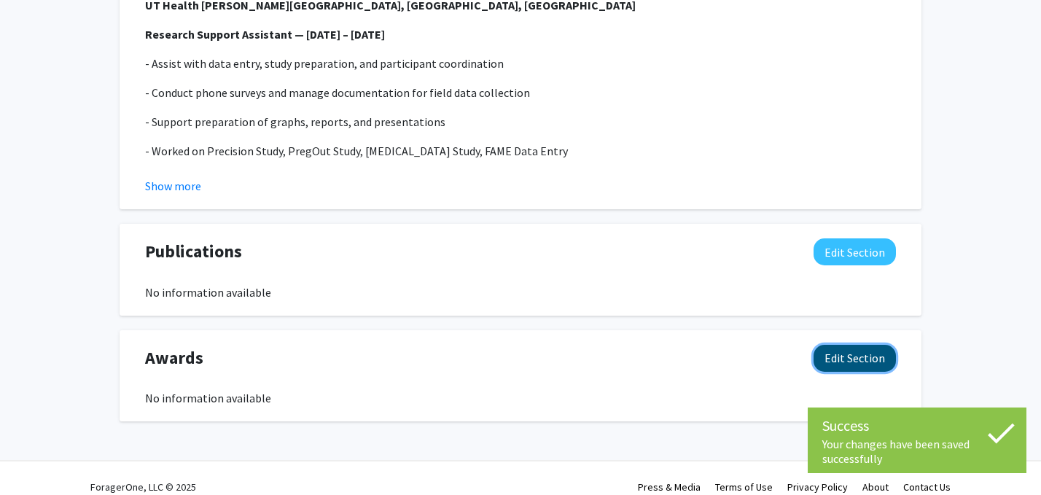
click at [852, 345] on button "Edit Section" at bounding box center [855, 358] width 82 height 27
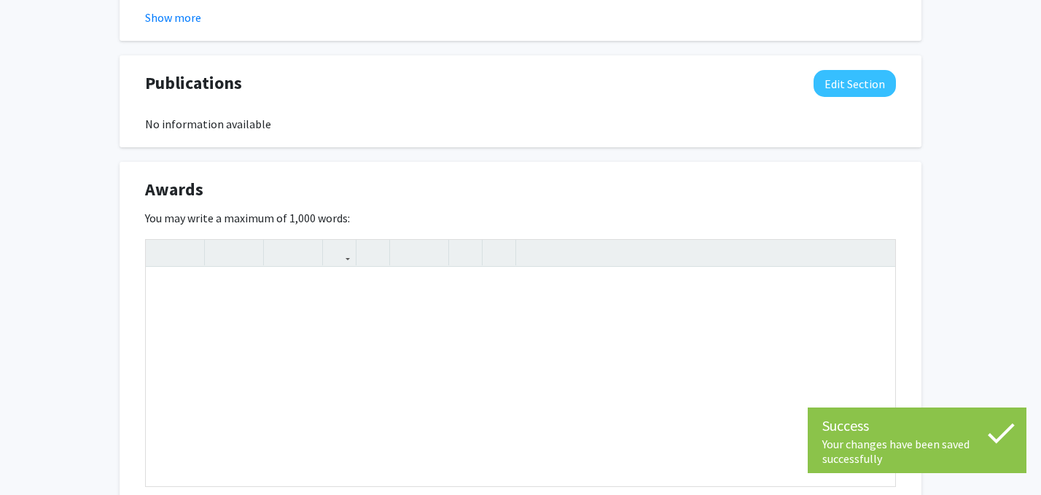
scroll to position [1571, 0]
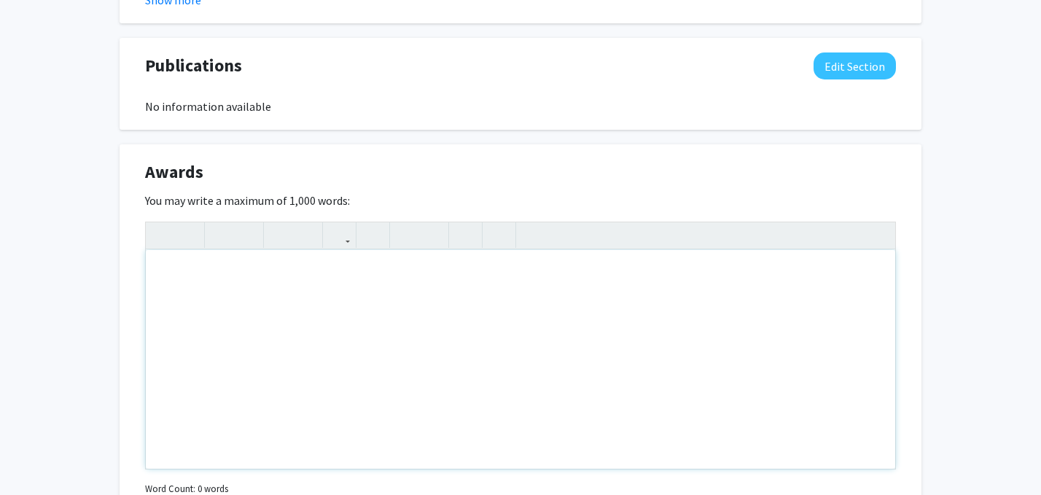
click at [268, 371] on div "Note to users with screen readers: Please deactivate our accessibility plugin f…" at bounding box center [521, 359] width 750 height 219
paste div "Note to users with screen readers: Please deactivate our accessibility plugin f…"
type textarea "<p>- Bloodborne Pathogen Certified </p><p>- HIPAA Compliance Training </p><p>- …"
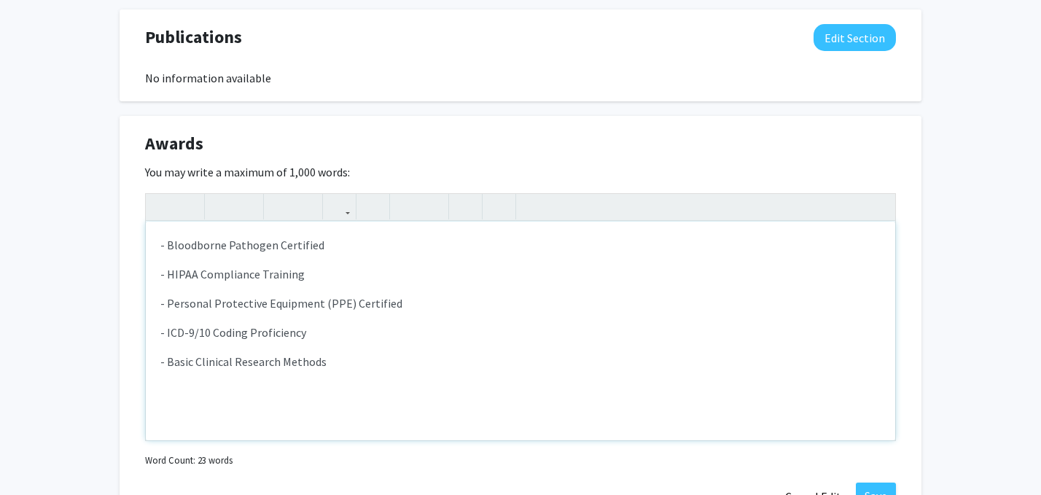
scroll to position [1603, 0]
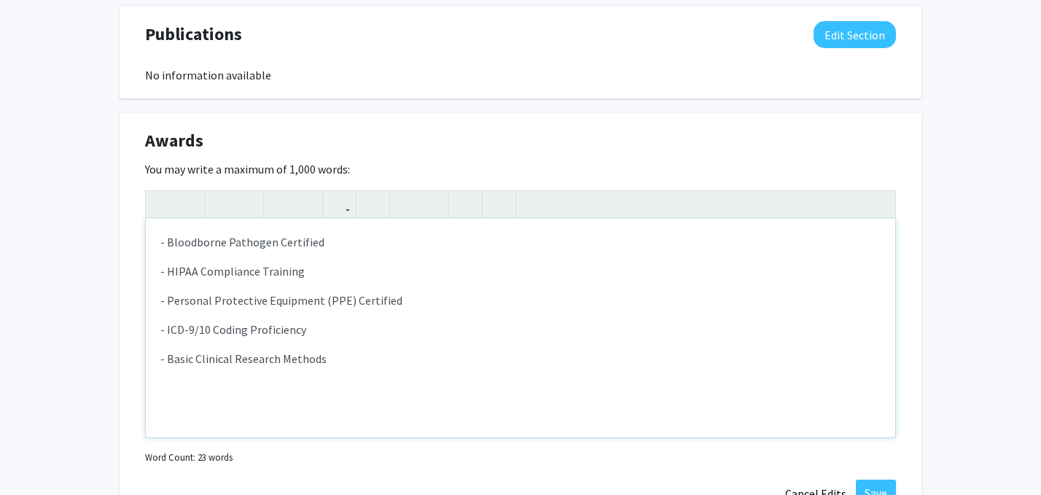
type textarea "<p>- Bloodborne Pathogen Certified </p><p>- HIPAA Compliance Training </p><p>- …"
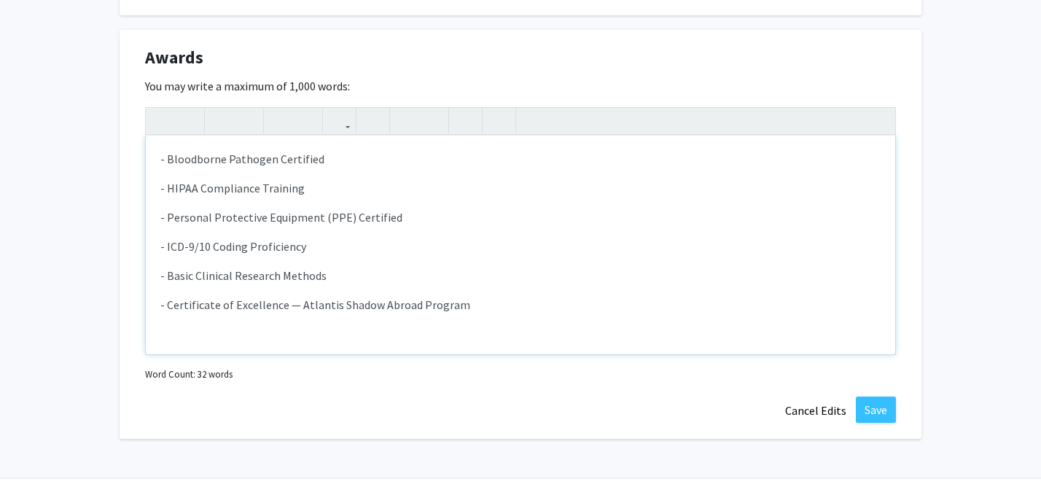
scroll to position [1691, 0]
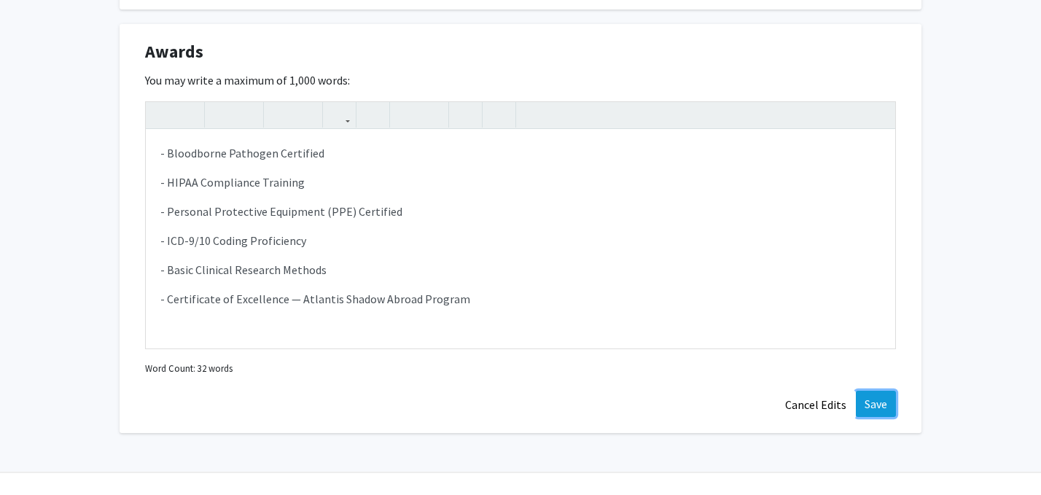
click at [886, 391] on button "Save" at bounding box center [876, 404] width 40 height 26
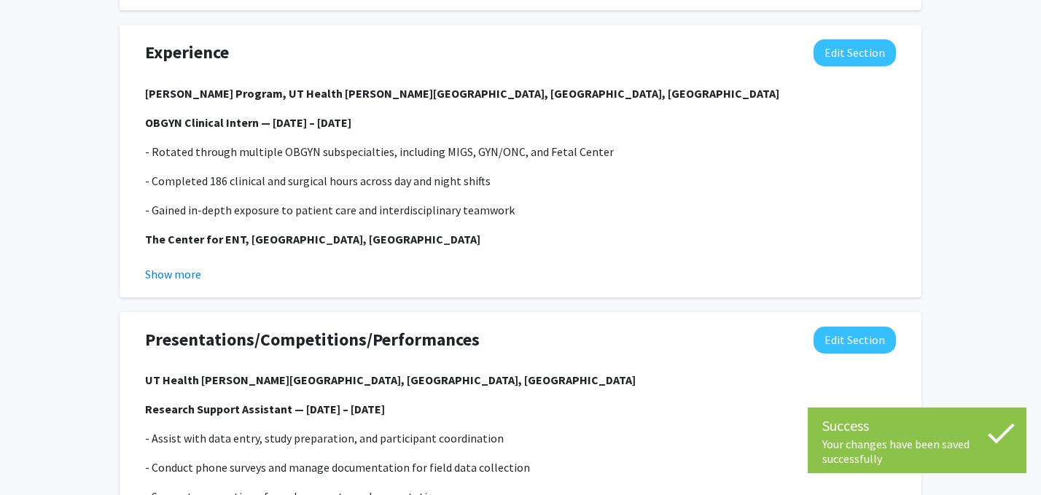
scroll to position [977, 0]
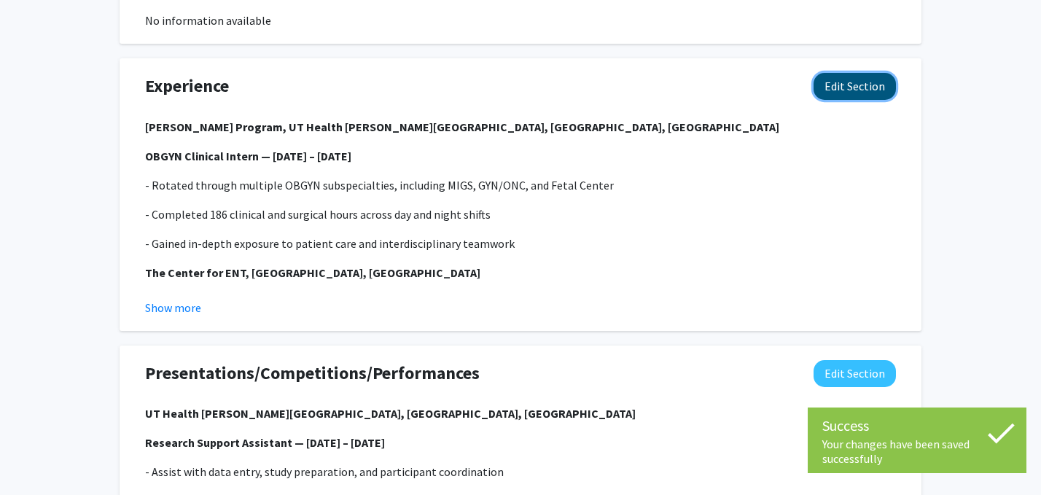
click at [856, 73] on button "Edit Section" at bounding box center [855, 86] width 82 height 27
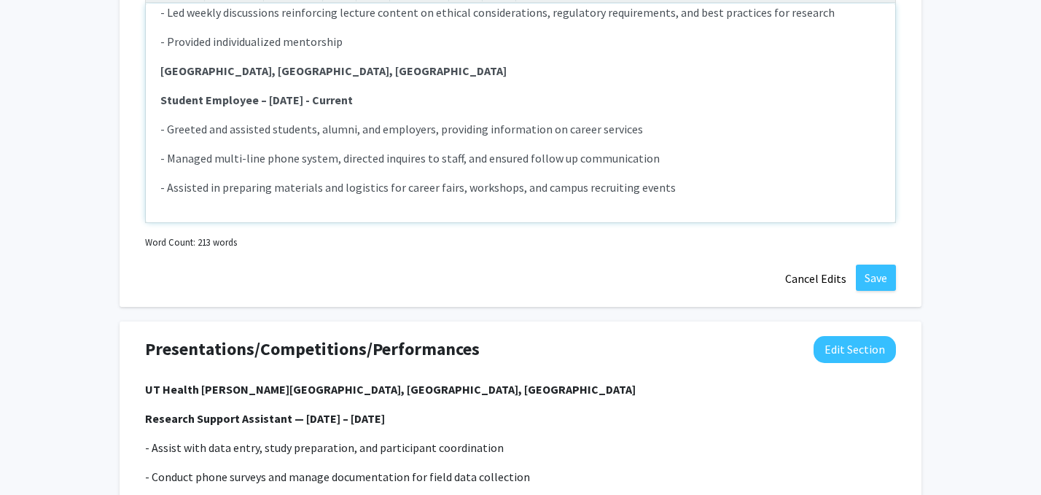
scroll to position [1135, 0]
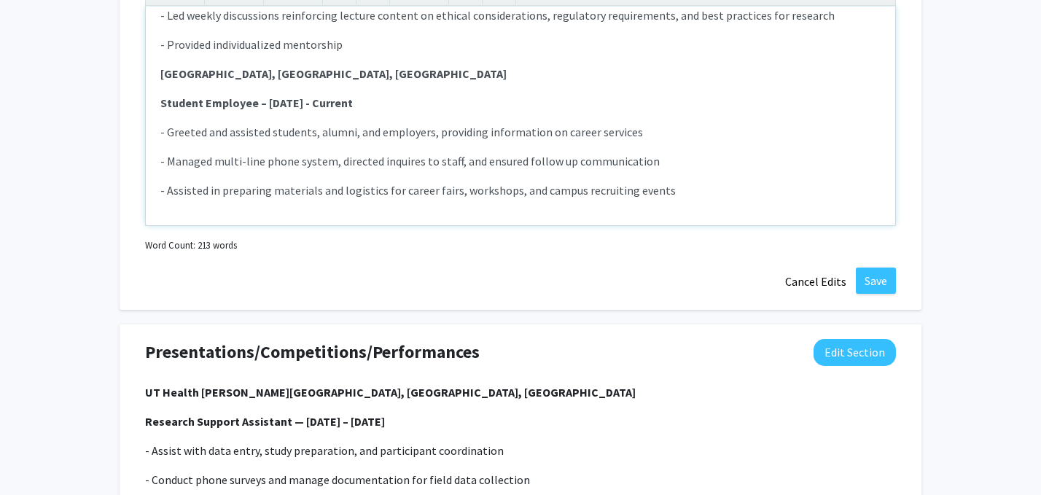
click at [681, 182] on p "- Assisted in preparing materials and logistics for career fairs, workshops, an…" at bounding box center [520, 190] width 720 height 17
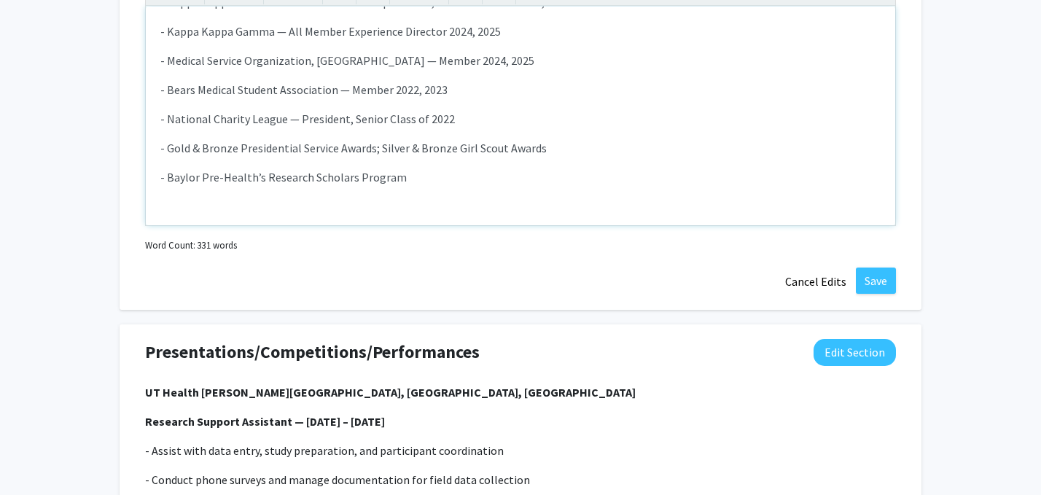
scroll to position [1149, 0]
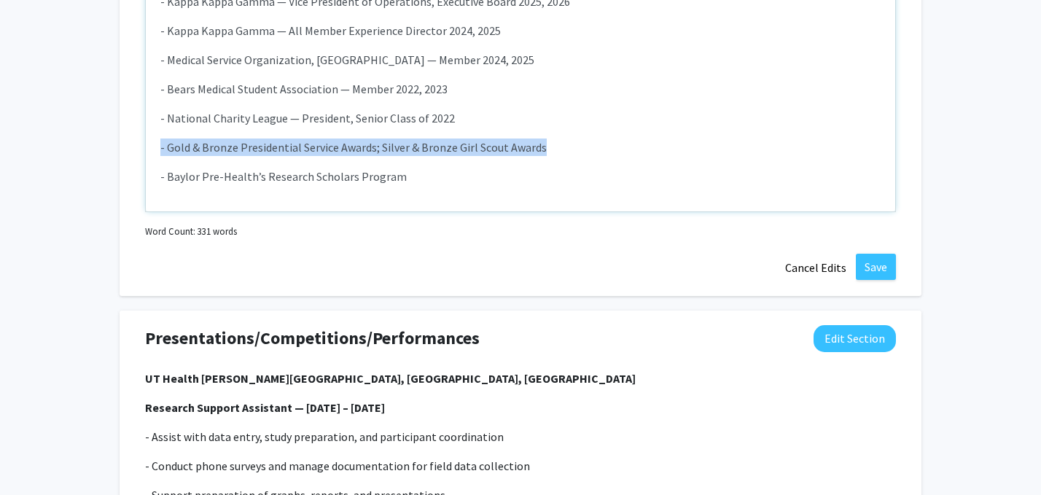
drag, startPoint x: 548, startPoint y: 134, endPoint x: 103, endPoint y: 136, distance: 444.7
copy p "- Gold & Bronze Presidential Service Awards; Silver & Bronze Girl Scout Awards"
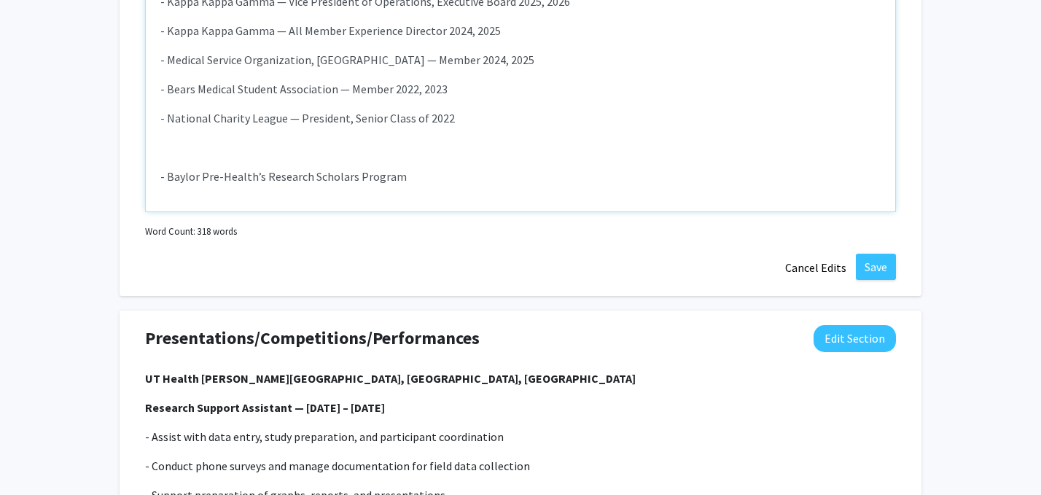
type textarea "<l><ipsumd>Sitametc Adipisc, EL Seddoe TeMporin Utlabor Etdolo, Magnaal, EN </a…"
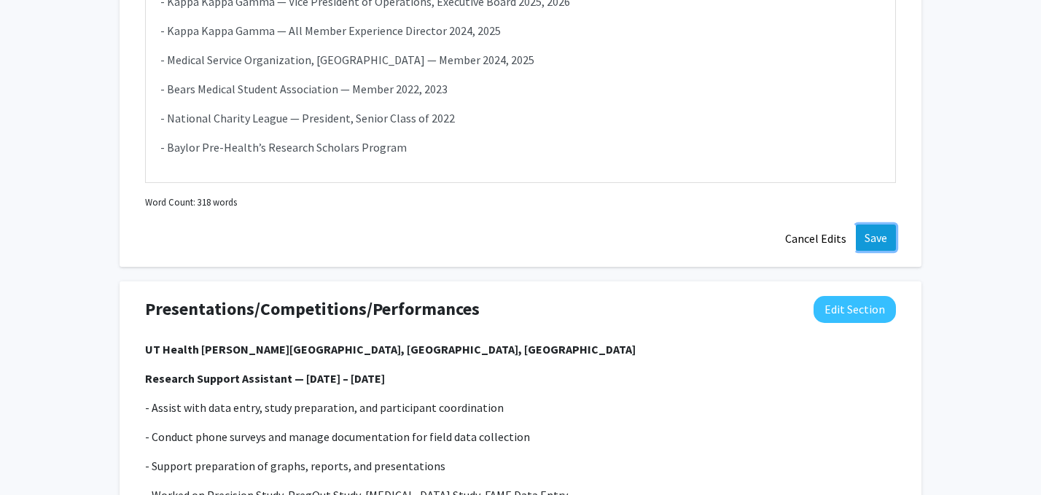
click at [872, 225] on button "Save" at bounding box center [876, 238] width 40 height 26
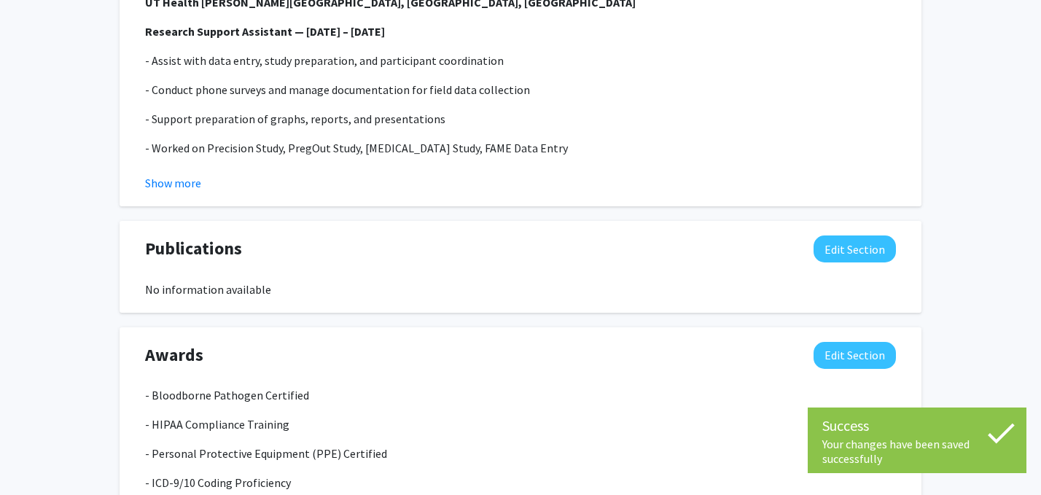
scroll to position [1543, 0]
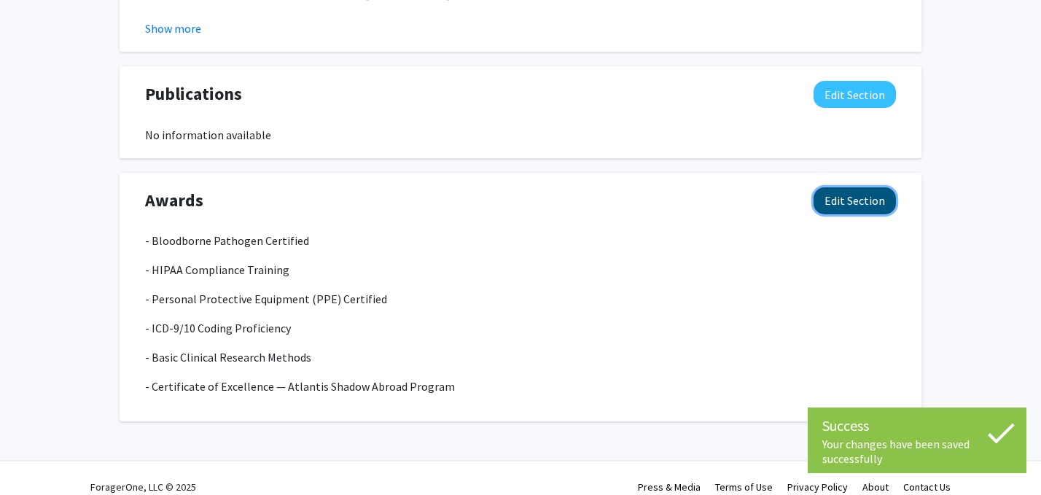
click at [849, 187] on button "Edit Section" at bounding box center [855, 200] width 82 height 27
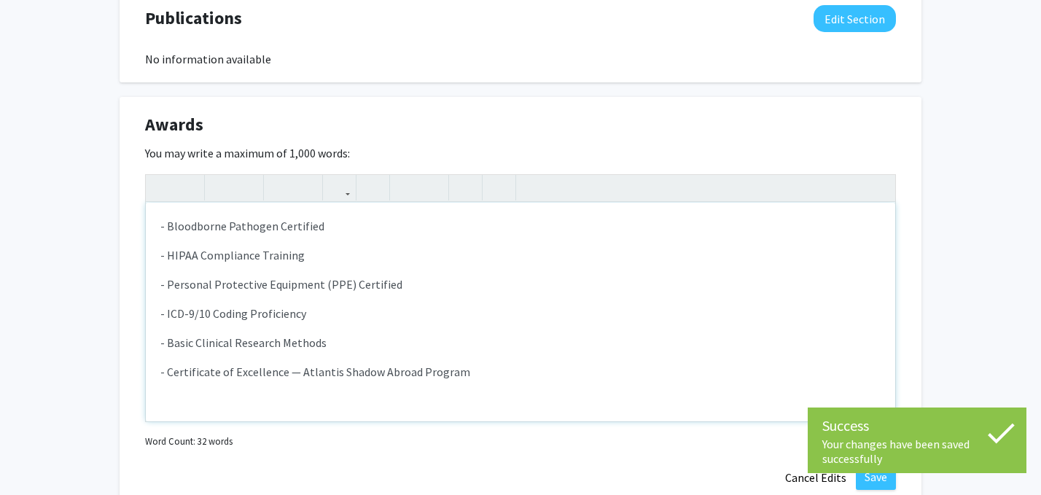
scroll to position [1627, 0]
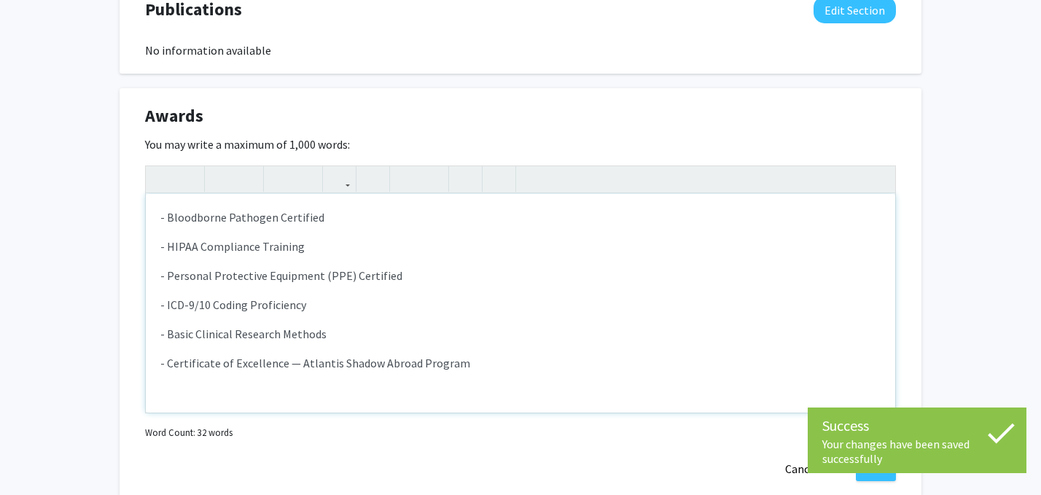
click at [486, 359] on div "- Bloodborne Pathogen Certified - HIPAA Compliance Training - Personal Protec…" at bounding box center [521, 303] width 750 height 219
type textarea "<p>- Bloodborne Pathogen Certified </p><p>- HIPAA Compliance Training </p><p>- …"
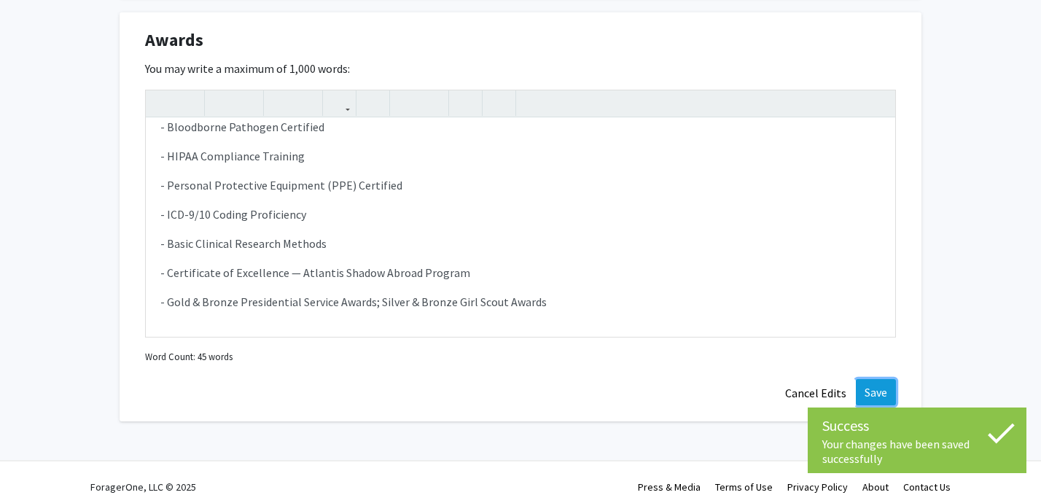
click at [878, 381] on button "Save" at bounding box center [876, 392] width 40 height 26
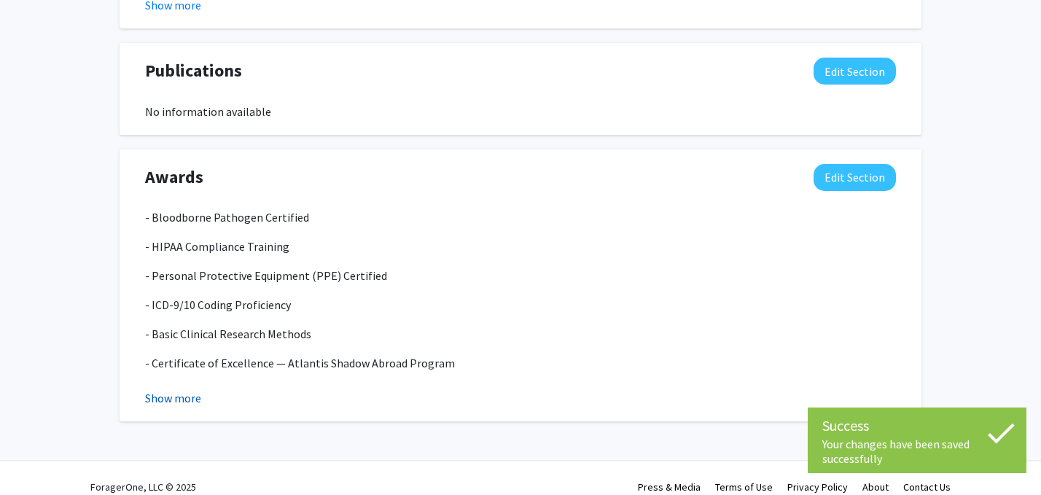
click at [176, 389] on button "Show more" at bounding box center [173, 397] width 56 height 17
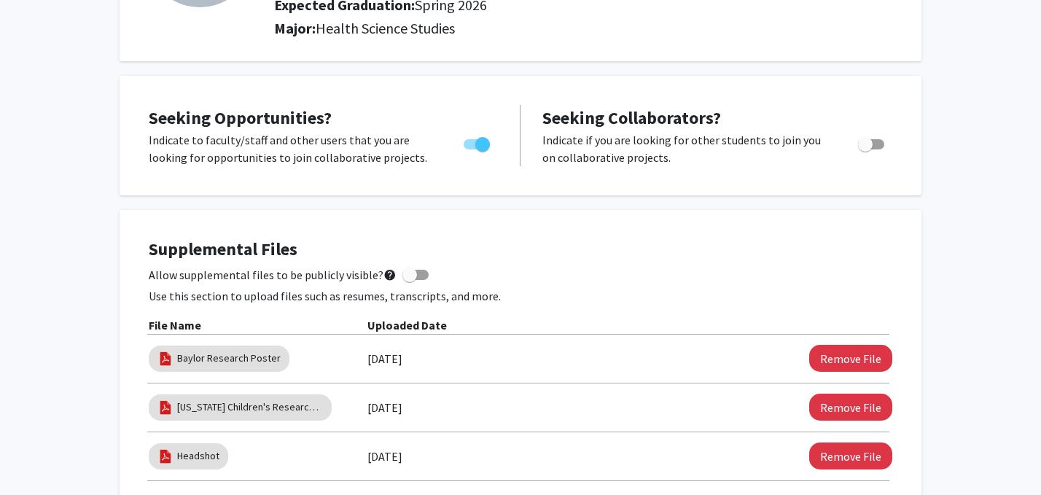
scroll to position [285, 0]
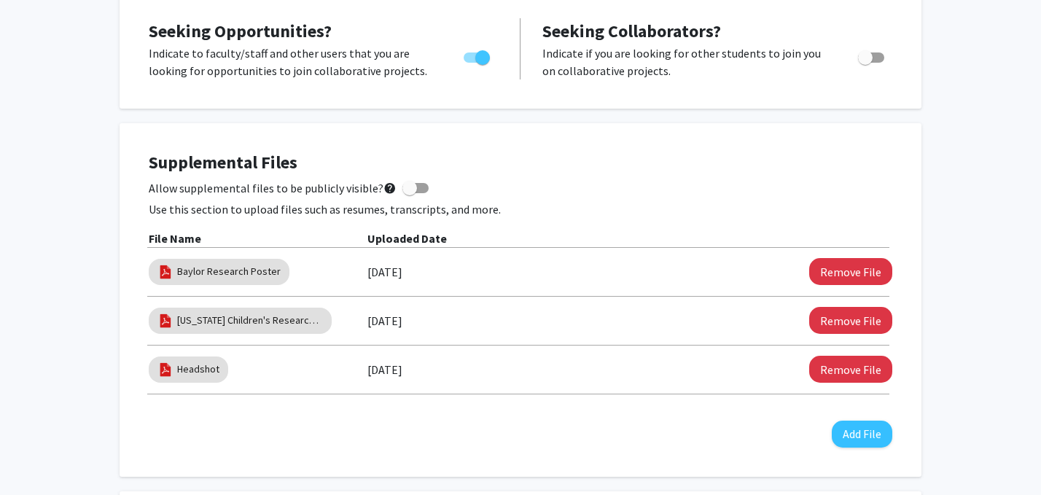
click at [407, 189] on span at bounding box center [409, 188] width 15 height 15
click at [409, 193] on input "Allow supplemental files to be publicly visible? help" at bounding box center [409, 193] width 1 height 1
checkbox input "true"
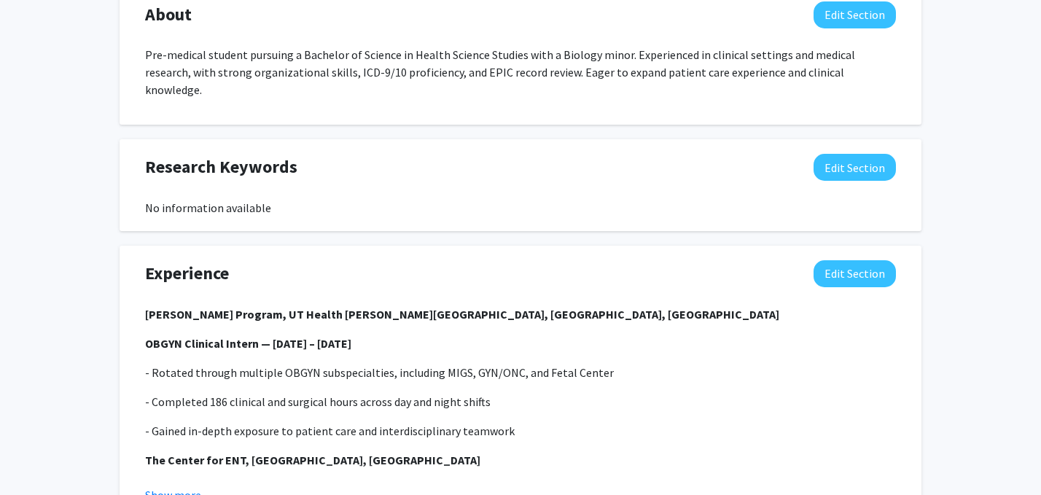
scroll to position [846, 0]
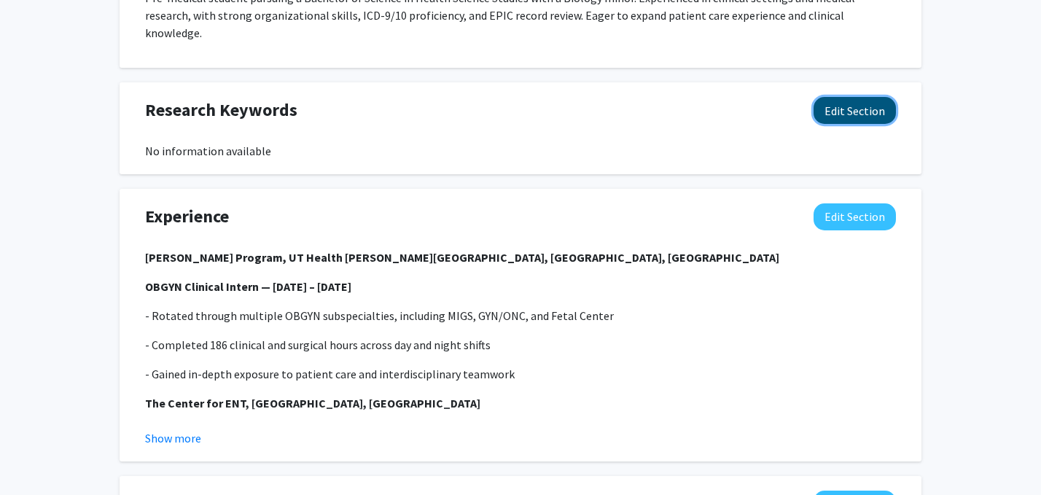
click at [836, 97] on button "Edit Section" at bounding box center [855, 110] width 82 height 27
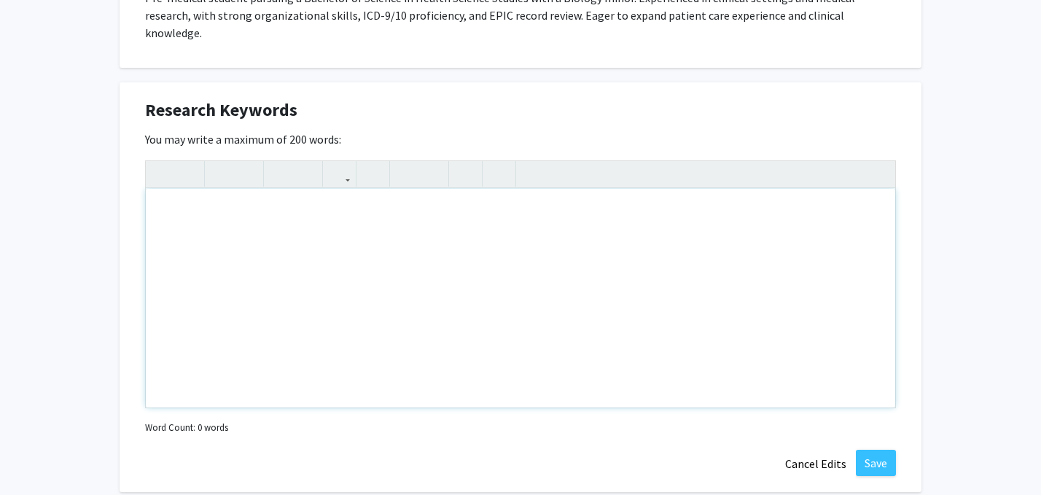
click at [390, 297] on div "Note to users with screen readers: Please deactivate our accessibility plugin f…" at bounding box center [521, 298] width 750 height 219
click at [804, 450] on button "Cancel Edits" at bounding box center [816, 464] width 80 height 28
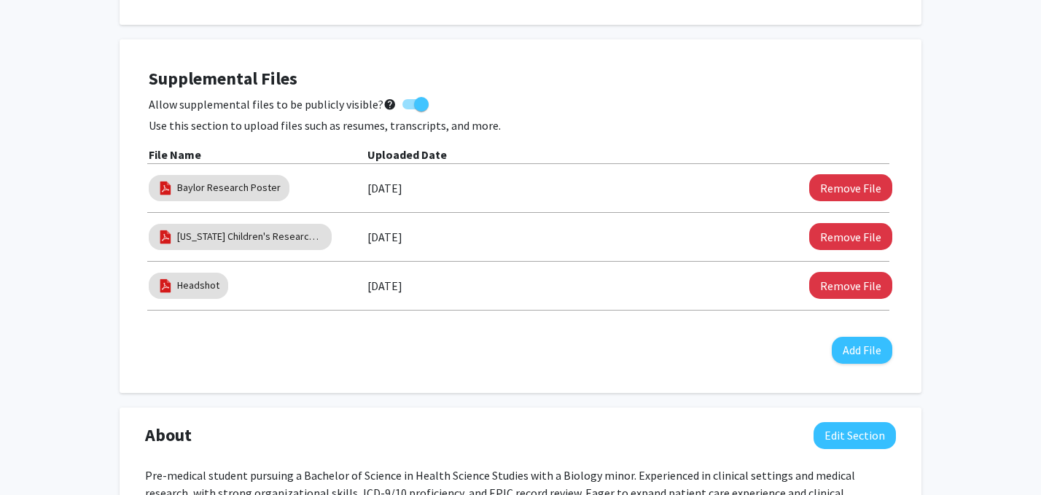
scroll to position [0, 0]
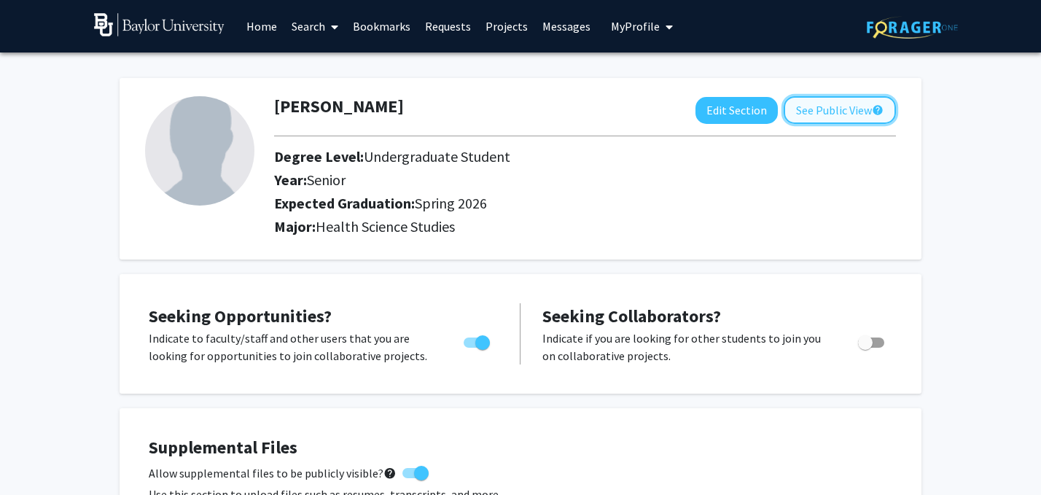
click at [838, 101] on button "See Public View help" at bounding box center [840, 110] width 112 height 28
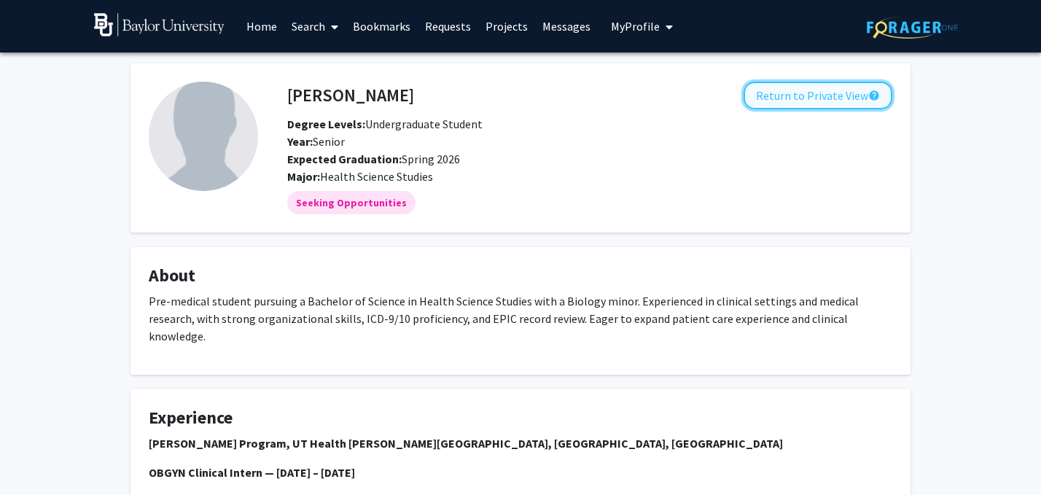
click at [833, 92] on button "Return to Private View help" at bounding box center [818, 96] width 149 height 28
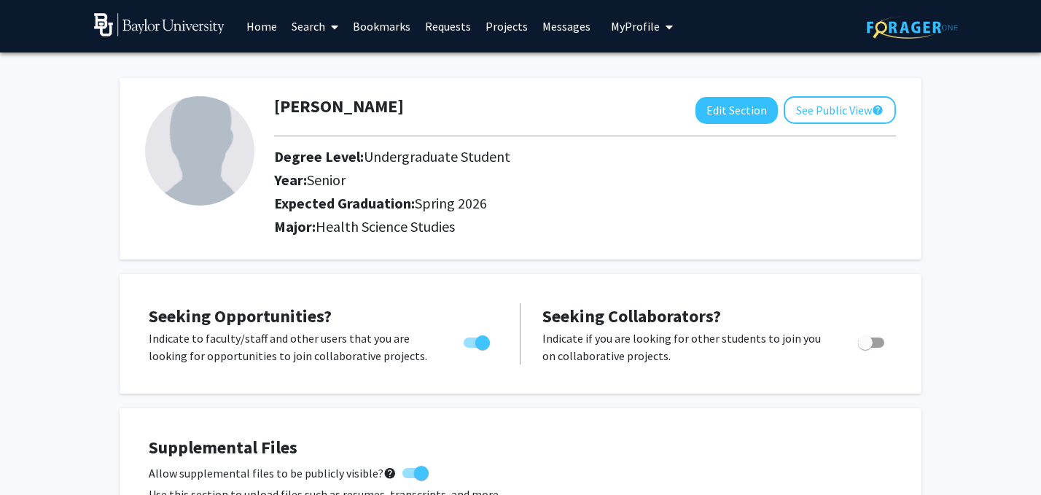
click at [268, 37] on link "Home" at bounding box center [261, 26] width 45 height 51
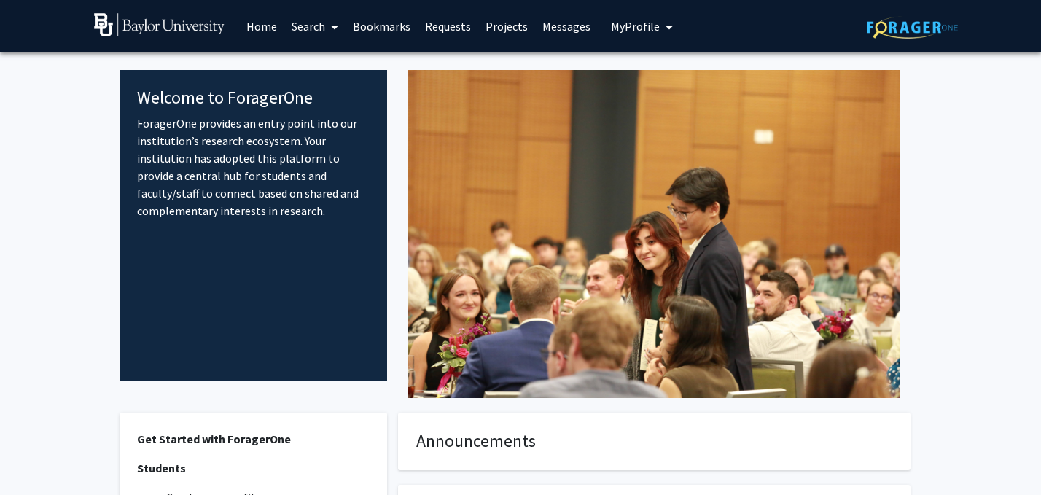
click at [514, 27] on link "Projects" at bounding box center [506, 26] width 57 height 51
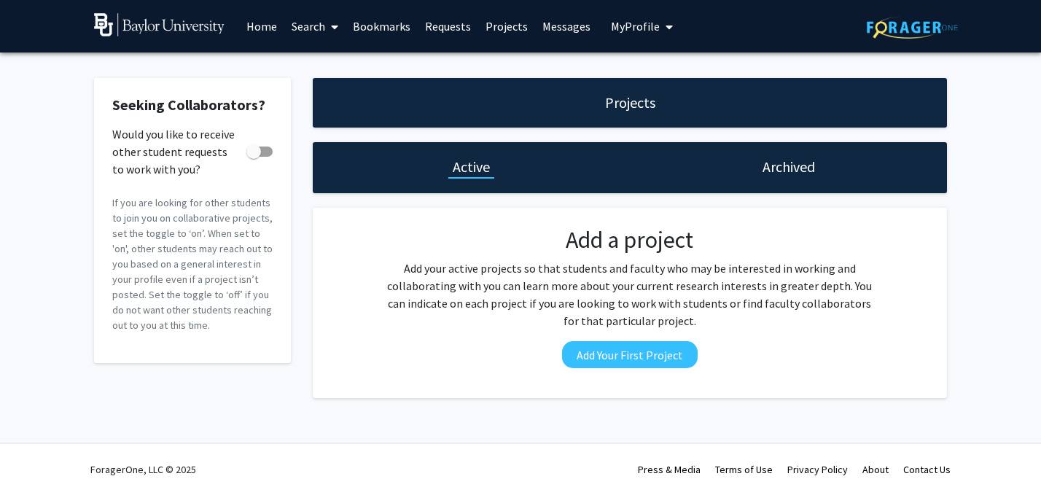
click at [309, 26] on link "Search" at bounding box center [314, 26] width 61 height 51
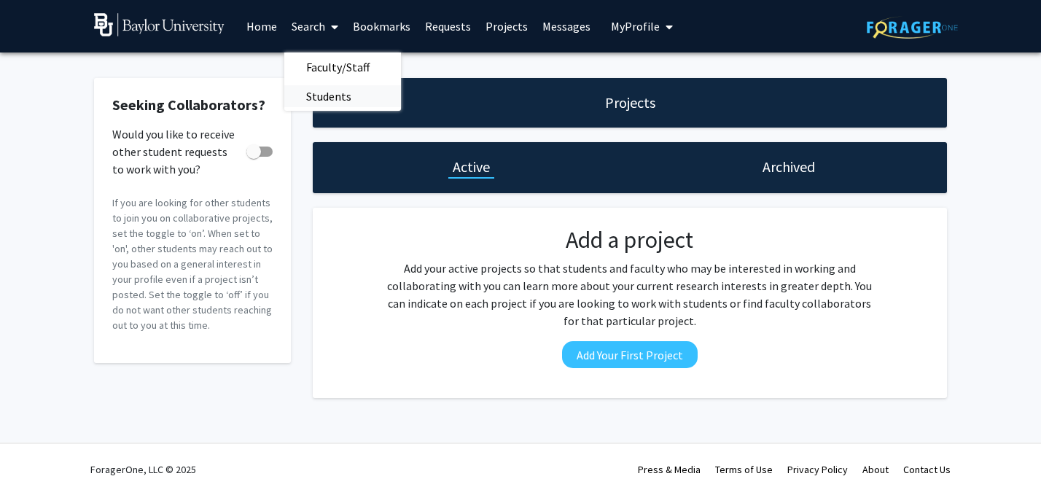
click at [324, 98] on span "Students" at bounding box center [328, 96] width 89 height 29
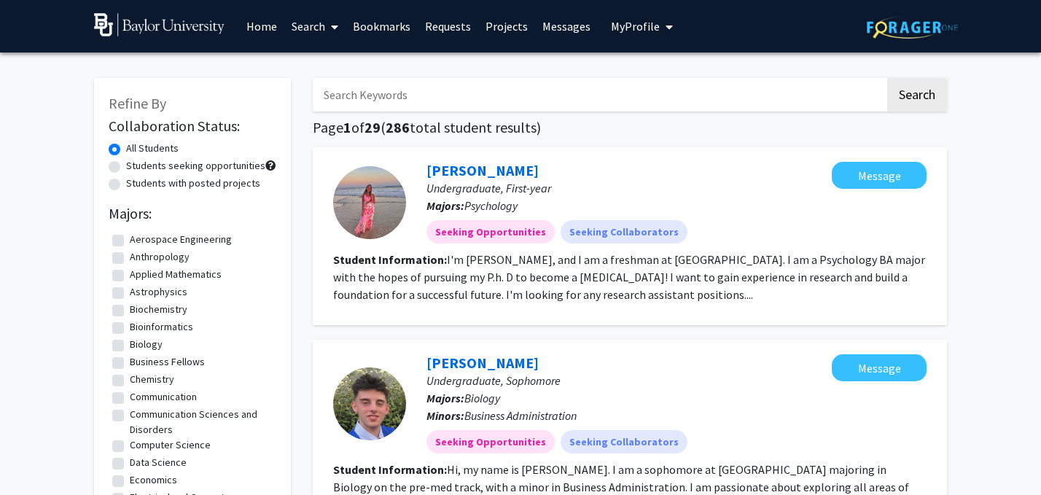
click at [314, 31] on link "Search" at bounding box center [314, 26] width 61 height 51
click at [321, 63] on span "Faculty/Staff" at bounding box center [337, 66] width 107 height 29
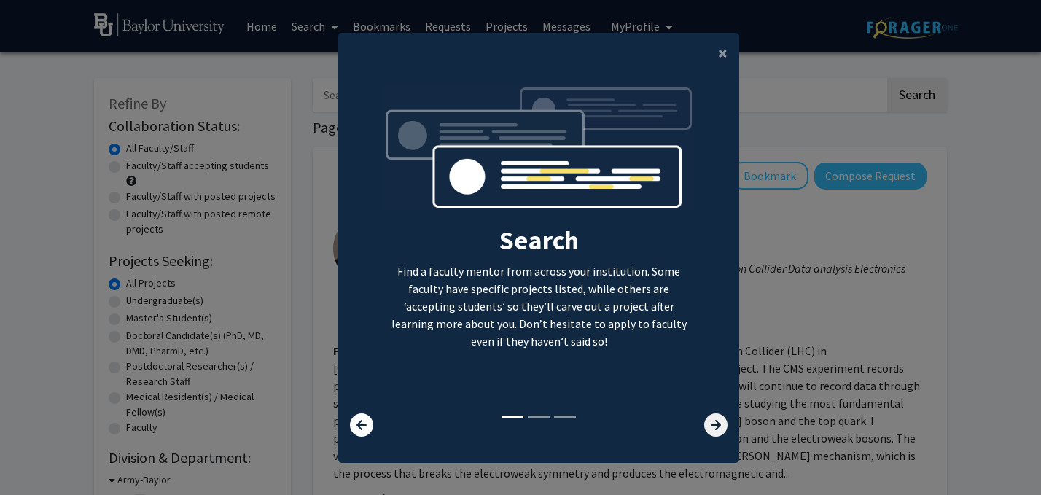
click at [717, 417] on icon at bounding box center [715, 424] width 23 height 23
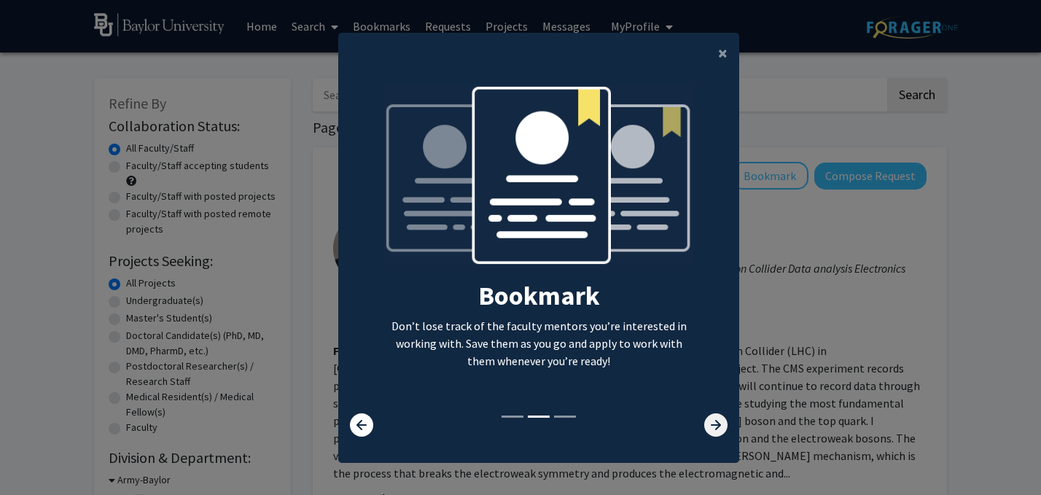
click at [717, 417] on icon at bounding box center [715, 424] width 23 height 23
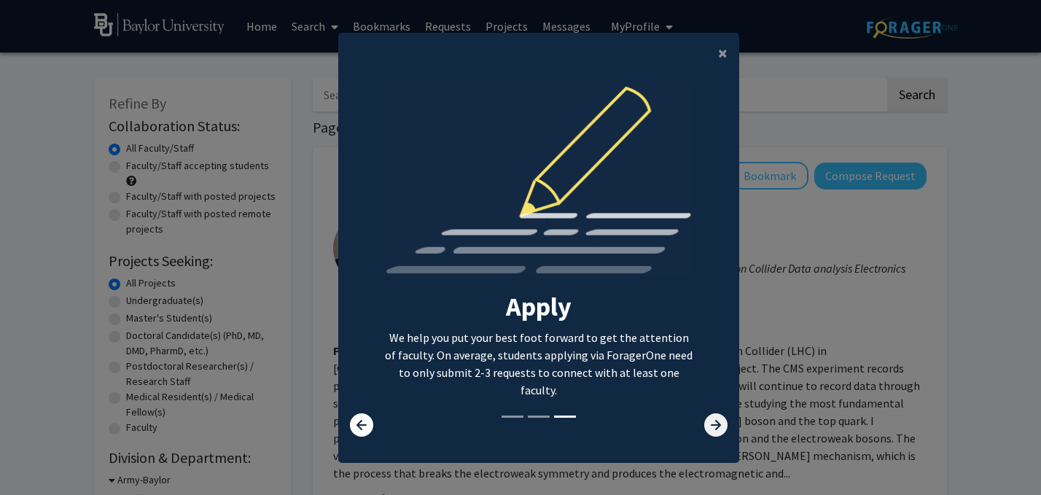
click at [717, 417] on icon at bounding box center [715, 424] width 23 height 23
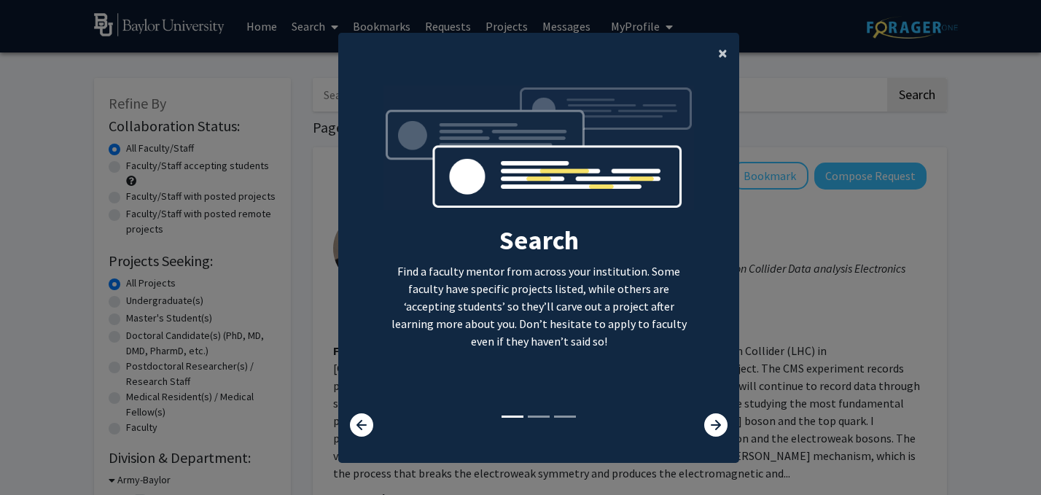
click at [722, 52] on span "×" at bounding box center [722, 53] width 9 height 23
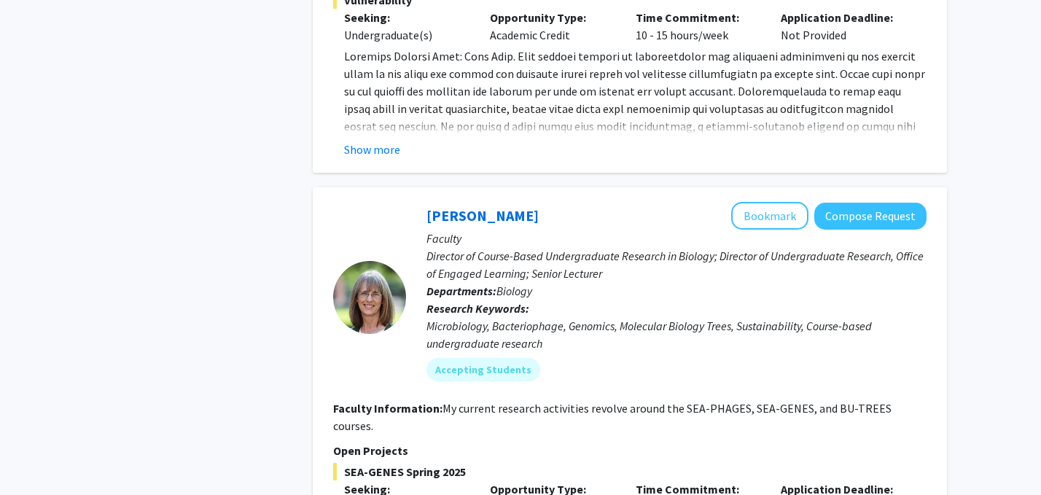
scroll to position [2481, 0]
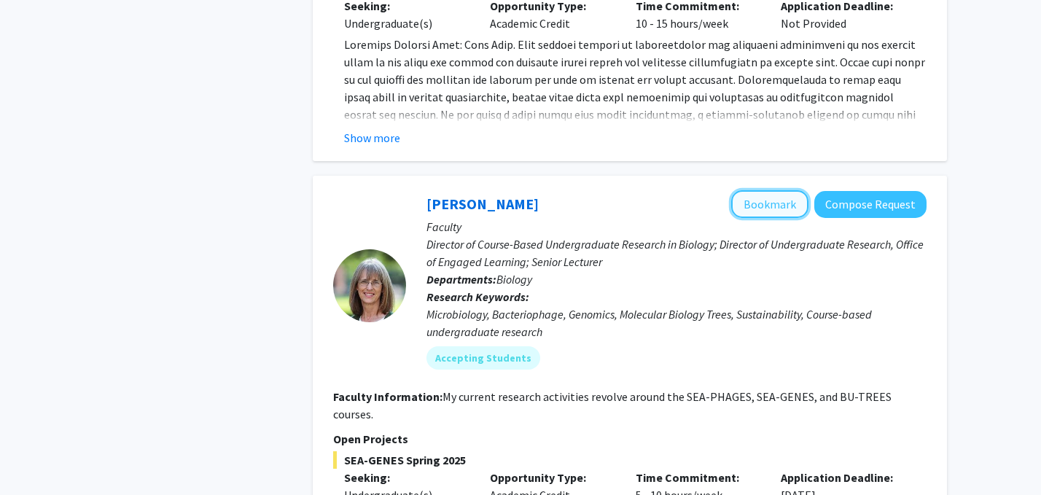
click at [771, 190] on button "Bookmark" at bounding box center [769, 204] width 77 height 28
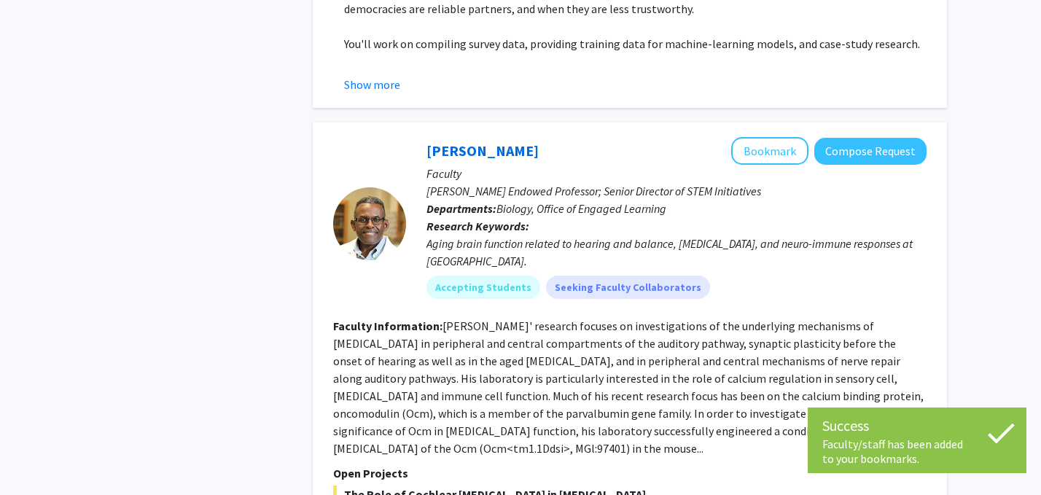
scroll to position [1107, 0]
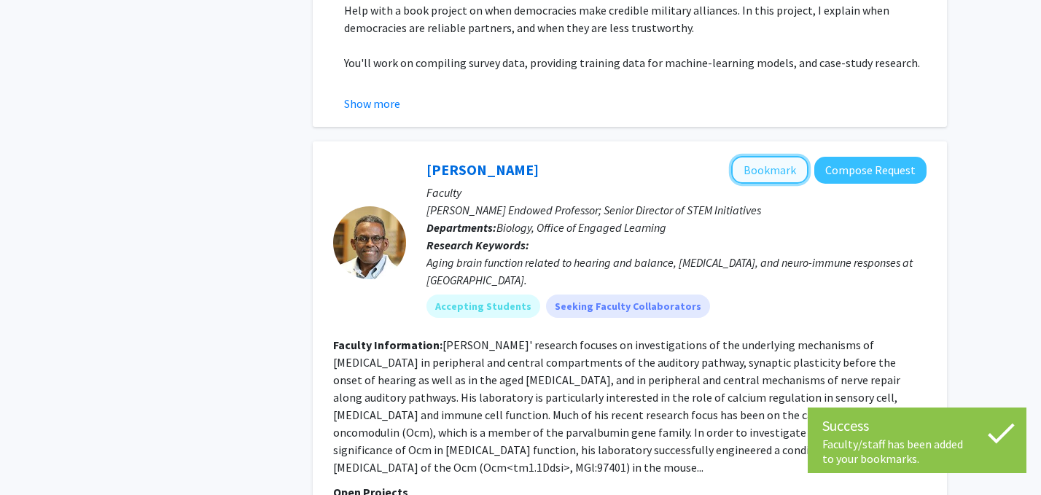
click at [766, 156] on button "Bookmark" at bounding box center [769, 170] width 77 height 28
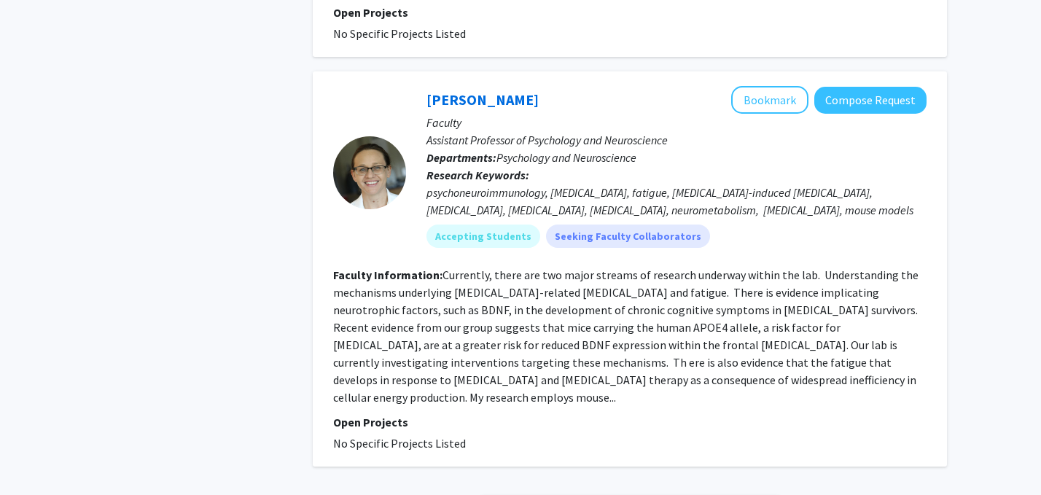
scroll to position [5205, 0]
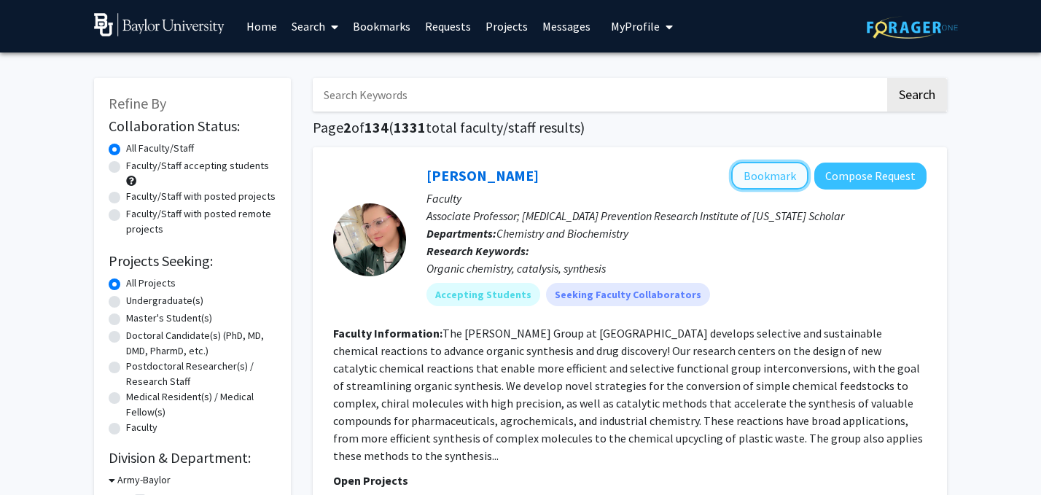
click at [770, 179] on button "Bookmark" at bounding box center [769, 176] width 77 height 28
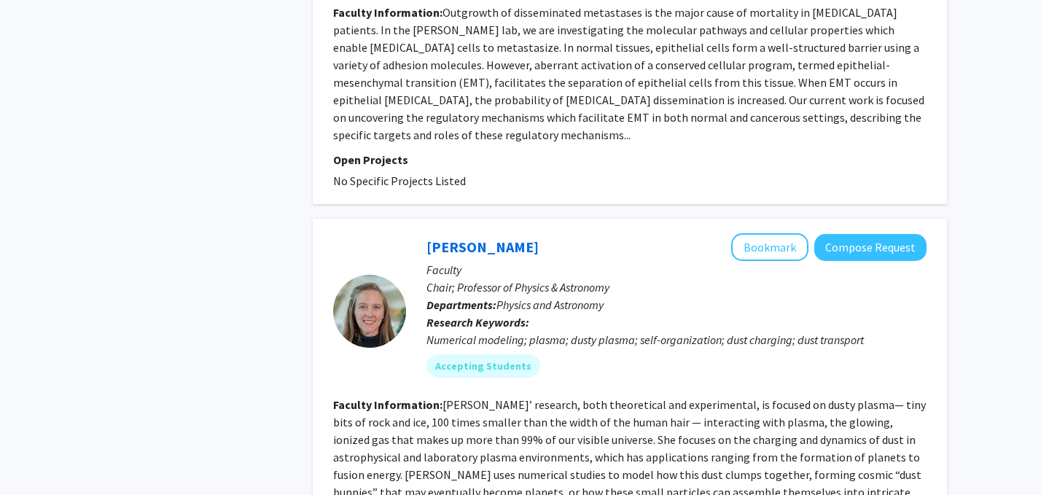
scroll to position [3441, 0]
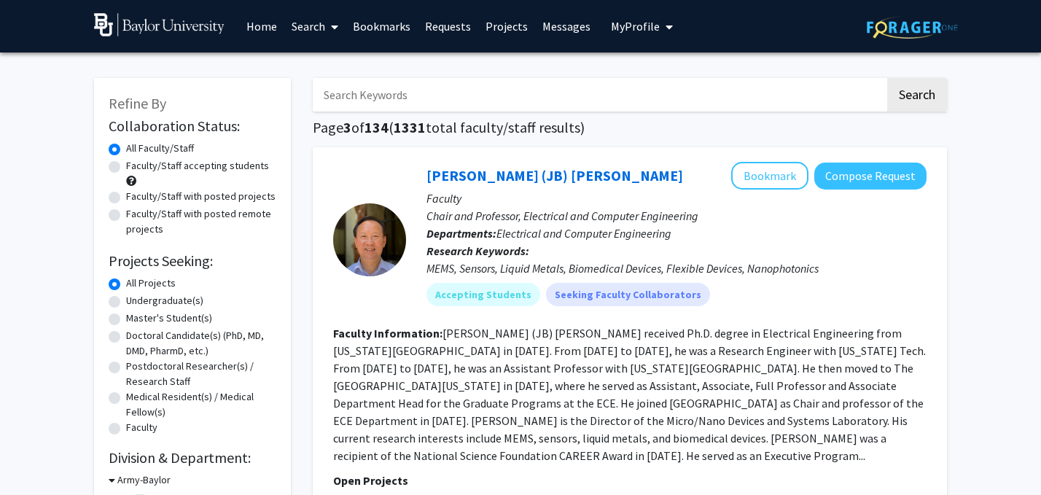
click at [403, 91] on input "Search Keywords" at bounding box center [599, 95] width 572 height 34
click at [887, 78] on button "Search" at bounding box center [917, 95] width 60 height 34
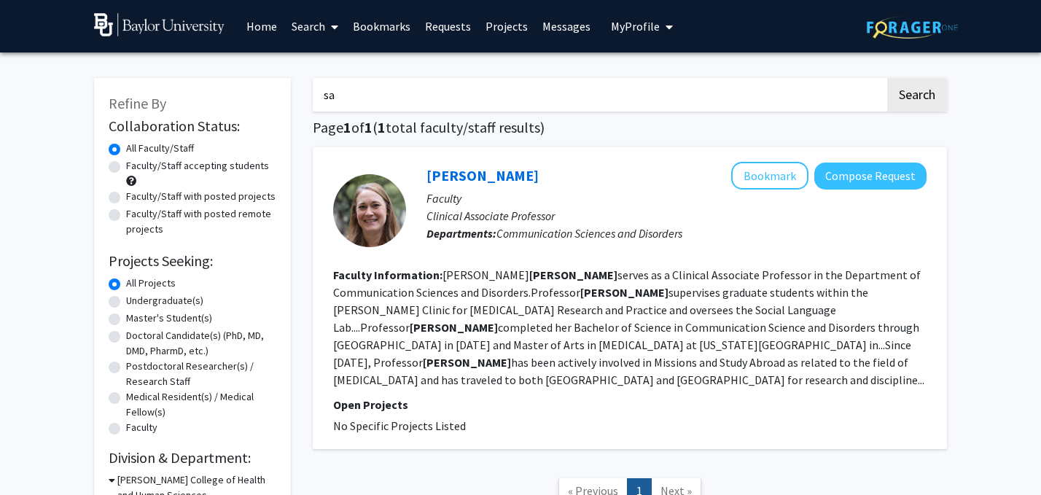
type input "s"
click at [164, 302] on label "Undergraduate(s)" at bounding box center [164, 300] width 77 height 15
click at [136, 302] on input "Undergraduate(s)" at bounding box center [130, 297] width 9 height 9
radio input "true"
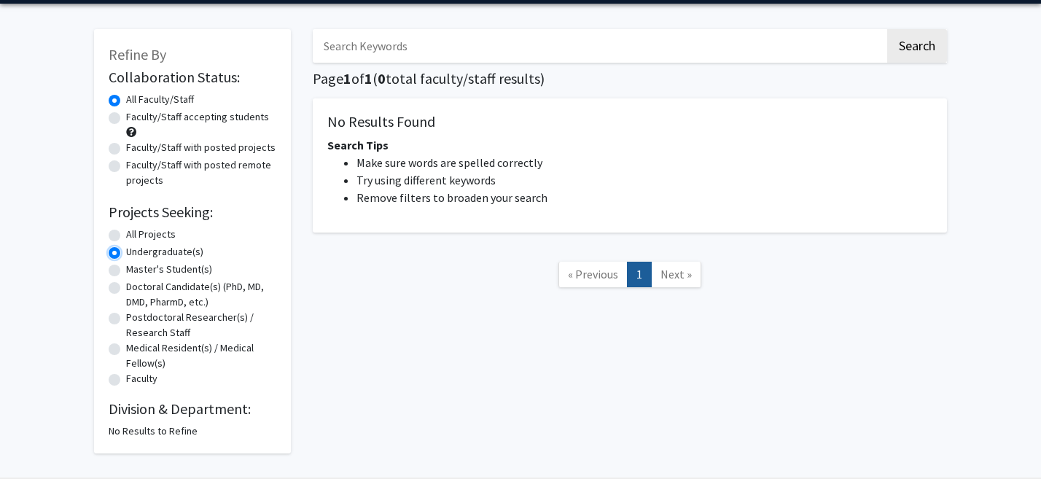
scroll to position [55, 0]
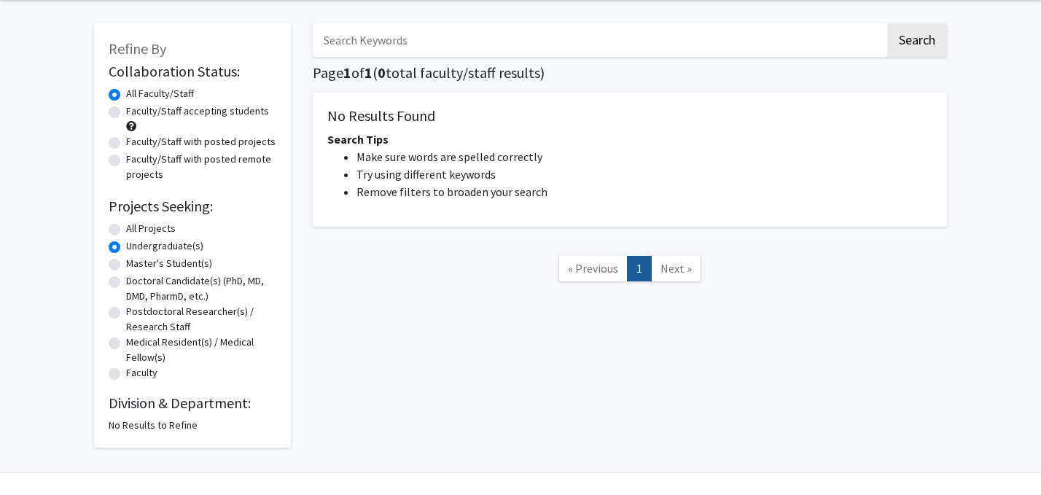
click at [156, 229] on label "All Projects" at bounding box center [151, 228] width 50 height 15
click at [136, 229] on input "All Projects" at bounding box center [130, 225] width 9 height 9
radio input "true"
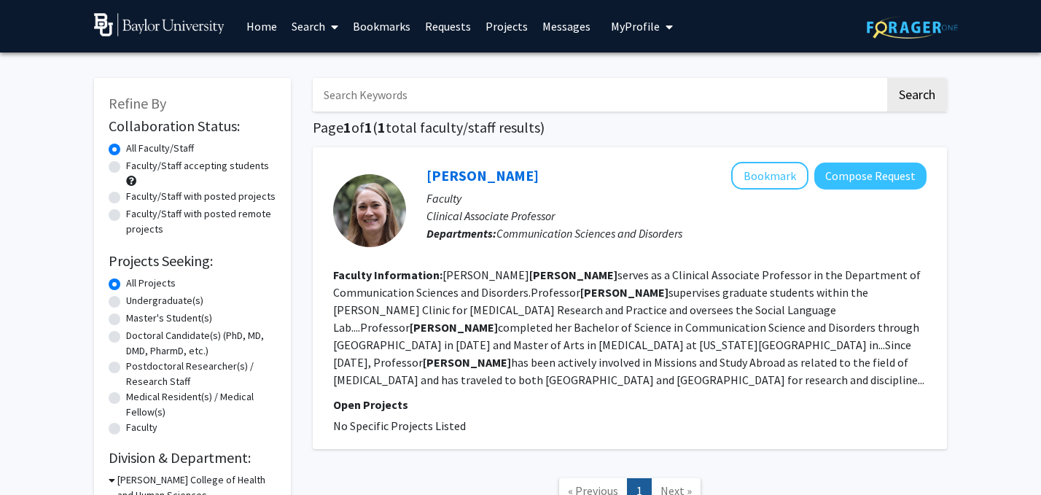
click at [451, 107] on input "Search Keywords" at bounding box center [599, 95] width 572 height 34
click at [1019, 213] on div "Refine By Collaboration Status: Collaboration Status All Faculty/Staff Collabor…" at bounding box center [520, 320] width 1041 height 536
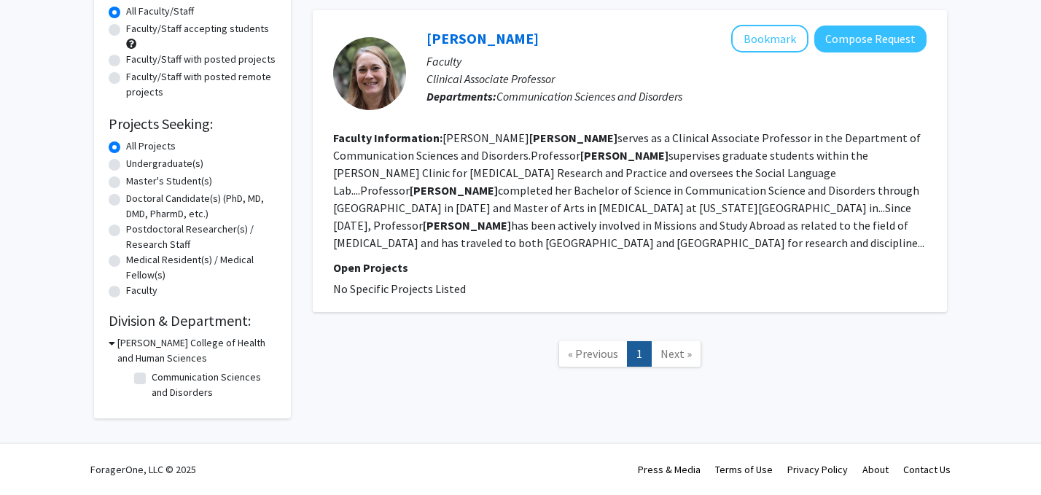
click at [600, 346] on span "« Previous" at bounding box center [593, 353] width 50 height 15
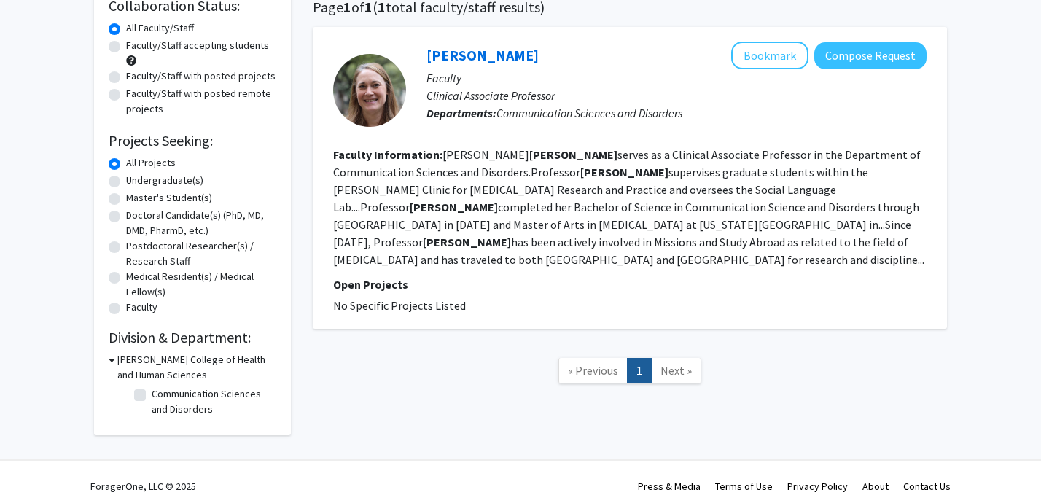
scroll to position [0, 0]
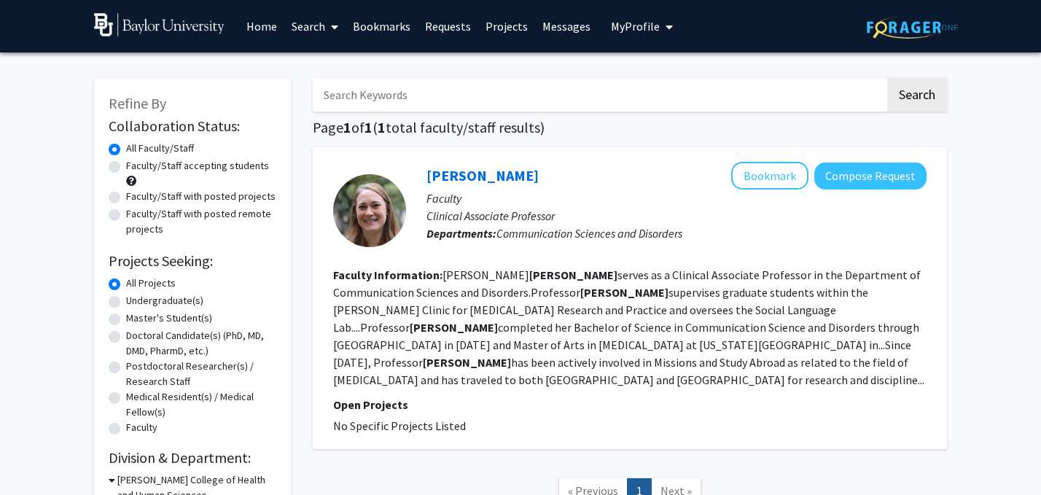
click at [390, 110] on input "Search Keywords" at bounding box center [599, 95] width 572 height 34
click at [903, 101] on button "Search" at bounding box center [917, 95] width 60 height 34
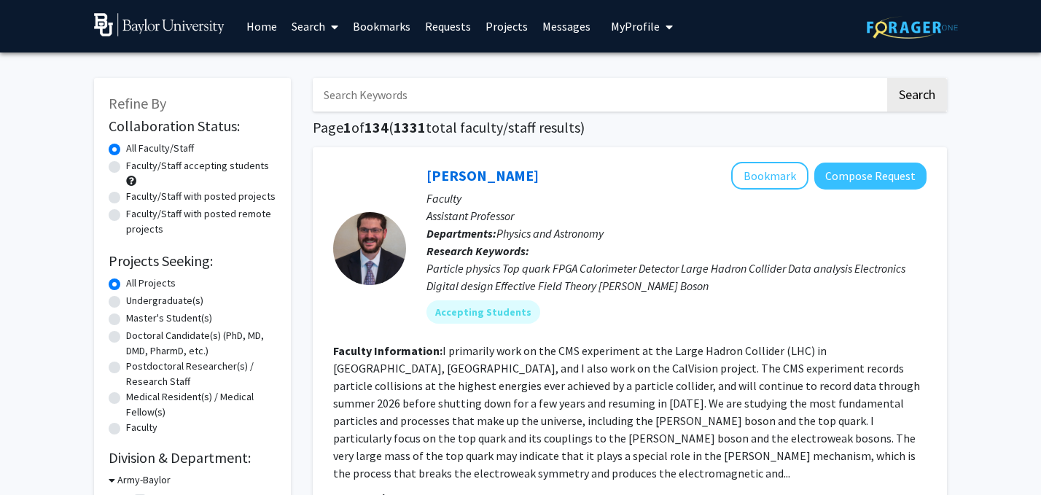
click at [157, 295] on label "Undergraduate(s)" at bounding box center [164, 300] width 77 height 15
click at [136, 295] on input "Undergraduate(s)" at bounding box center [130, 297] width 9 height 9
radio input "true"
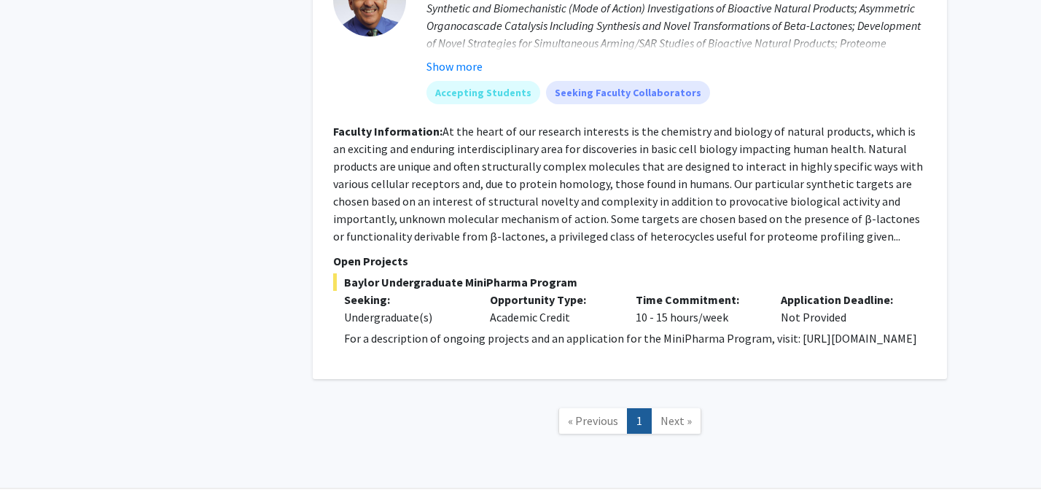
scroll to position [3653, 0]
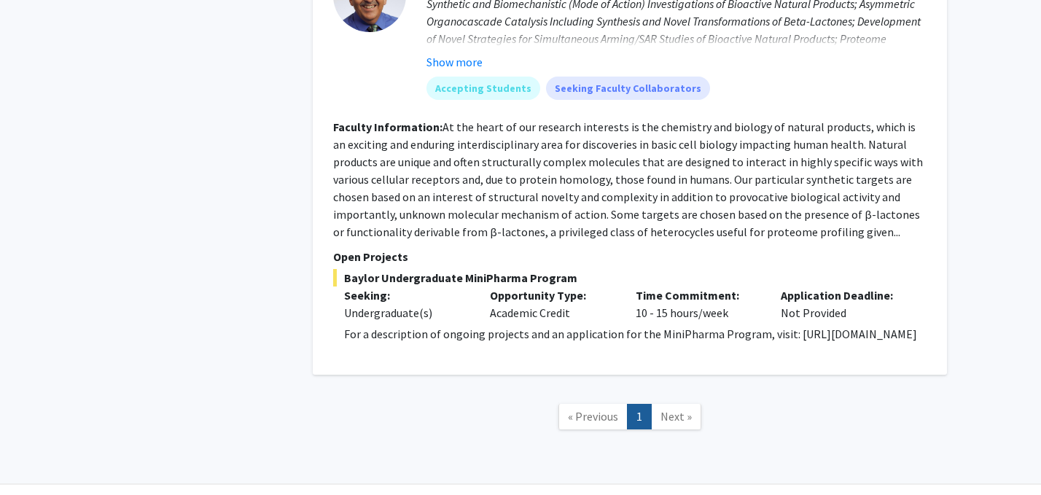
click at [670, 409] on span "Next »" at bounding box center [676, 416] width 31 height 15
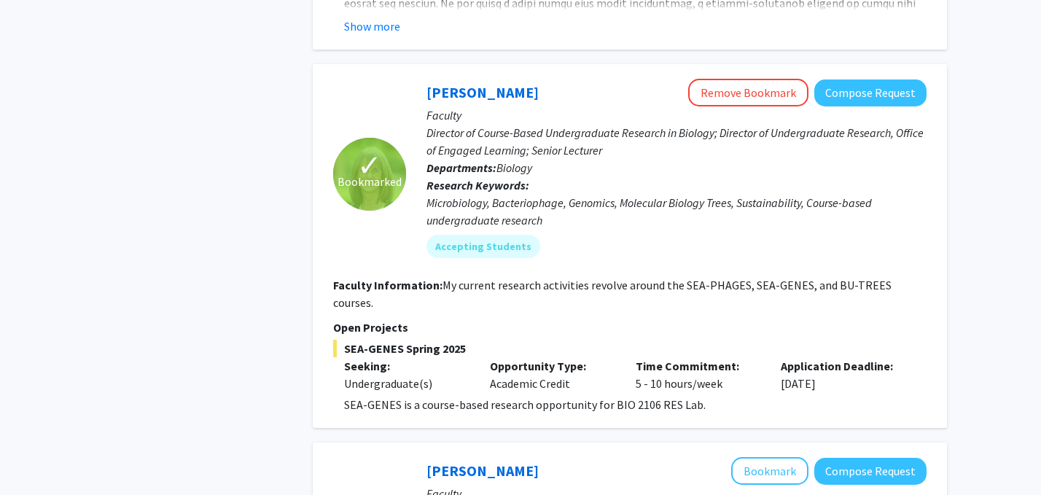
scroll to position [1994, 0]
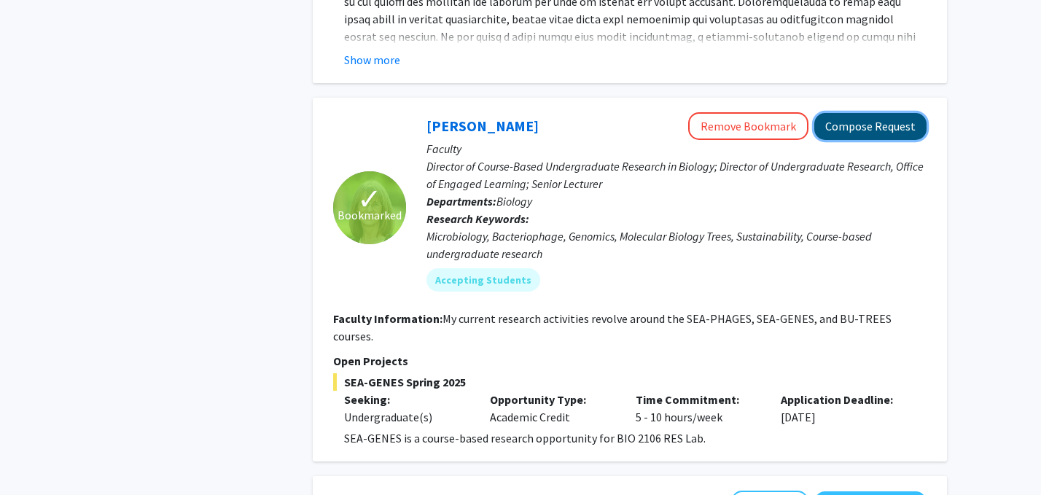
click at [887, 113] on button "Compose Request" at bounding box center [870, 126] width 112 height 27
click at [857, 113] on button "Compose Request" at bounding box center [870, 126] width 112 height 27
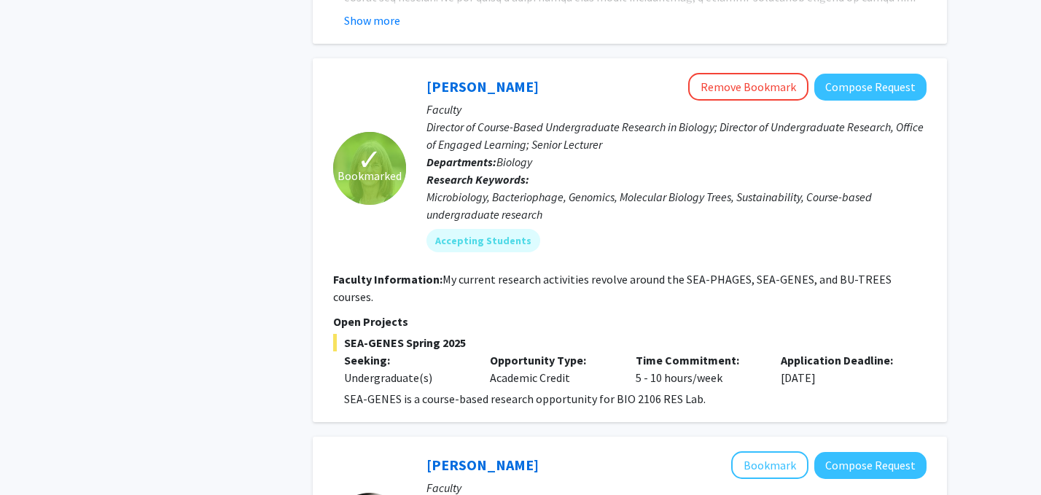
click at [957, 171] on div "Search Page 1 of 1 ( 6 total faculty/staff results) [PERSON_NAME] Bookmark Comp…" at bounding box center [630, 54] width 656 height 4049
click at [853, 74] on button "Compose Request" at bounding box center [870, 87] width 112 height 27
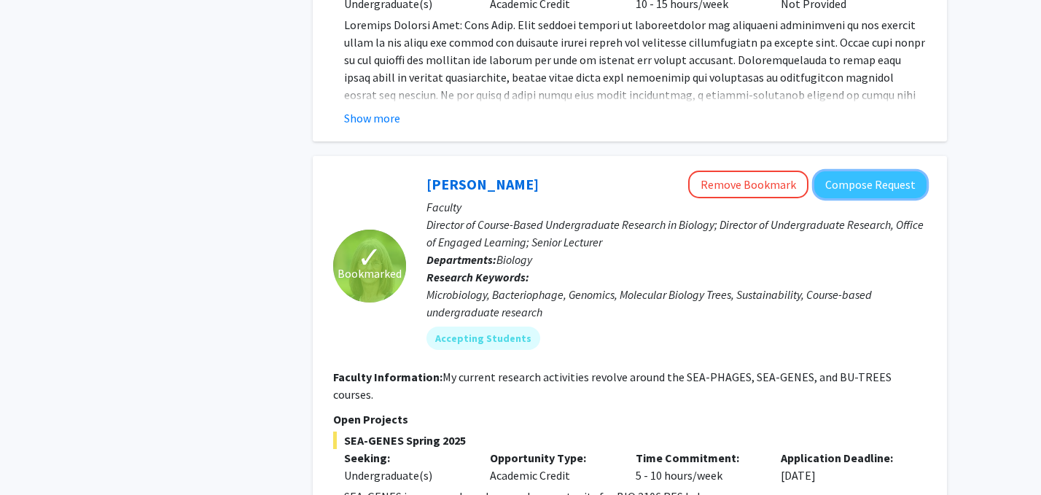
scroll to position [1934, 0]
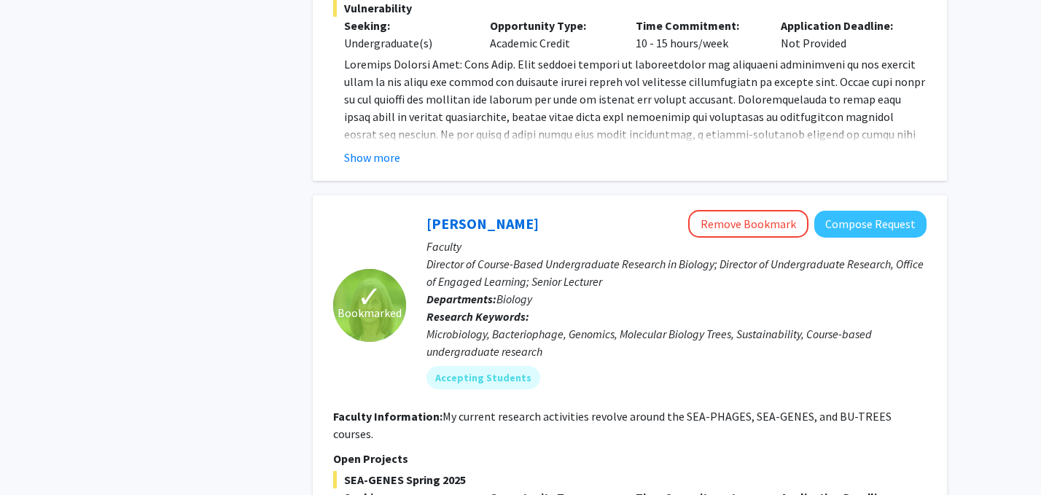
scroll to position [1908, 0]
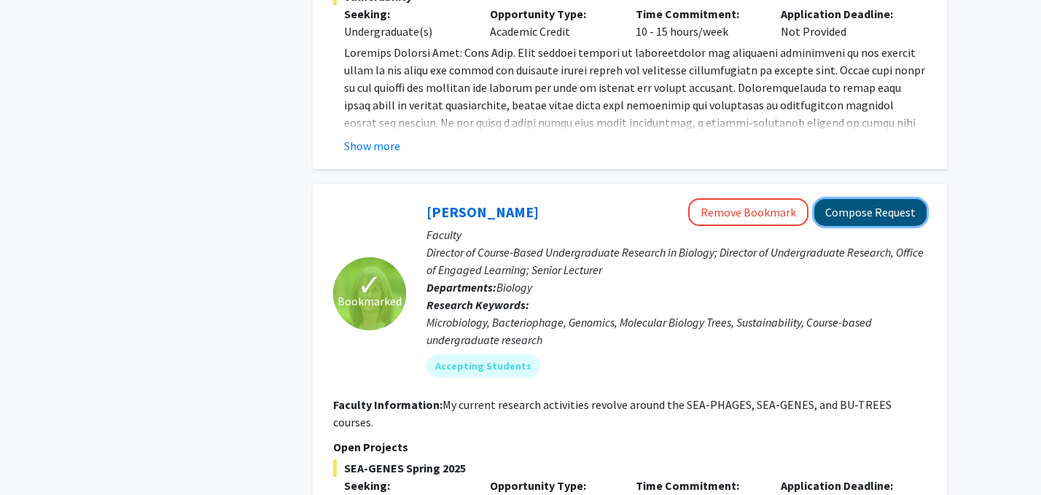
click at [853, 199] on button "Compose Request" at bounding box center [870, 212] width 112 height 27
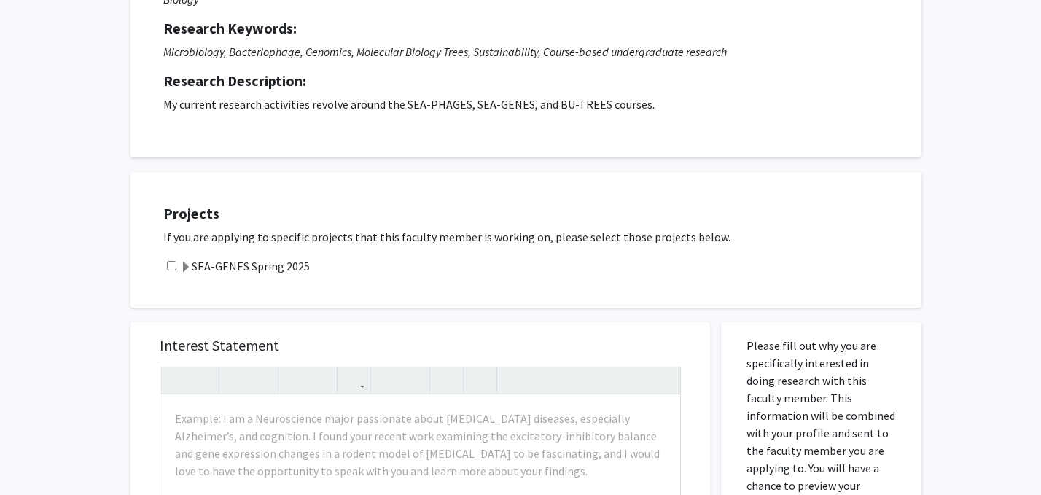
scroll to position [200, 0]
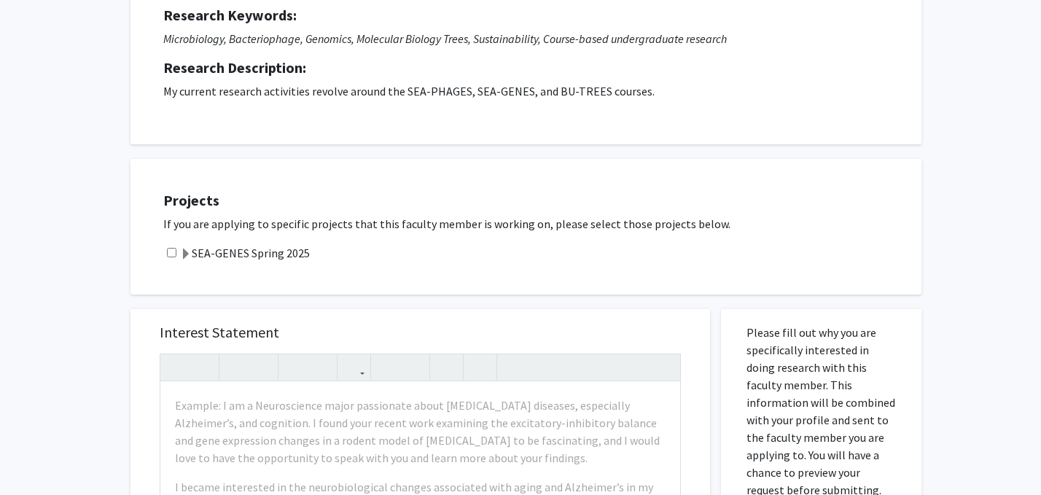
click at [163, 248] on div "Projects If you are applying to specific projects that this faculty member is w…" at bounding box center [535, 226] width 773 height 99
click at [176, 252] on div "SEA-GENES Spring 2025" at bounding box center [535, 252] width 744 height 17
click at [171, 254] on input "checkbox" at bounding box center [171, 252] width 9 height 9
checkbox input "true"
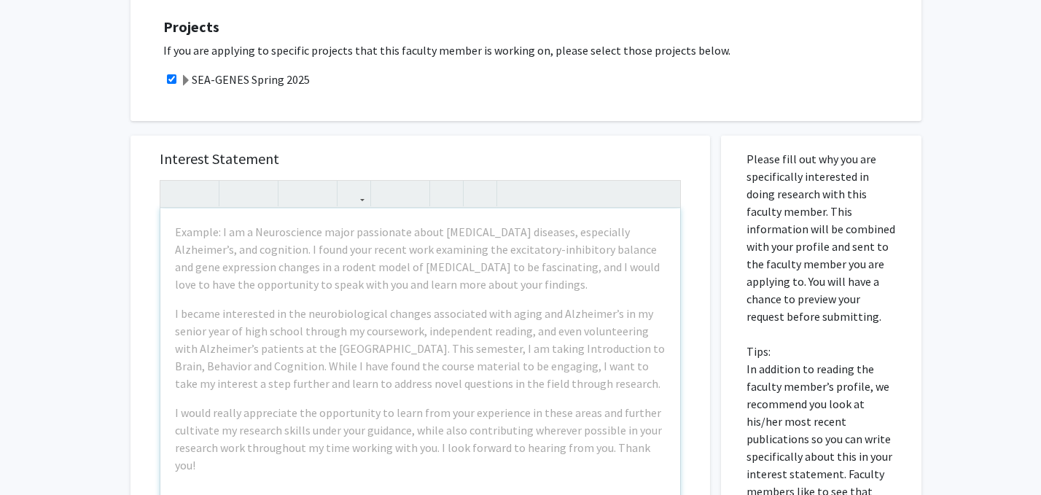
scroll to position [364, 0]
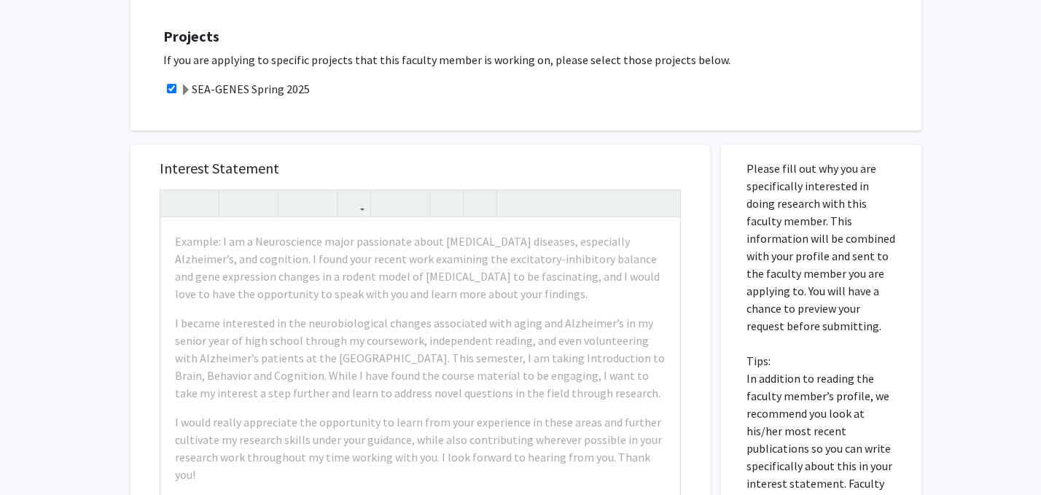
click at [184, 87] on span at bounding box center [186, 91] width 12 height 12
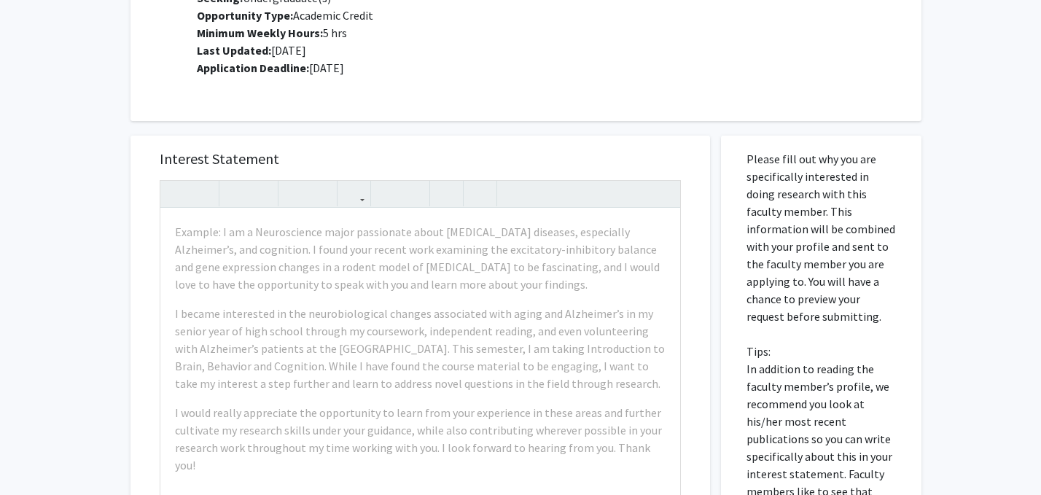
scroll to position [526, 0]
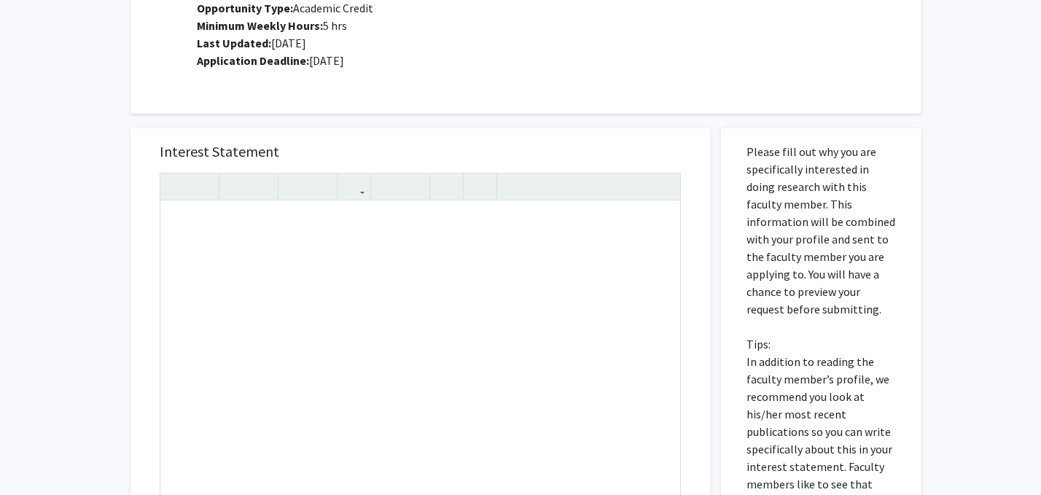
click at [113, 221] on div "All Requests Request for Tamarah Adair Request for Tamarah Adair Departments: B…" at bounding box center [520, 226] width 1041 height 1401
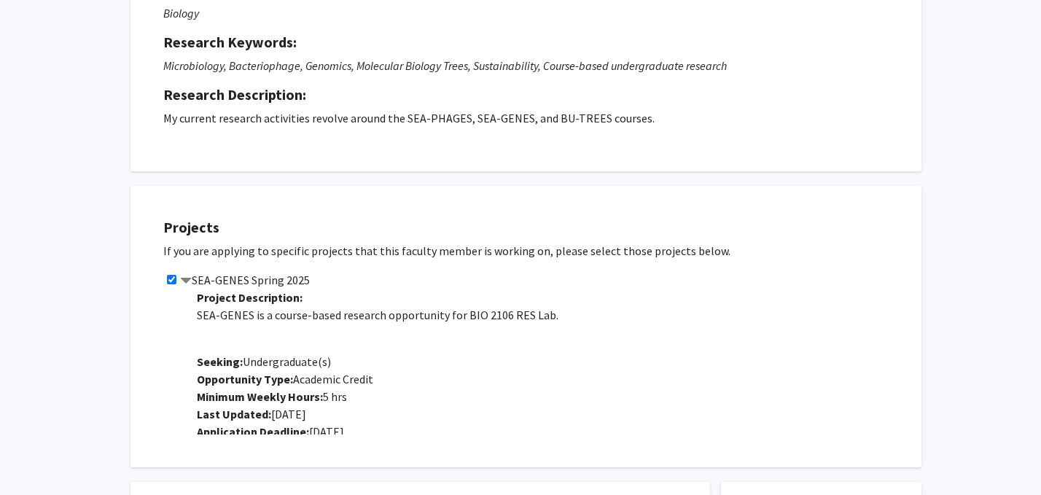
scroll to position [0, 0]
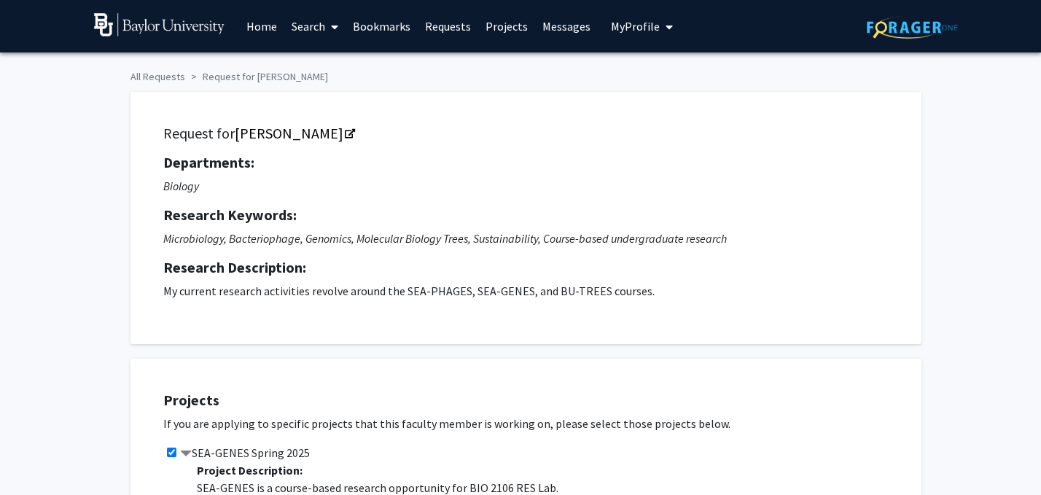
click at [379, 32] on link "Bookmarks" at bounding box center [382, 26] width 72 height 51
